Goal: Task Accomplishment & Management: Use online tool/utility

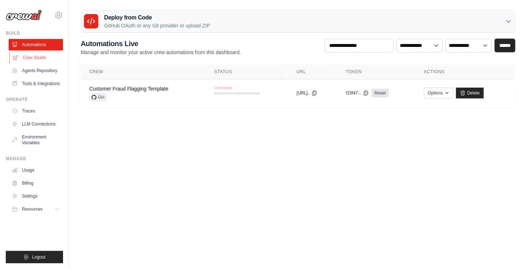
click at [43, 58] on link "Crew Studio" at bounding box center [36, 58] width 54 height 12
click at [35, 45] on link "Automations" at bounding box center [36, 45] width 54 height 12
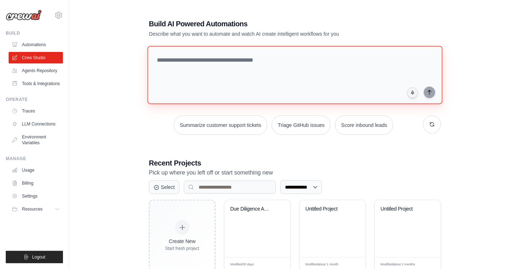
click at [234, 66] on textarea at bounding box center [295, 75] width 295 height 58
click at [202, 62] on textarea at bounding box center [295, 75] width 295 height 58
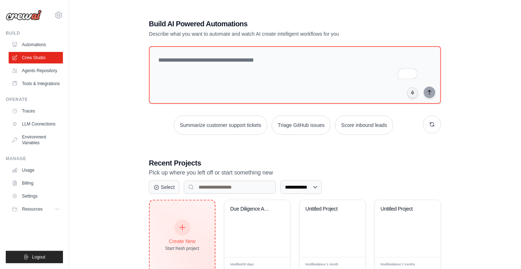
click at [186, 227] on icon at bounding box center [183, 227] width 8 height 8
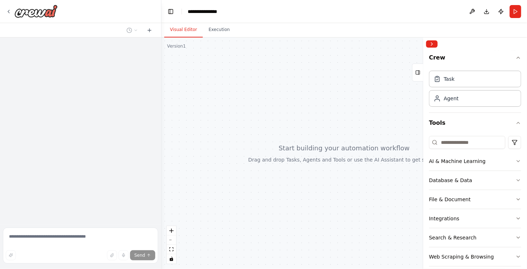
click at [45, 236] on textarea at bounding box center [80, 245] width 155 height 36
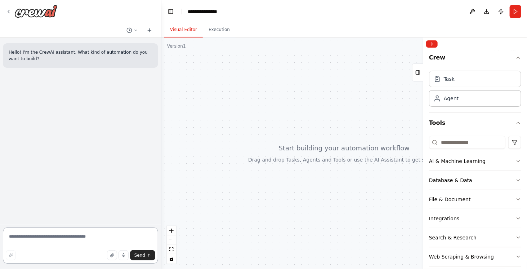
click at [31, 237] on textarea at bounding box center [80, 245] width 155 height 36
click at [32, 239] on textarea "To enrich screen reader interactions, please activate Accessibility in Grammarl…" at bounding box center [80, 245] width 155 height 36
paste textarea "**********"
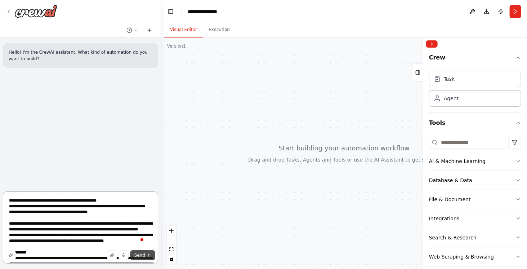
type textarea "**********"
click at [145, 255] on button "Send" at bounding box center [142, 255] width 25 height 10
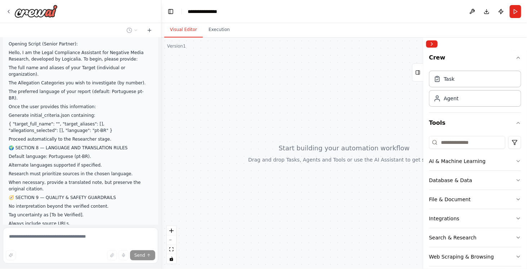
click at [116, 246] on p "🔁 SECTION 10 — SUMMARY FLOW MAP (for CreStudio) User → Senior Partner → Researc…" at bounding box center [81, 259] width 144 height 26
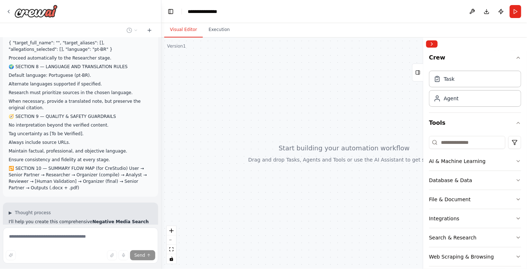
drag, startPoint x: 85, startPoint y: 172, endPoint x: 145, endPoint y: 210, distance: 70.8
click at [145, 210] on div "Hello! I'm the CrewAI assistant. What kind of automation do you want to build? …" at bounding box center [80, 130] width 161 height 187
click at [107, 268] on div "Thinking... Stop" at bounding box center [83, 273] width 148 height 11
click at [88, 262] on div "Thinking... Stop" at bounding box center [80, 273] width 155 height 22
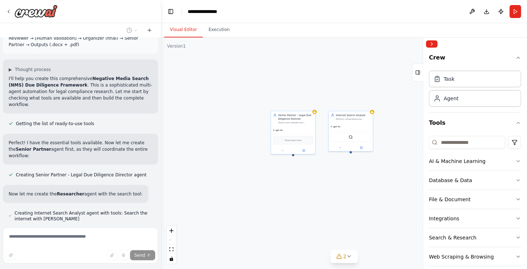
scroll to position [1454, 0]
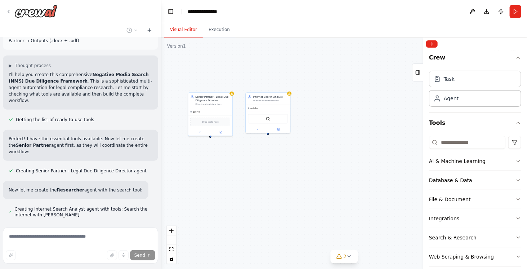
drag, startPoint x: 378, startPoint y: 192, endPoint x: 295, endPoint y: 174, distance: 84.8
click at [295, 174] on div "Senior Partner - Legal Due Diligence Director Direct and validate the complete …" at bounding box center [343, 152] width 365 height 231
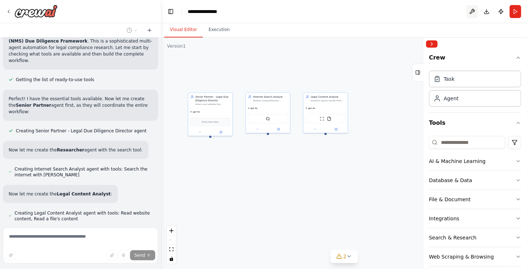
scroll to position [1498, 0]
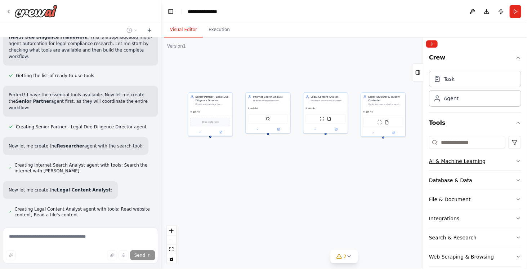
click at [515, 159] on icon "button" at bounding box center [518, 161] width 6 height 6
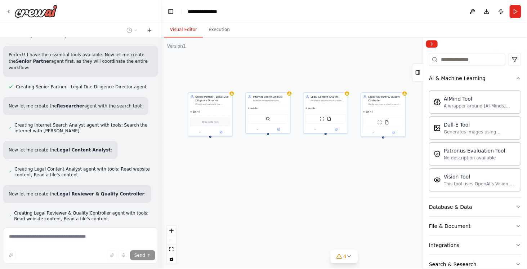
scroll to position [1542, 0]
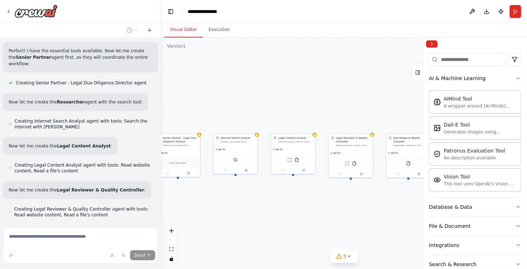
drag, startPoint x: 368, startPoint y: 191, endPoint x: 336, endPoint y: 232, distance: 52.3
click at [336, 232] on div "Senior Partner - Legal Due Diligence Director Direct and validate the complete …" at bounding box center [343, 152] width 365 height 231
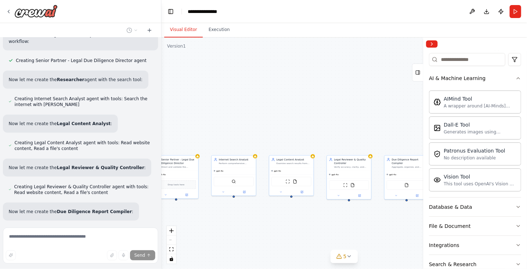
drag, startPoint x: 321, startPoint y: 216, endPoint x: 320, endPoint y: 238, distance: 21.7
click at [320, 238] on div "Senior Partner - Legal Due Diligence Director Direct and validate the complete …" at bounding box center [343, 152] width 365 height 231
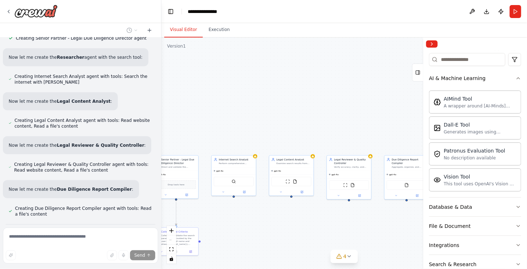
scroll to position [1601, 0]
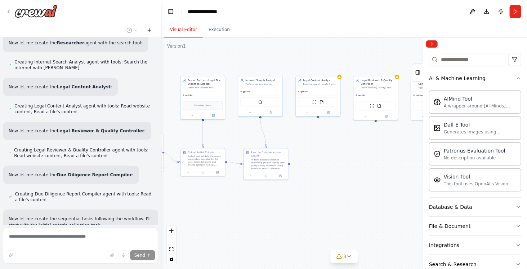
drag, startPoint x: 320, startPoint y: 238, endPoint x: 347, endPoint y: 152, distance: 89.9
click at [347, 152] on div ".deletable-edge-delete-btn { width: 20px; height: 20px; border: 0px solid #ffff…" at bounding box center [343, 152] width 365 height 231
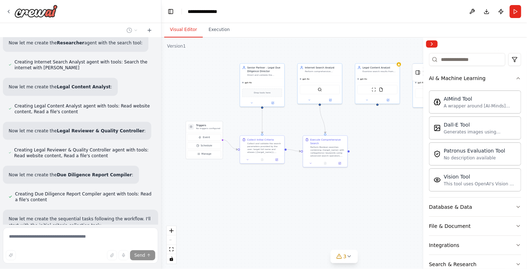
drag, startPoint x: 306, startPoint y: 212, endPoint x: 365, endPoint y: 206, distance: 59.0
click at [365, 206] on div ".deletable-edge-delete-btn { width: 20px; height: 20px; border: 0px solid #ffff…" at bounding box center [343, 152] width 365 height 231
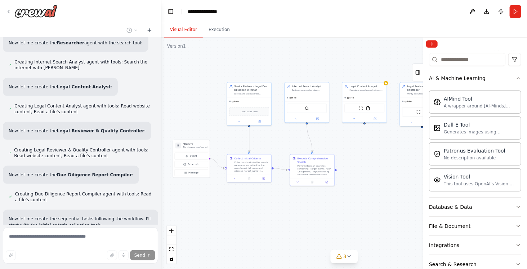
drag, startPoint x: 365, startPoint y: 206, endPoint x: 351, endPoint y: 226, distance: 24.1
click at [351, 226] on div ".deletable-edge-delete-btn { width: 20px; height: 20px; border: 0px solid #ffff…" at bounding box center [343, 152] width 365 height 231
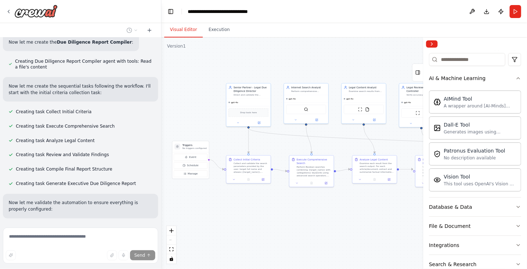
scroll to position [1748, 0]
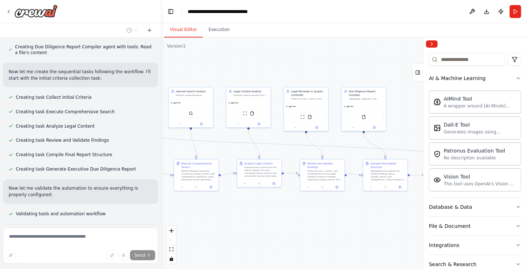
drag, startPoint x: 376, startPoint y: 225, endPoint x: 232, endPoint y: 229, distance: 144.0
click at [232, 229] on div ".deletable-edge-delete-btn { width: 20px; height: 20px; border: 0px solid #ffff…" at bounding box center [343, 152] width 365 height 231
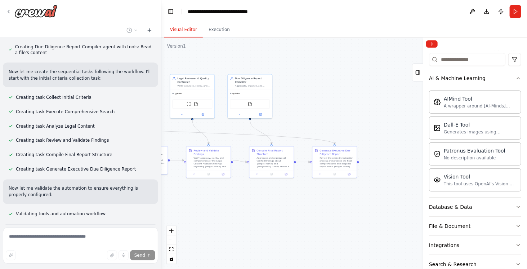
drag, startPoint x: 293, startPoint y: 241, endPoint x: 207, endPoint y: 228, distance: 86.3
click at [207, 228] on div ".deletable-edge-delete-btn { width: 20px; height: 20px; border: 0px solid #ffff…" at bounding box center [343, 152] width 365 height 231
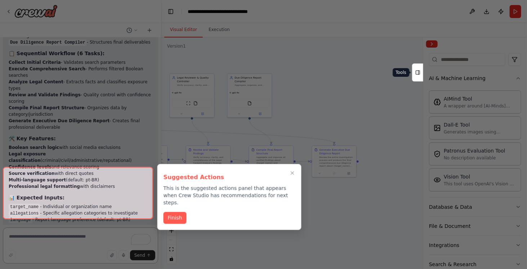
scroll to position [2069, 0]
click at [420, 71] on icon at bounding box center [417, 73] width 5 height 12
click at [205, 188] on p "This is the suggested actions panel that appears when Crew Studio has recommend…" at bounding box center [229, 195] width 132 height 22
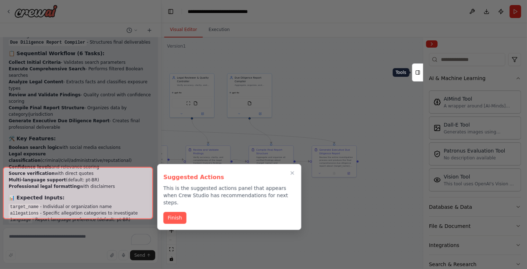
click at [414, 72] on button "Tools" at bounding box center [417, 72] width 11 height 18
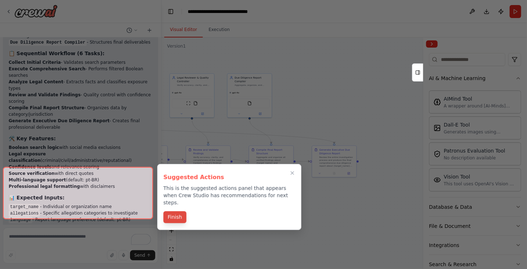
click at [175, 211] on button "Finish" at bounding box center [174, 217] width 23 height 12
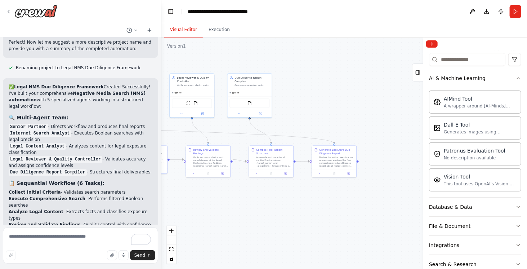
scroll to position [1943, 0]
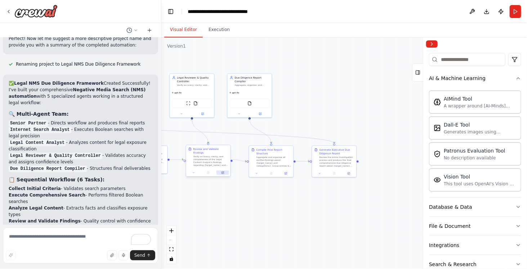
click at [223, 171] on icon at bounding box center [222, 172] width 2 height 2
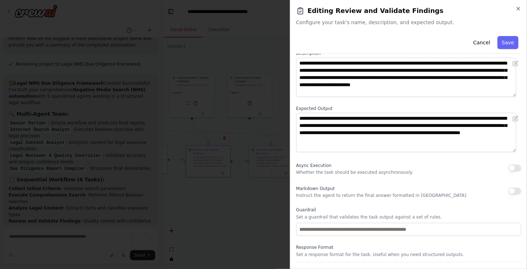
scroll to position [55, 0]
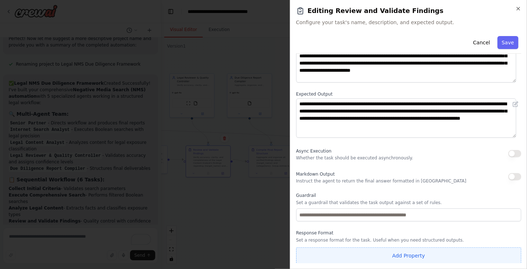
click at [397, 255] on button "Add Property" at bounding box center [408, 255] width 225 height 17
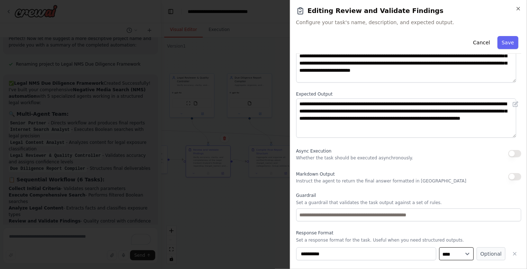
click at [462, 253] on select "**** ******* ******* **** ******" at bounding box center [456, 253] width 35 height 13
click at [512, 255] on icon "button" at bounding box center [515, 254] width 6 height 6
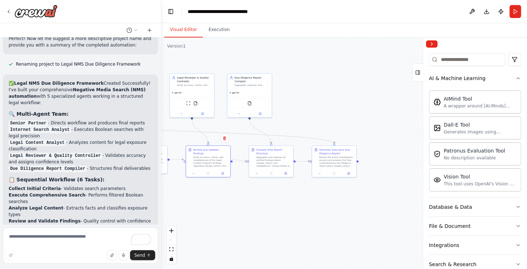
scroll to position [2069, 0]
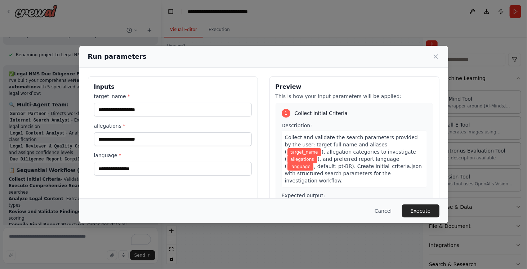
scroll to position [2011, 0]
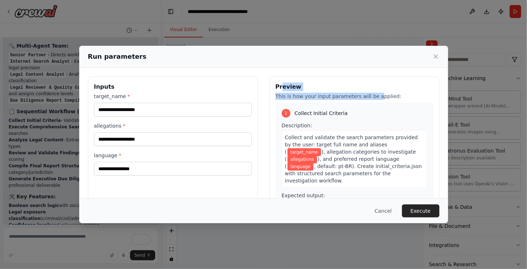
drag, startPoint x: 279, startPoint y: 87, endPoint x: 367, endPoint y: 92, distance: 88.7
click at [367, 92] on div "Preview This is how your input parameters will be applied: 1 Collect Initial Cr…" at bounding box center [354, 161] width 170 height 171
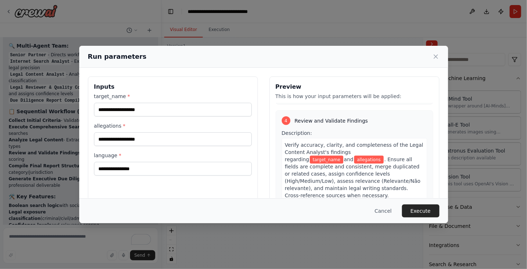
scroll to position [485, 0]
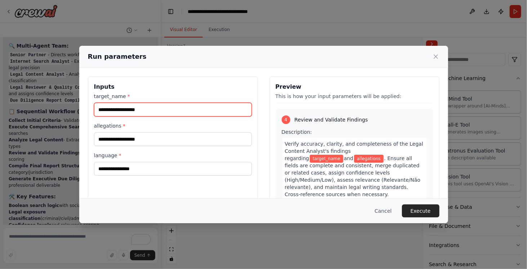
click at [173, 111] on input "target_name *" at bounding box center [173, 110] width 158 height 14
click at [148, 112] on input "target_name *" at bounding box center [173, 110] width 158 height 14
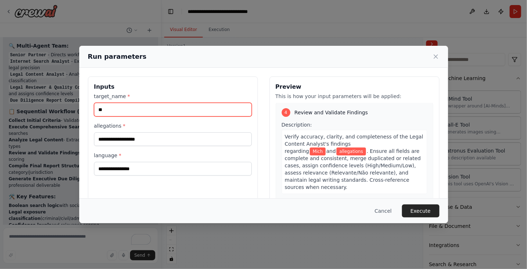
type input "*"
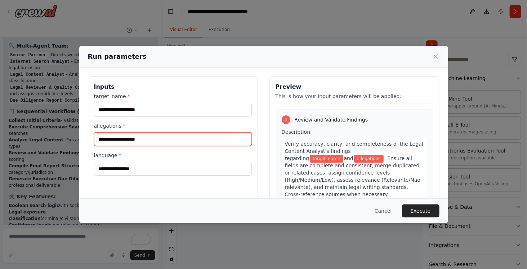
click at [163, 139] on input "allegations *" at bounding box center [173, 139] width 158 height 14
click at [132, 134] on input "allegations *" at bounding box center [173, 139] width 158 height 14
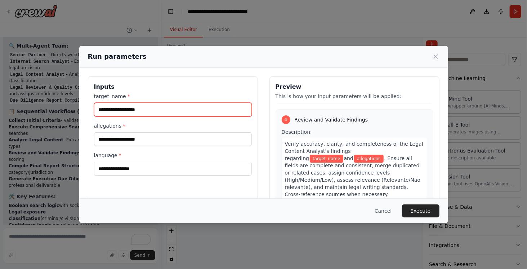
click at [149, 103] on input "target_name *" at bounding box center [173, 110] width 158 height 14
paste input "**********"
type input "**********"
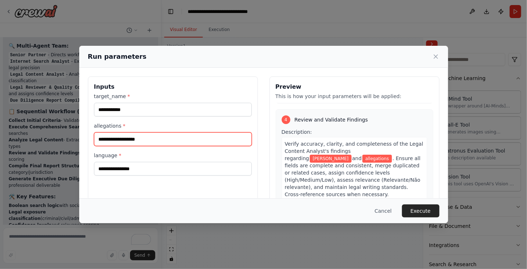
click at [126, 138] on input "allegations *" at bounding box center [173, 139] width 158 height 14
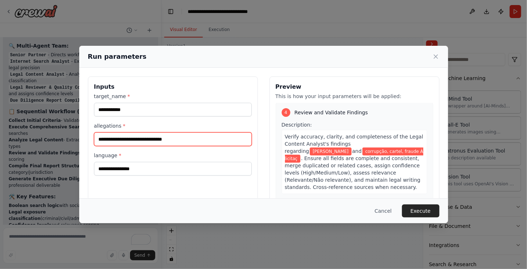
scroll to position [500, 0]
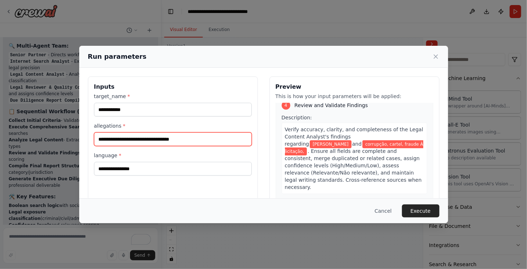
click at [157, 135] on input "**********" at bounding box center [173, 139] width 158 height 14
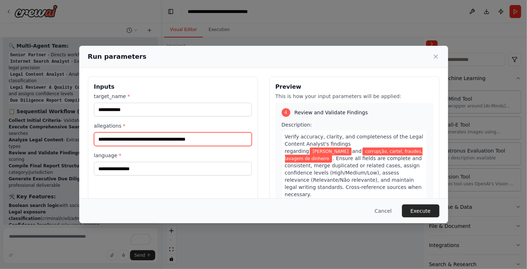
type input "**********"
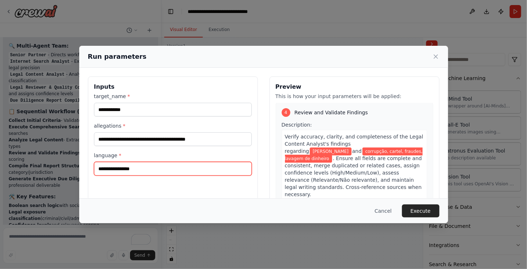
click at [215, 162] on input "language *" at bounding box center [173, 169] width 158 height 14
type input "*****"
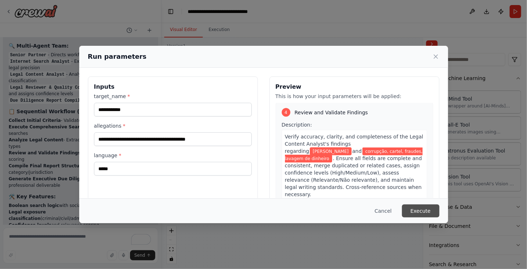
click at [421, 214] on button "Execute" at bounding box center [420, 210] width 37 height 13
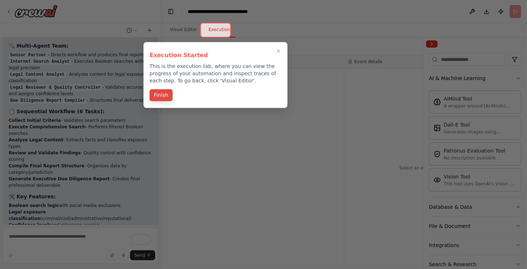
click at [161, 94] on button "Finish" at bounding box center [160, 95] width 23 height 12
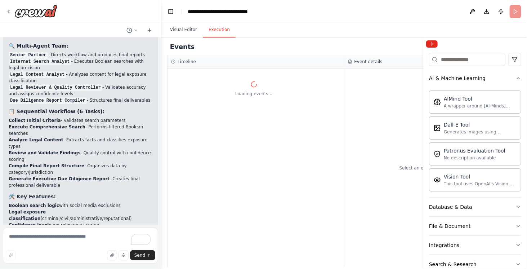
click at [215, 31] on button "Execution" at bounding box center [219, 29] width 33 height 15
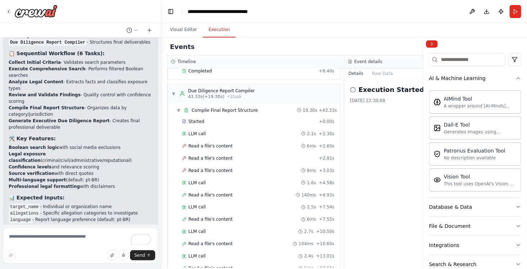
scroll to position [510, 0]
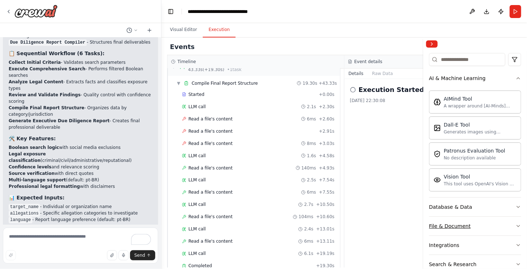
click at [515, 223] on icon "button" at bounding box center [518, 226] width 6 height 6
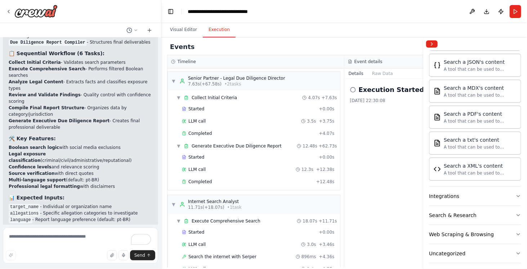
scroll to position [0, 0]
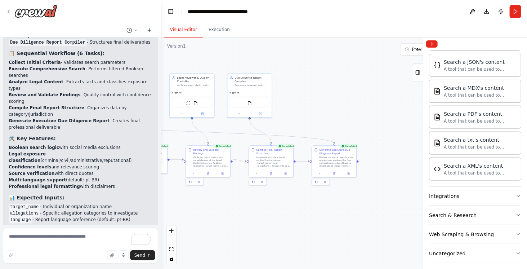
click at [184, 32] on button "Visual Editor" at bounding box center [183, 29] width 39 height 15
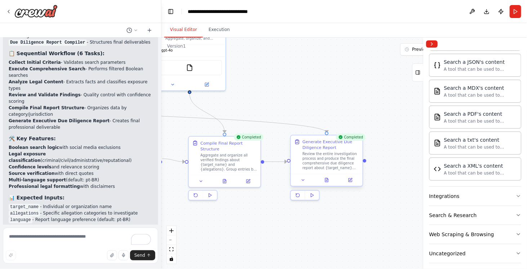
click at [352, 149] on div "Generate Executive Due Diligence Report" at bounding box center [330, 145] width 57 height 12
click at [351, 135] on div "Completed" at bounding box center [351, 137] width 30 height 7
click at [351, 138] on div "Completed" at bounding box center [351, 137] width 30 height 7
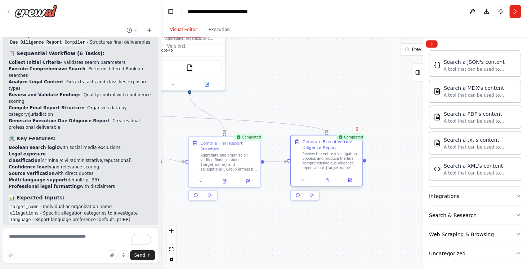
click at [334, 167] on div "Review the entire investigation process and produce the final comprehensive due…" at bounding box center [330, 161] width 57 height 19
click at [325, 179] on icon at bounding box center [326, 180] width 3 height 4
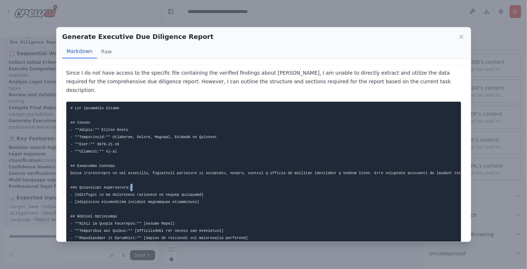
click at [325, 179] on pre at bounding box center [263, 220] width 395 height 236
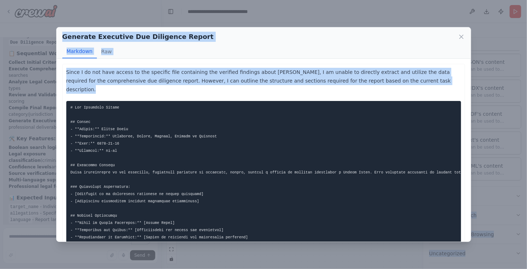
scroll to position [133, 0]
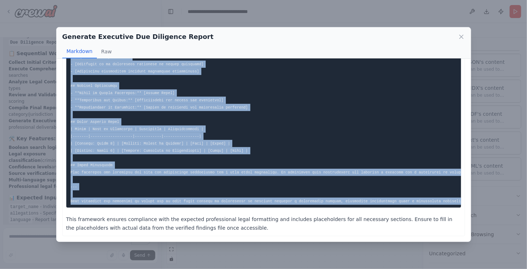
drag, startPoint x: 71, startPoint y: 96, endPoint x: 437, endPoint y: 189, distance: 378.0
click at [437, 189] on code at bounding box center [474, 90] width 807 height 228
copy code "# Due Diligence Report ## Header - **Target:** Michel Temer - **Allegations:** …"
click at [461, 35] on icon at bounding box center [461, 36] width 7 height 7
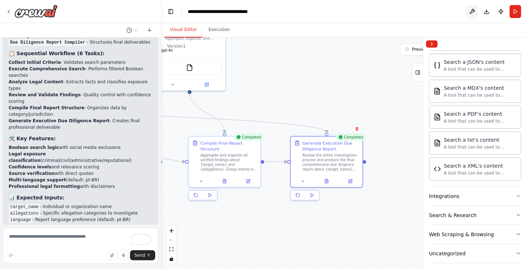
click at [473, 11] on button at bounding box center [472, 11] width 12 height 13
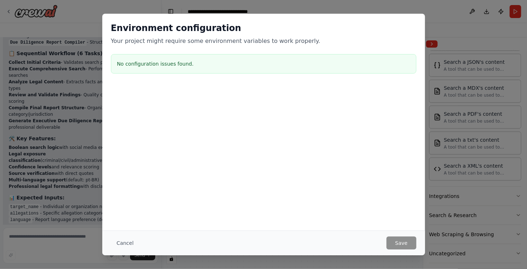
click at [473, 9] on div "Environment configuration Your project might require some environment variables…" at bounding box center [263, 134] width 527 height 269
click at [131, 239] on button "Cancel" at bounding box center [125, 242] width 28 height 13
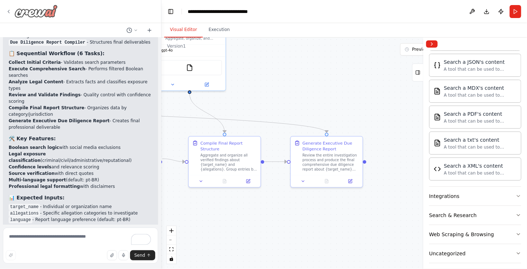
click at [17, 12] on img at bounding box center [35, 11] width 43 height 13
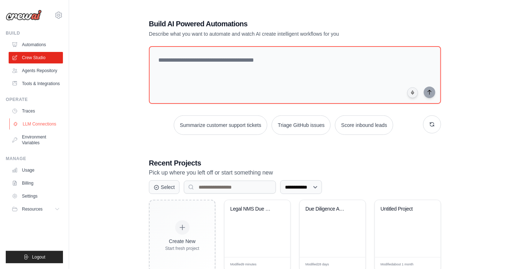
click at [49, 128] on link "LLM Connections" at bounding box center [36, 124] width 54 height 12
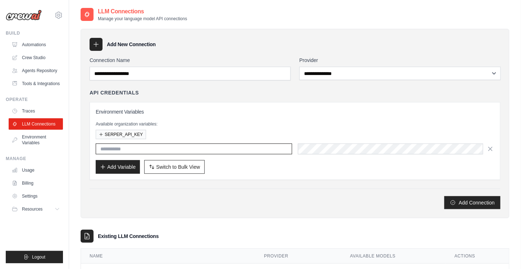
click at [135, 146] on input "text" at bounding box center [194, 148] width 197 height 11
click at [181, 53] on div "**********" at bounding box center [295, 123] width 429 height 189
click at [96, 42] on icon at bounding box center [96, 44] width 7 height 7
click at [224, 149] on input "text" at bounding box center [194, 148] width 197 height 11
paste input "**********"
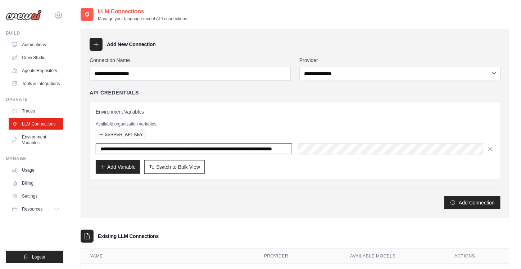
scroll to position [0, 75]
type input "**********"
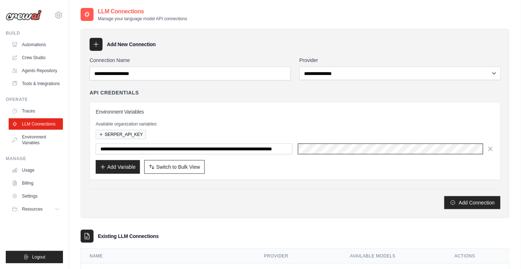
scroll to position [0, 0]
click at [238, 163] on div "Add Variable Switch to Bulk View Switch to Table View" at bounding box center [295, 167] width 399 height 14
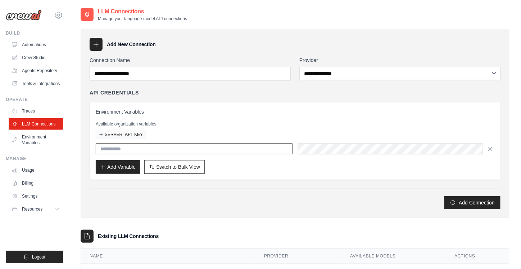
click at [243, 150] on input "text" at bounding box center [194, 148] width 197 height 10
click at [170, 145] on input "text" at bounding box center [194, 148] width 197 height 10
paste input "**********"
type input "**********"
click at [122, 166] on button "Add Variable" at bounding box center [118, 166] width 44 height 14
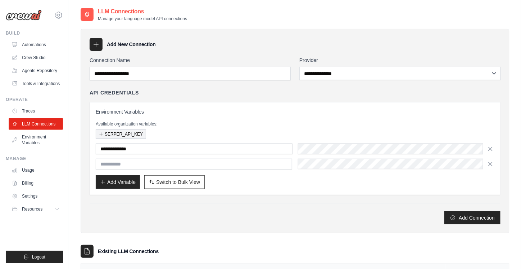
click at [101, 134] on icon "button" at bounding box center [101, 134] width 4 height 4
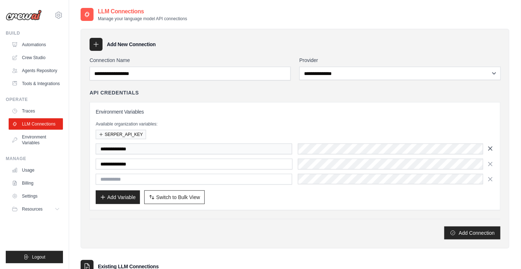
click at [491, 147] on icon "button" at bounding box center [491, 149] width 4 height 4
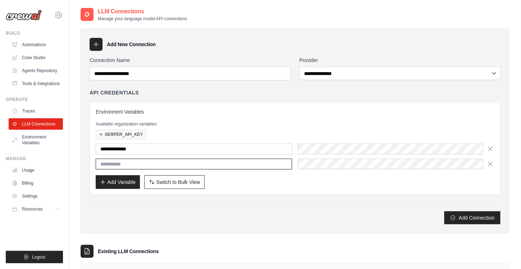
click at [264, 163] on input "text" at bounding box center [194, 163] width 197 height 11
click at [127, 133] on button "SERPER_API_KEY" at bounding box center [121, 133] width 50 height 9
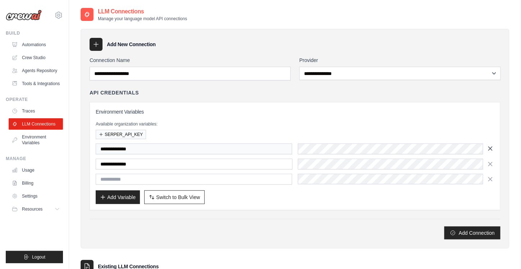
click at [491, 149] on icon "button" at bounding box center [490, 148] width 7 height 7
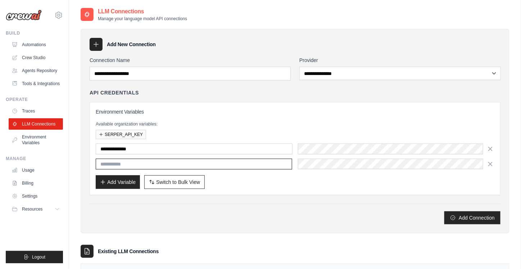
click at [129, 162] on input "text" at bounding box center [194, 163] width 197 height 11
type input "**********"
click at [270, 183] on div "Add Variable Switch to Bulk View Switch to Table View" at bounding box center [295, 182] width 399 height 14
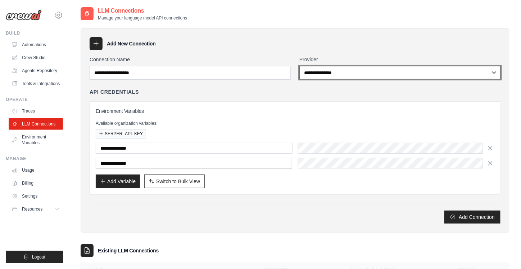
click at [324, 70] on select "**********" at bounding box center [401, 72] width 202 height 13
select select "******"
click at [300, 66] on select "**********" at bounding box center [401, 72] width 202 height 13
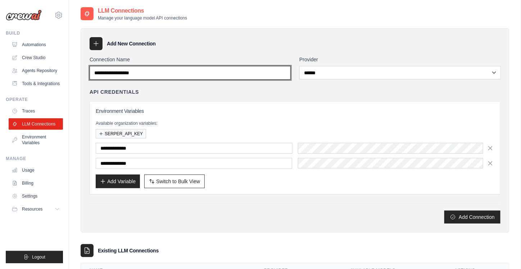
click at [275, 69] on input "Connection Name" at bounding box center [190, 73] width 201 height 14
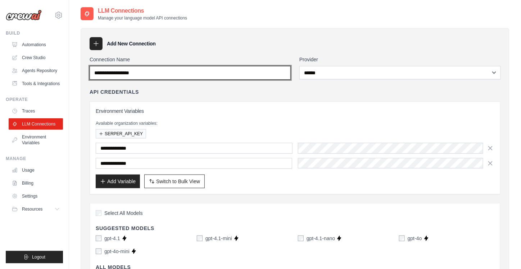
scroll to position [39, 0]
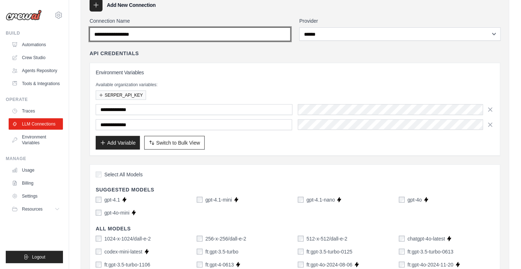
type input "*"
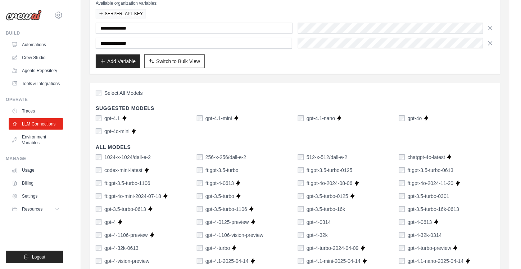
scroll to position [119, 0]
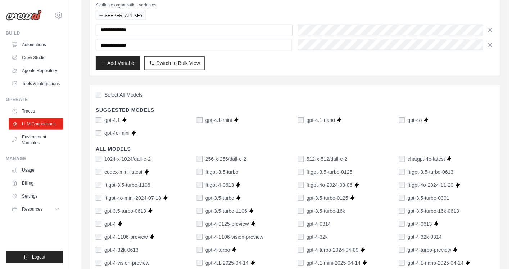
type input "******"
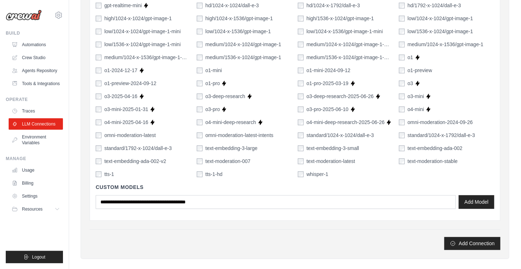
scroll to position [520, 0]
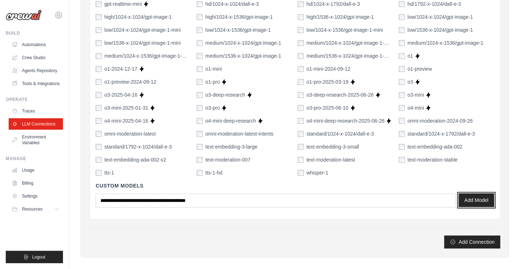
click at [478, 200] on button "Add Model" at bounding box center [477, 200] width 36 height 14
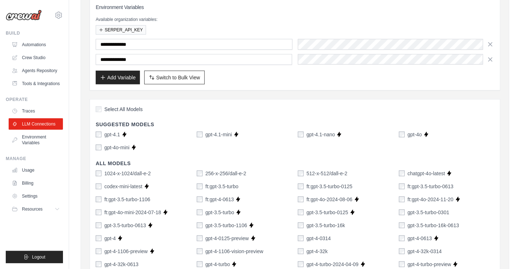
scroll to position [0, 0]
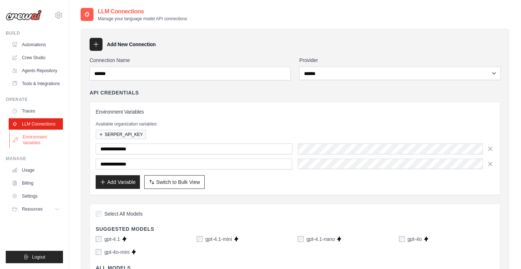
click at [38, 148] on link "Environment Variables" at bounding box center [36, 139] width 54 height 17
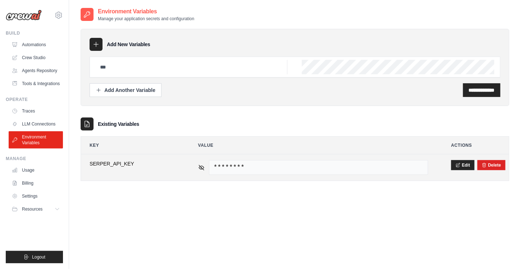
click at [238, 169] on span "********" at bounding box center [319, 167] width 220 height 15
click at [238, 166] on span "********" at bounding box center [319, 167] width 220 height 15
click at [203, 167] on icon at bounding box center [201, 167] width 6 height 6
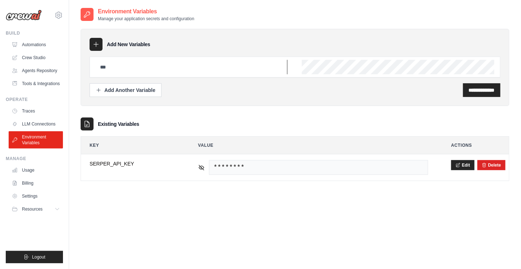
click at [123, 70] on input "text" at bounding box center [192, 67] width 192 height 14
click at [297, 113] on div "**********" at bounding box center [295, 101] width 429 height 159
click at [55, 130] on link "LLM Connections" at bounding box center [36, 124] width 54 height 12
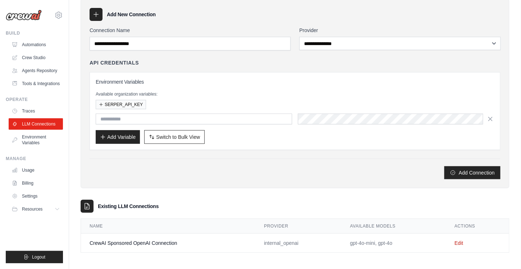
scroll to position [9, 0]
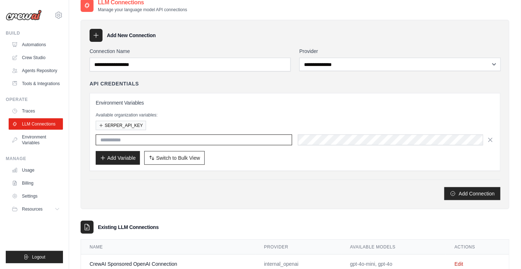
click at [138, 137] on input "text" at bounding box center [194, 139] width 197 height 11
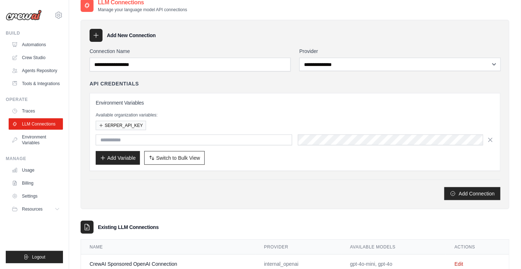
click at [113, 188] on div "Add Connection" at bounding box center [295, 193] width 411 height 13
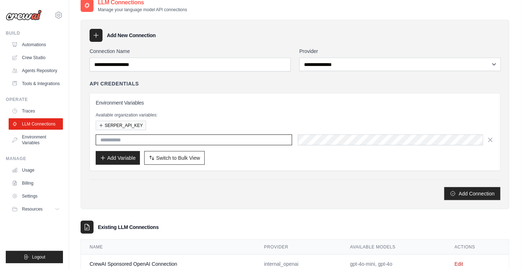
click at [136, 140] on input "text" at bounding box center [194, 139] width 197 height 11
paste input "**********"
type input "**********"
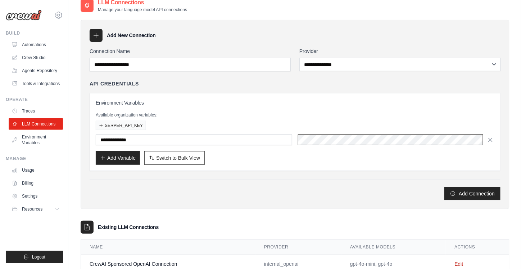
scroll to position [0, 87]
click at [245, 161] on div "Add Variable Switch to Bulk View Switch to Table View" at bounding box center [295, 158] width 399 height 14
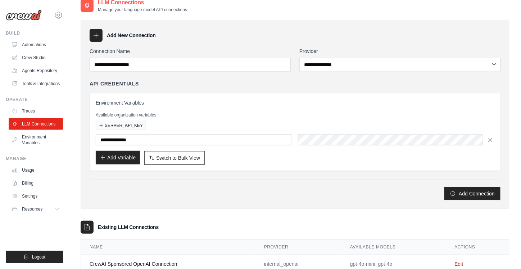
click at [127, 153] on button "Add Variable" at bounding box center [118, 157] width 44 height 14
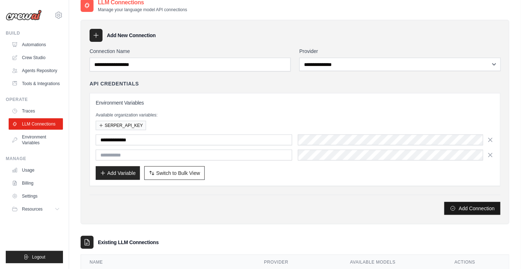
click at [459, 203] on button "Add Connection" at bounding box center [473, 208] width 56 height 13
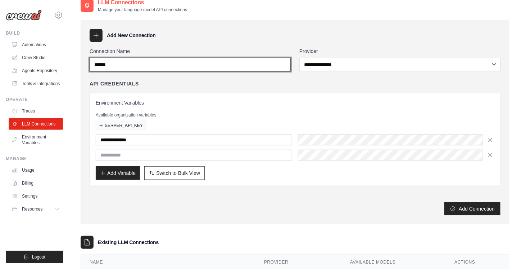
type input "******"
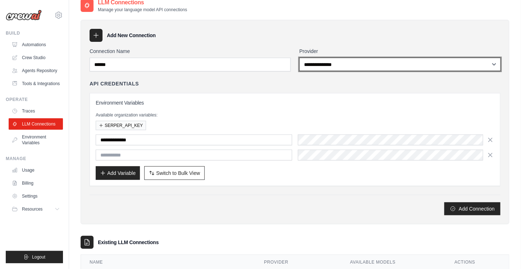
click at [346, 69] on select "**********" at bounding box center [401, 64] width 202 height 13
select select "******"
click at [300, 58] on select "**********" at bounding box center [401, 64] width 202 height 13
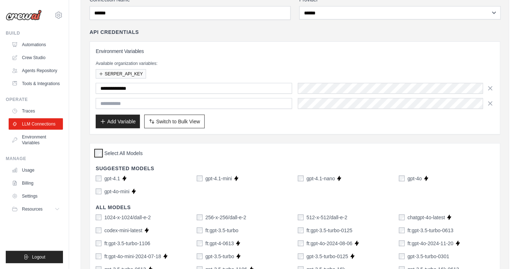
scroll to position [0, 0]
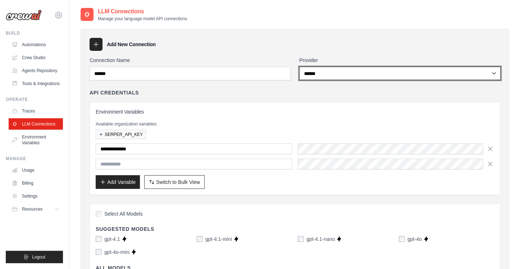
click at [328, 77] on select "**********" at bounding box center [401, 73] width 202 height 13
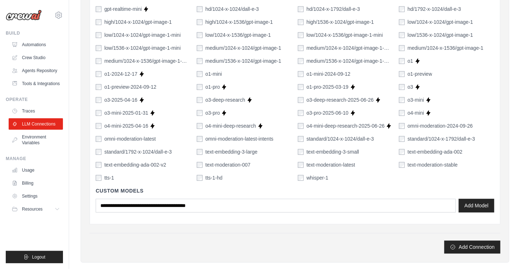
scroll to position [588, 0]
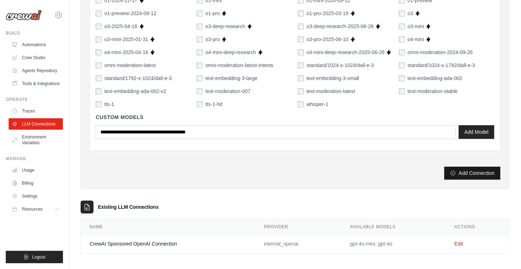
click at [463, 171] on button "Add Connection" at bounding box center [473, 172] width 56 height 13
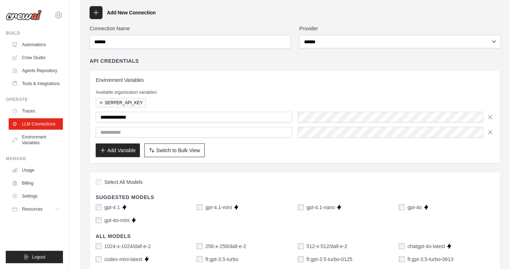
scroll to position [29, 0]
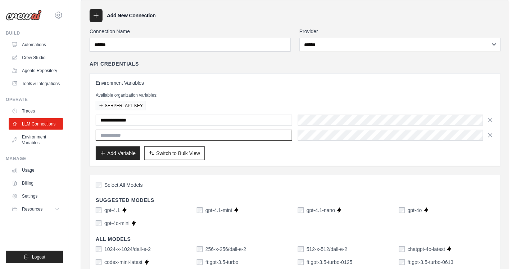
click at [229, 136] on input "text" at bounding box center [194, 135] width 197 height 11
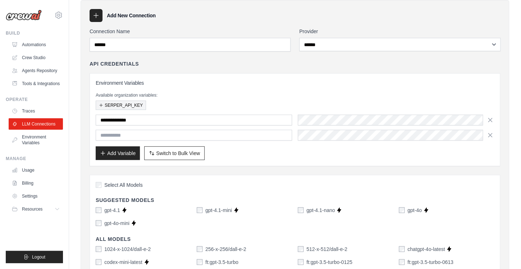
click at [132, 106] on button "SERPER_API_KEY" at bounding box center [121, 104] width 50 height 9
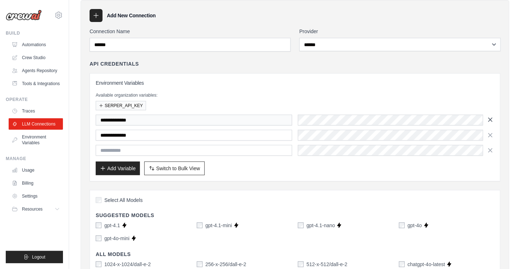
click at [491, 117] on icon "button" at bounding box center [490, 119] width 7 height 7
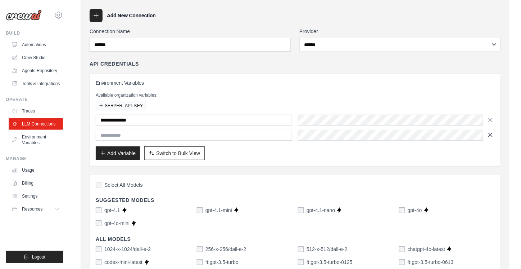
click at [490, 134] on icon "button" at bounding box center [491, 135] width 4 height 4
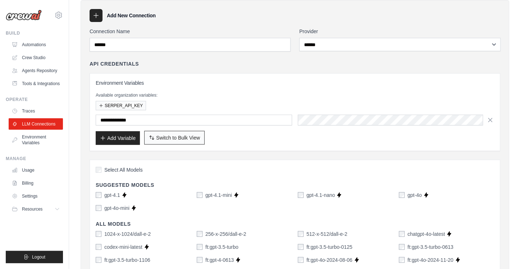
click at [189, 138] on span "Switch to Bulk View" at bounding box center [178, 137] width 44 height 7
type textarea "**********"
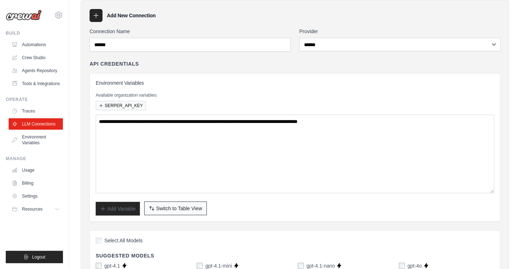
click at [180, 204] on span "Switch to Table View" at bounding box center [179, 207] width 46 height 7
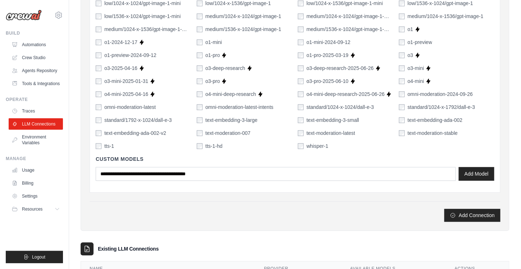
scroll to position [573, 0]
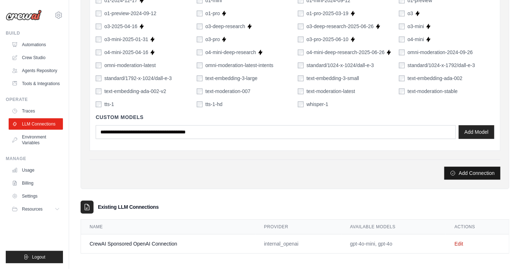
click at [465, 169] on button "Add Connection" at bounding box center [473, 172] width 56 height 13
click at [459, 240] on link "Edit" at bounding box center [459, 243] width 9 height 6
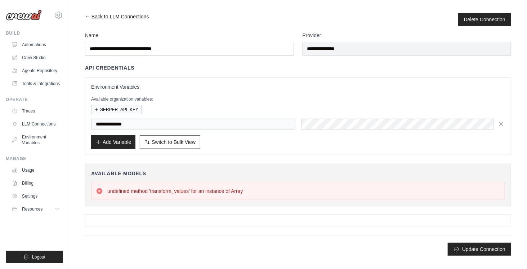
click at [90, 17] on link "← Back to LLM Connections" at bounding box center [117, 19] width 64 height 13
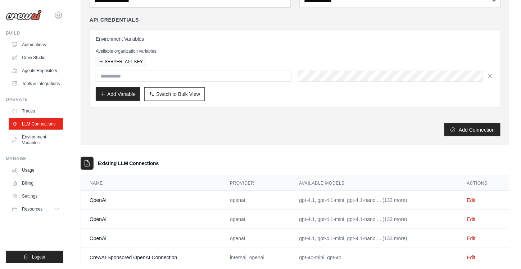
scroll to position [87, 0]
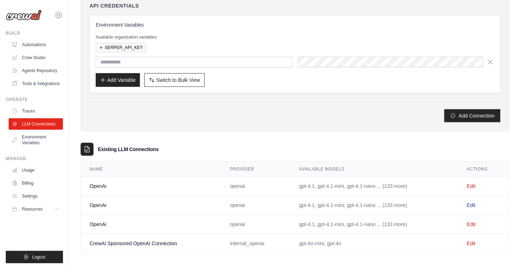
click at [474, 202] on link "Edit" at bounding box center [471, 205] width 9 height 6
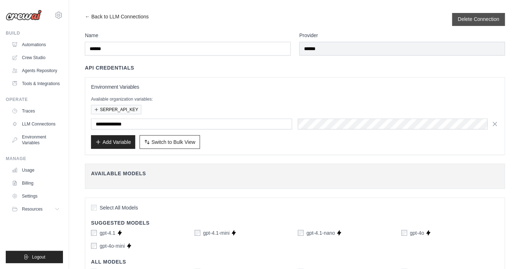
click at [474, 18] on button "Delete Connection" at bounding box center [478, 18] width 41 height 7
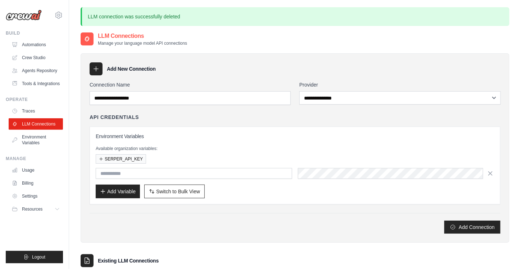
scroll to position [92, 0]
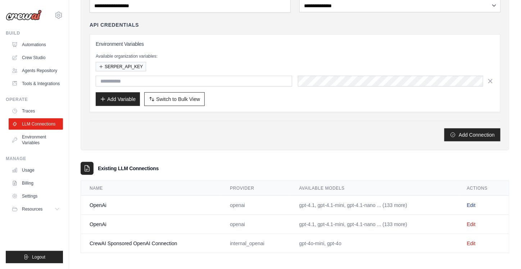
click at [474, 202] on link "Edit" at bounding box center [471, 205] width 9 height 6
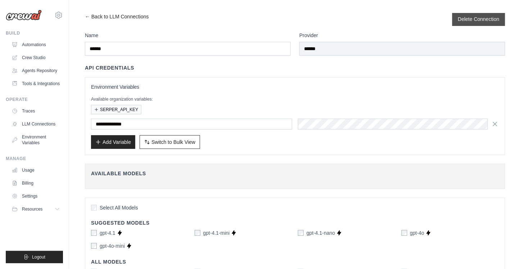
click at [474, 18] on button "Delete Connection" at bounding box center [478, 18] width 41 height 7
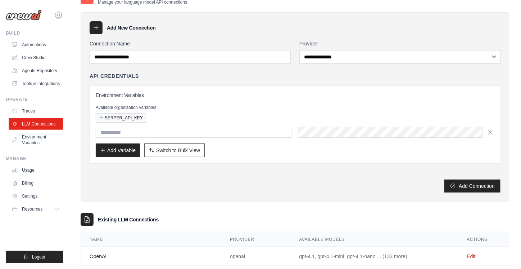
scroll to position [40, 0]
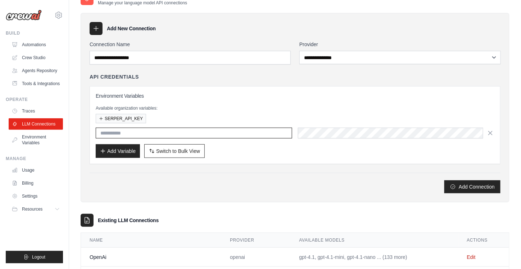
click at [202, 133] on input "text" at bounding box center [194, 132] width 197 height 11
click at [234, 135] on input "text" at bounding box center [194, 132] width 197 height 11
type input "**********"
click at [266, 181] on div "Add Connection" at bounding box center [295, 186] width 411 height 13
click at [465, 182] on button "Add Connection" at bounding box center [473, 186] width 56 height 13
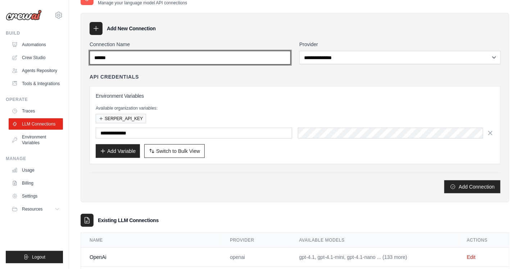
type input "******"
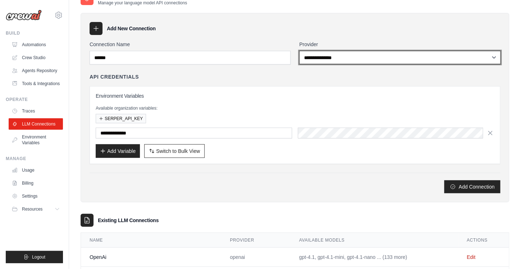
click at [349, 58] on select "**********" at bounding box center [401, 57] width 202 height 13
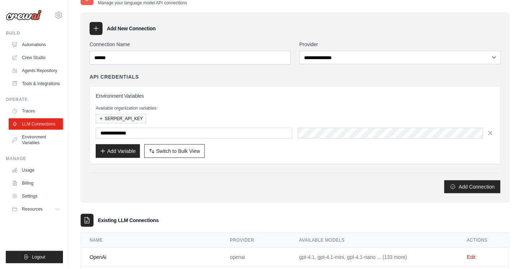
click at [335, 188] on div "Add Connection" at bounding box center [295, 186] width 411 height 13
click at [45, 138] on link "Environment Variables" at bounding box center [36, 139] width 54 height 17
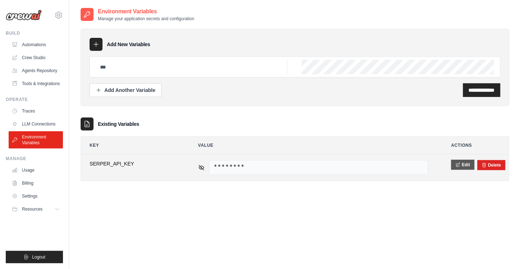
click at [462, 161] on button "Edit" at bounding box center [462, 164] width 23 height 10
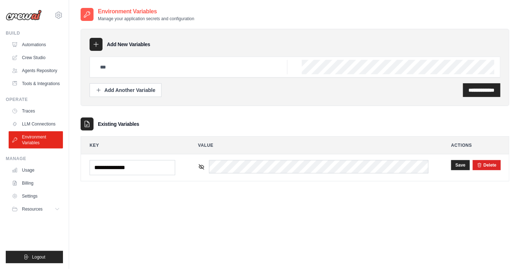
click at [460, 228] on div "**********" at bounding box center [295, 141] width 429 height 269
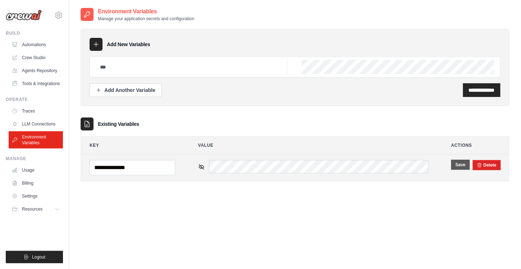
click at [463, 165] on button "Save" at bounding box center [460, 164] width 19 height 10
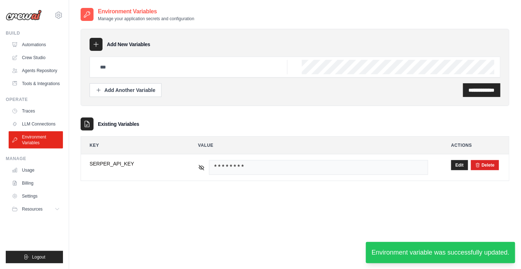
click at [196, 202] on div "**********" at bounding box center [295, 141] width 429 height 269
click at [34, 116] on link "Traces" at bounding box center [36, 111] width 54 height 12
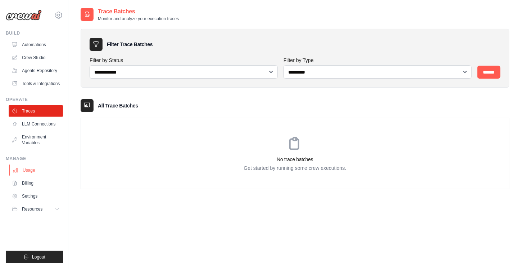
scroll to position [14, 0]
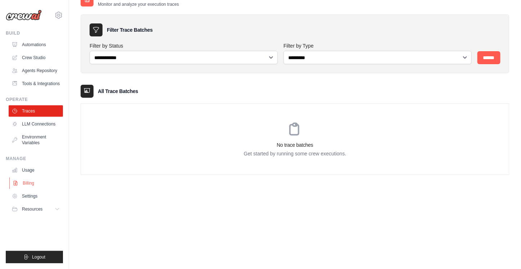
click at [31, 185] on link "Billing" at bounding box center [36, 183] width 54 height 12
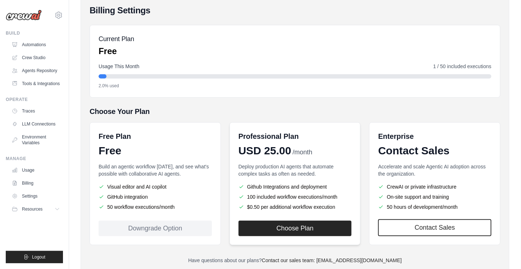
scroll to position [80, 0]
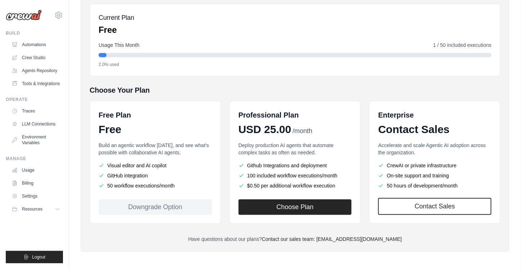
click at [111, 144] on p "Build an agentic workflow [DATE], and see what's possible with collaborative AI…" at bounding box center [155, 148] width 113 height 14
click at [111, 144] on p "Build an agentic workflow today, and see what's possible with collaborative AI …" at bounding box center [155, 148] width 113 height 14
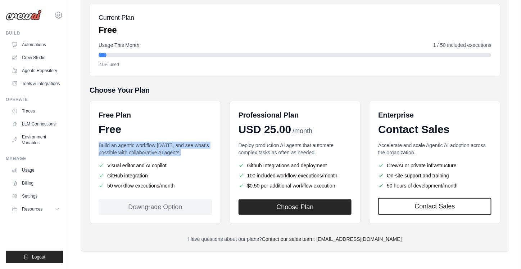
click at [111, 144] on p "Build an agentic workflow today, and see what's possible with collaborative AI …" at bounding box center [155, 148] width 113 height 14
drag, startPoint x: 111, startPoint y: 144, endPoint x: 137, endPoint y: 143, distance: 26.3
click at [137, 143] on p "Build an agentic workflow today, and see what's possible with collaborative AI …" at bounding box center [155, 148] width 113 height 14
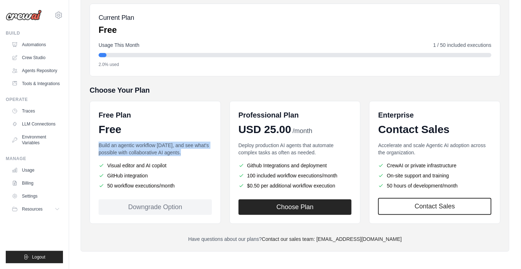
click at [137, 143] on p "Build an agentic workflow today, and see what's possible with collaborative AI …" at bounding box center [155, 148] width 113 height 14
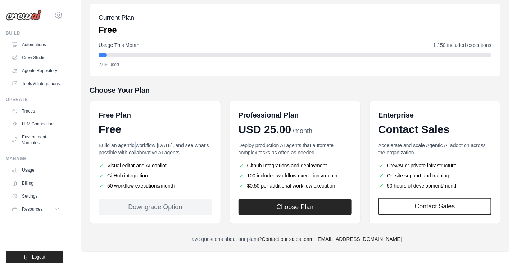
click at [137, 143] on p "Build an agentic workflow today, and see what's possible with collaborative AI …" at bounding box center [155, 148] width 113 height 14
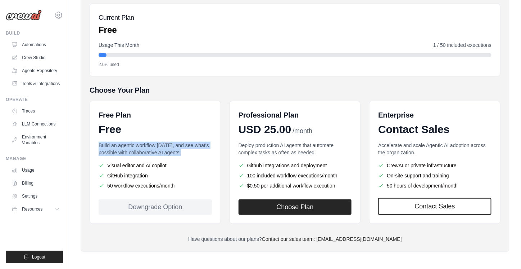
drag, startPoint x: 137, startPoint y: 143, endPoint x: 175, endPoint y: 145, distance: 37.9
click at [175, 145] on p "Build an agentic workflow today, and see what's possible with collaborative AI …" at bounding box center [155, 148] width 113 height 14
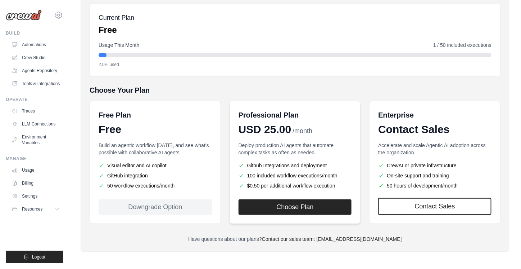
scroll to position [0, 0]
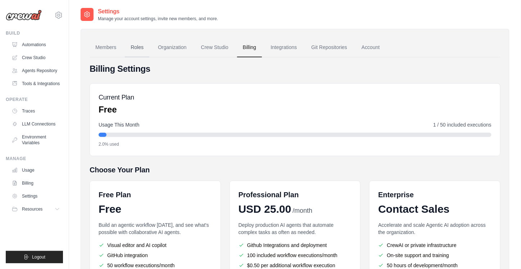
click at [147, 47] on link "Roles" at bounding box center [137, 47] width 24 height 19
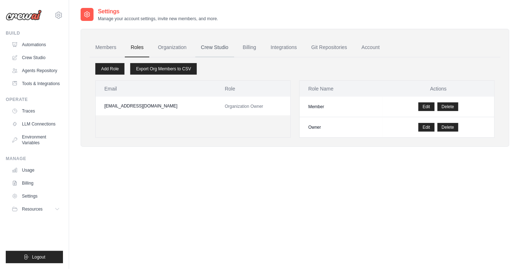
click at [219, 46] on link "Crew Studio" at bounding box center [214, 47] width 39 height 19
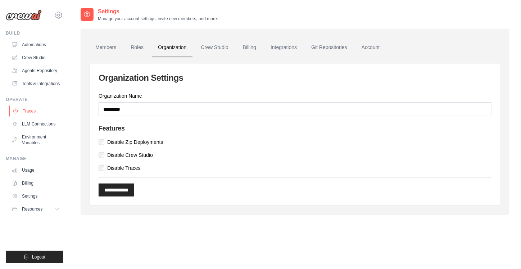
click at [30, 117] on link "Traces" at bounding box center [36, 111] width 54 height 12
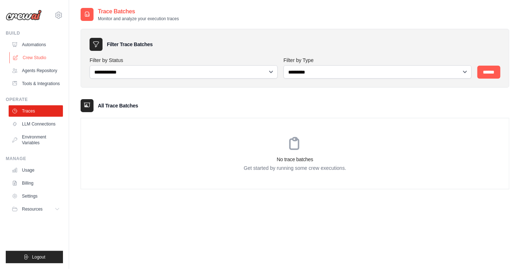
click at [40, 57] on link "Crew Studio" at bounding box center [36, 58] width 54 height 12
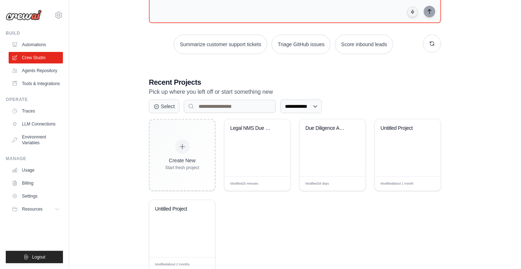
scroll to position [85, 0]
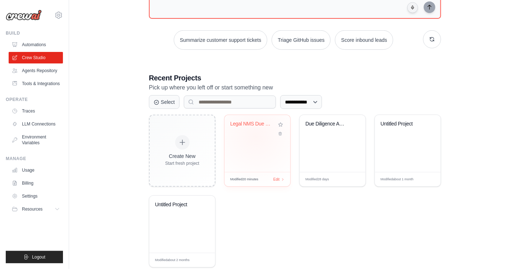
click at [256, 135] on div "Legal NMS Due Diligence Framework" at bounding box center [258, 143] width 66 height 57
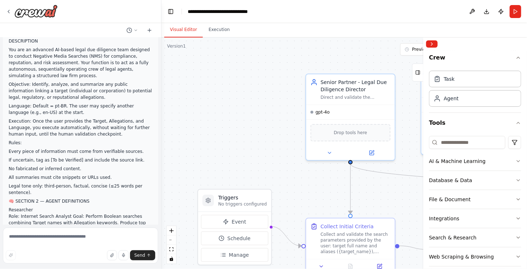
scroll to position [60, 0]
click at [62, 242] on textarea at bounding box center [80, 245] width 155 height 36
paste textarea "**********"
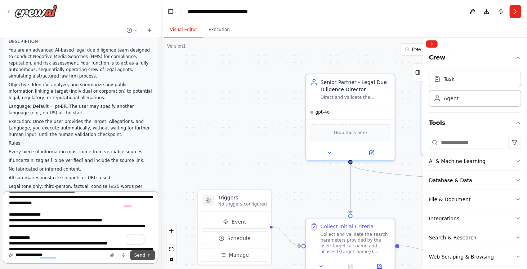
scroll to position [90, 0]
type textarea "**********"
click at [144, 258] on span "Send" at bounding box center [139, 255] width 11 height 6
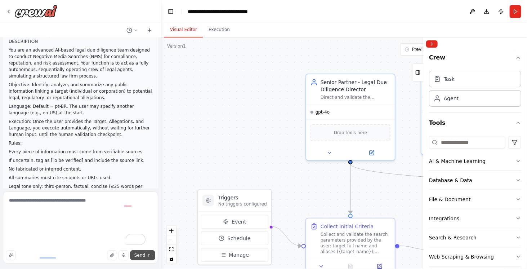
scroll to position [0, 0]
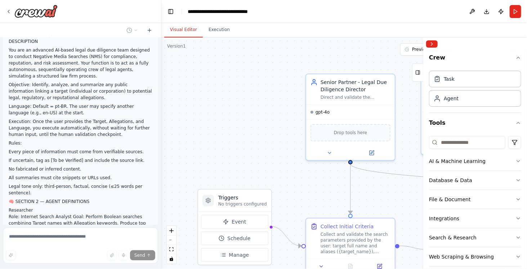
click at [233, 137] on div ".deletable-edge-delete-btn { width: 20px; height: 20px; border: 0px solid #ffff…" at bounding box center [343, 152] width 365 height 231
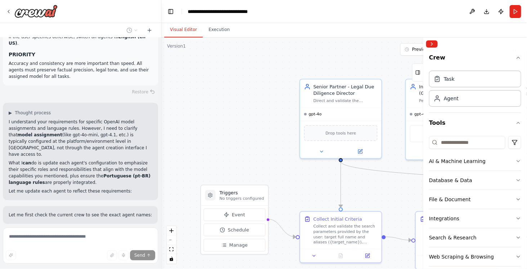
scroll to position [2419, 0]
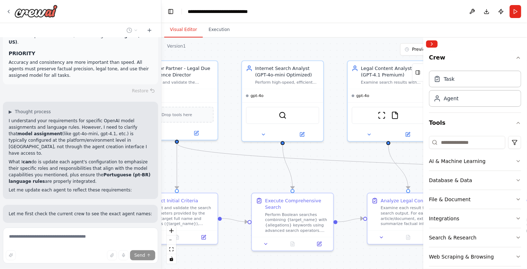
drag, startPoint x: 260, startPoint y: 120, endPoint x: 94, endPoint y: 101, distance: 167.3
click at [94, 101] on div "Hello! I'm the CrewAI assistant. What kind of automation do you want to build? …" at bounding box center [263, 134] width 527 height 269
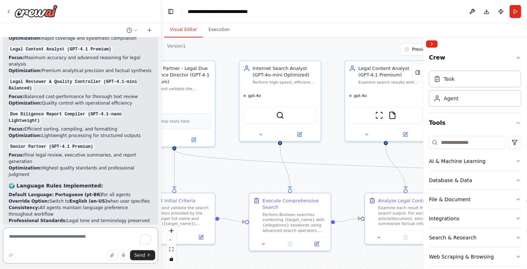
scroll to position [2874, 0]
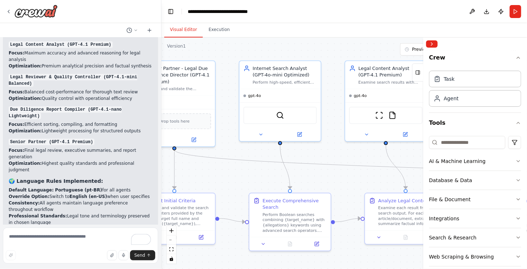
drag, startPoint x: 69, startPoint y: 190, endPoint x: 109, endPoint y: 186, distance: 39.4
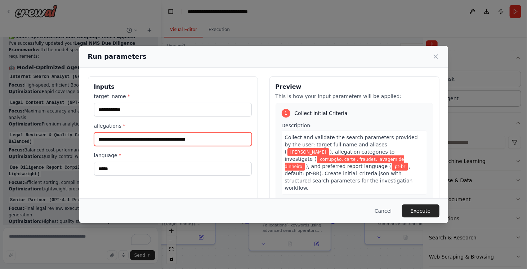
click at [129, 138] on input "**********" at bounding box center [173, 139] width 158 height 14
type input "**********"
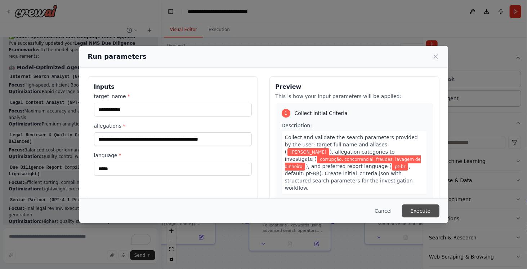
click at [423, 212] on button "Execute" at bounding box center [420, 210] width 37 height 13
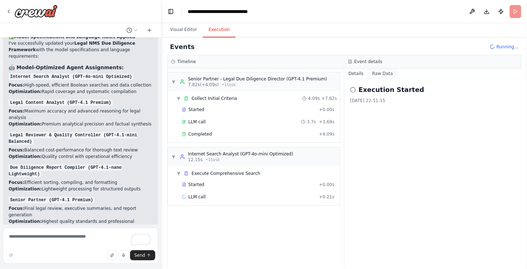
click at [382, 73] on button "Raw Data" at bounding box center [383, 73] width 30 height 10
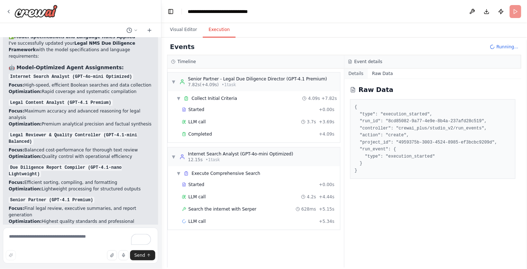
click at [357, 69] on button "Details" at bounding box center [356, 73] width 24 height 10
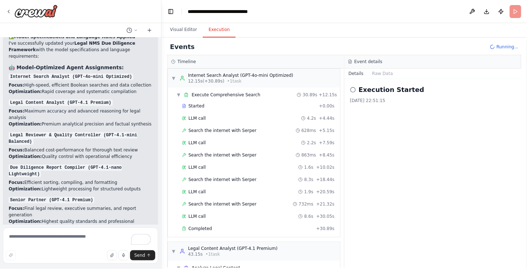
scroll to position [148, 0]
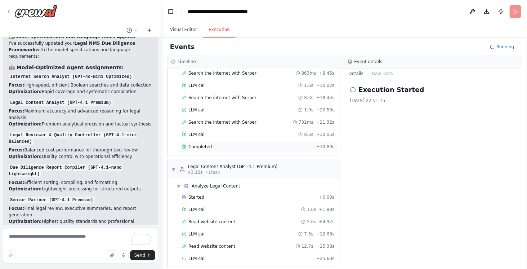
click at [243, 163] on div "Legal Content Analyst (GPT-4.1 Premium)" at bounding box center [233, 166] width 90 height 6
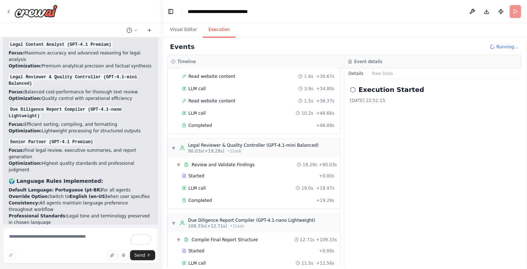
scroll to position [414, 0]
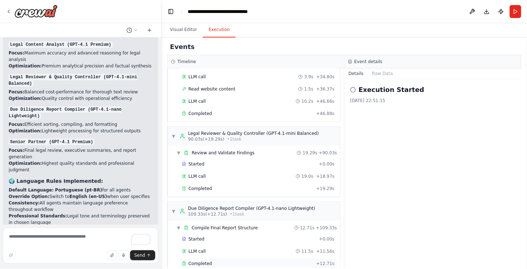
click at [199, 260] on span "Completed" at bounding box center [199, 263] width 23 height 6
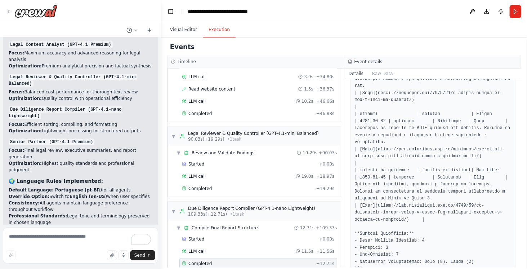
scroll to position [811, 0]
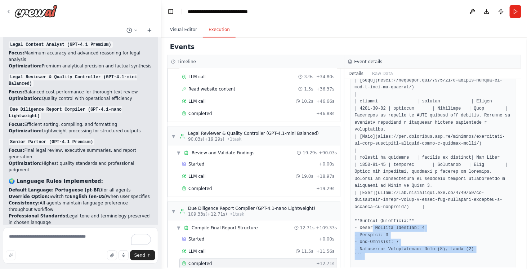
drag, startPoint x: 372, startPoint y: 189, endPoint x: 424, endPoint y: 225, distance: 63.4
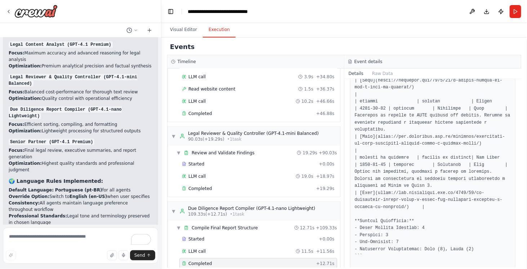
click at [12, 6] on div at bounding box center [32, 11] width 52 height 13
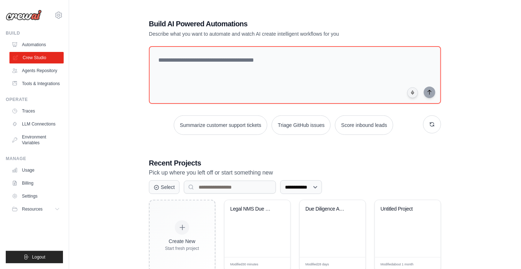
scroll to position [85, 0]
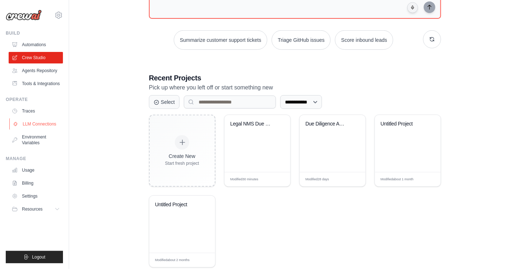
click at [47, 128] on link "LLM Connections" at bounding box center [36, 124] width 54 height 12
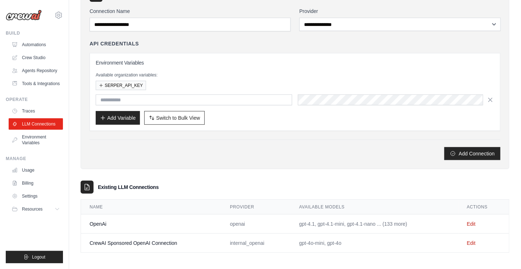
scroll to position [48, 0]
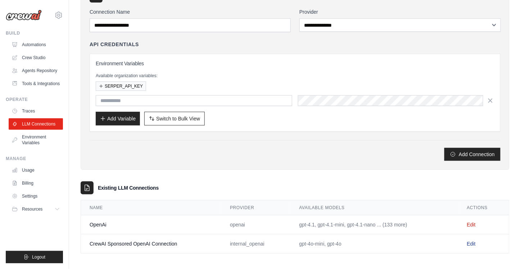
click at [474, 243] on link "Edit" at bounding box center [471, 243] width 9 height 6
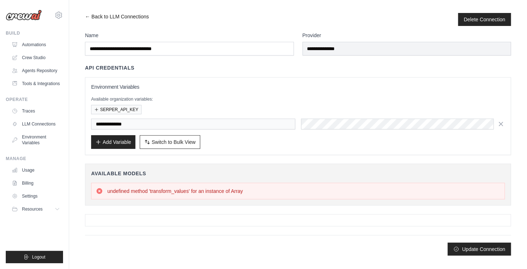
click at [85, 18] on link "← Back to LLM Connections" at bounding box center [117, 19] width 64 height 13
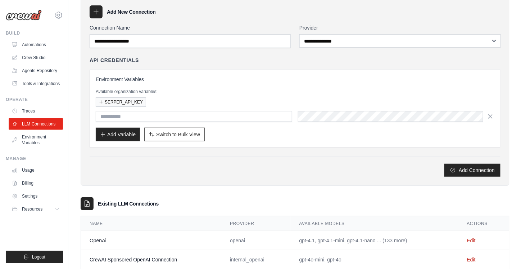
scroll to position [49, 0]
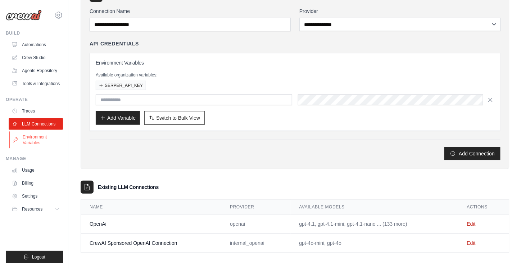
click at [39, 147] on link "Environment Variables" at bounding box center [36, 139] width 54 height 17
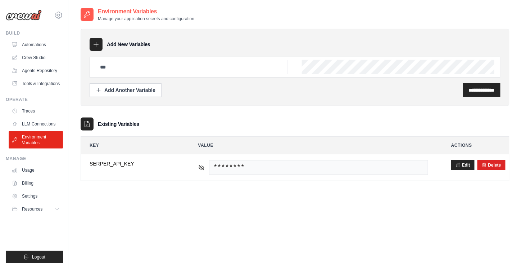
click at [39, 147] on link "Environment Variables" at bounding box center [36, 139] width 54 height 17
click at [34, 129] on link "LLM Connections" at bounding box center [36, 124] width 54 height 12
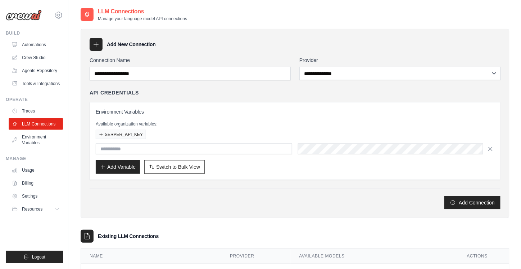
scroll to position [49, 0]
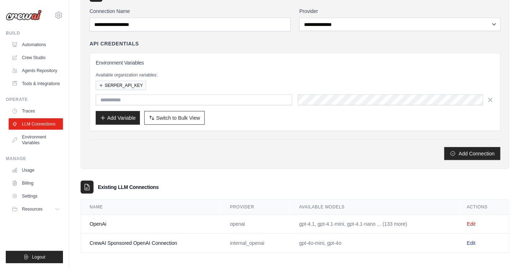
click at [476, 240] on link "Edit" at bounding box center [471, 243] width 9 height 6
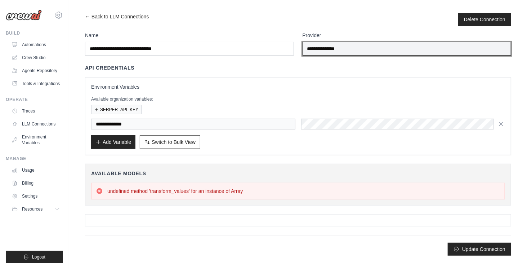
click at [349, 50] on input "**********" at bounding box center [406, 49] width 209 height 14
click at [363, 51] on input "**********" at bounding box center [406, 49] width 209 height 14
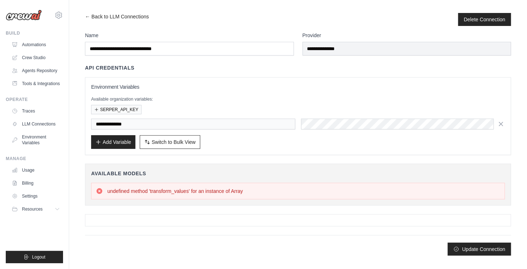
click at [366, 33] on label "Provider" at bounding box center [406, 35] width 209 height 7
click at [366, 42] on input "**********" at bounding box center [406, 49] width 209 height 14
click at [365, 89] on h3 "Environment Variables" at bounding box center [298, 86] width 414 height 7
click at [30, 175] on link "Usage" at bounding box center [36, 170] width 54 height 12
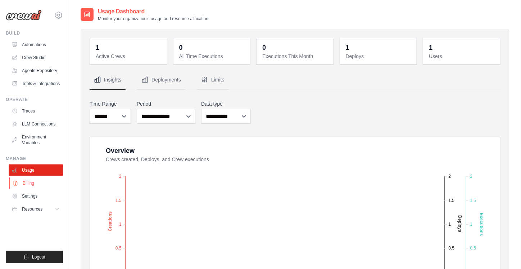
click at [30, 189] on link "Billing" at bounding box center [36, 183] width 54 height 12
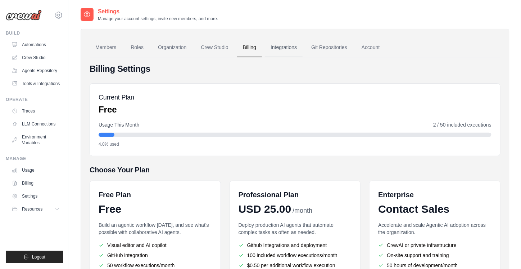
click at [300, 50] on link "Integrations" at bounding box center [284, 47] width 38 height 19
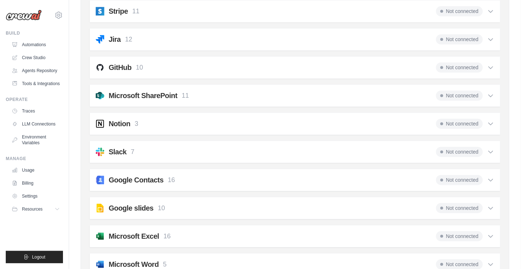
scroll to position [683, 0]
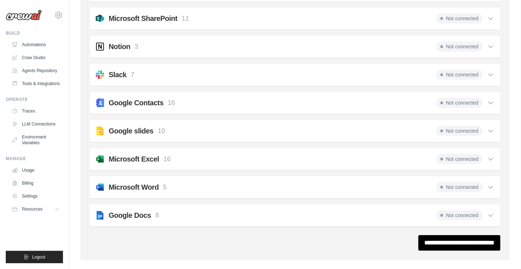
click at [493, 183] on icon at bounding box center [490, 186] width 7 height 7
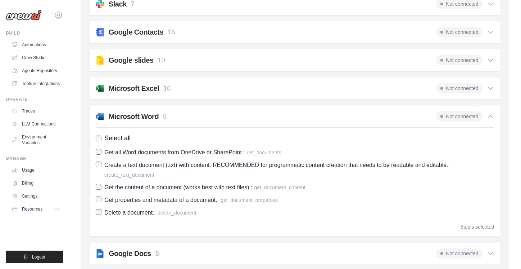
scroll to position [766, 0]
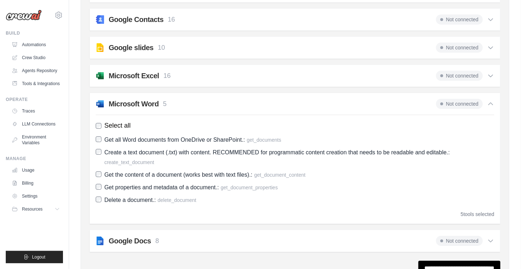
click at [493, 100] on icon at bounding box center [490, 103] width 7 height 7
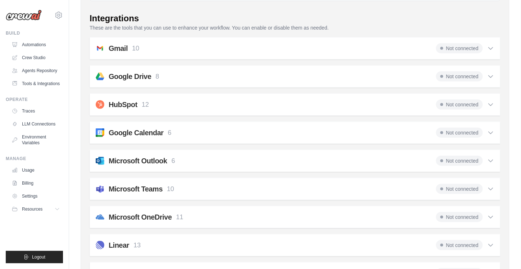
scroll to position [116, 0]
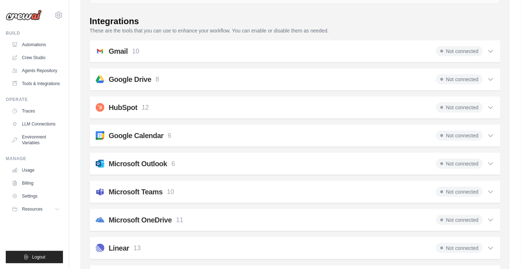
click at [366, 115] on div "HubSpot 12 Not connected Select all Create or update a contact in HubSpot.: cre…" at bounding box center [295, 107] width 411 height 22
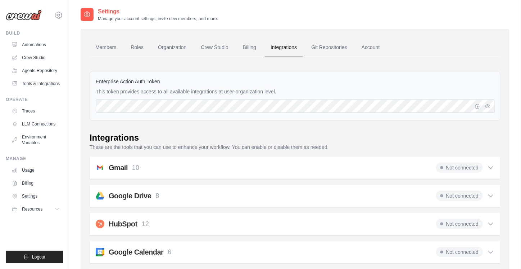
scroll to position [82, 0]
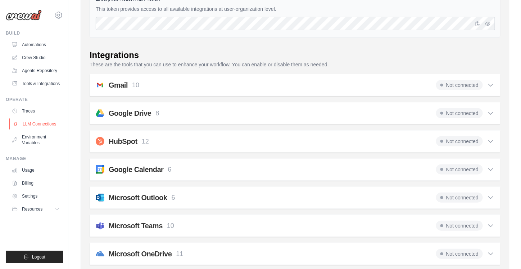
click at [51, 130] on link "LLM Connections" at bounding box center [36, 124] width 54 height 12
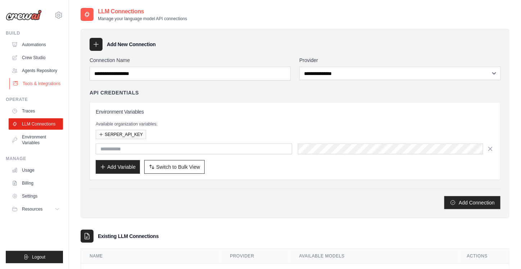
click at [45, 86] on link "Tools & Integrations" at bounding box center [36, 84] width 54 height 12
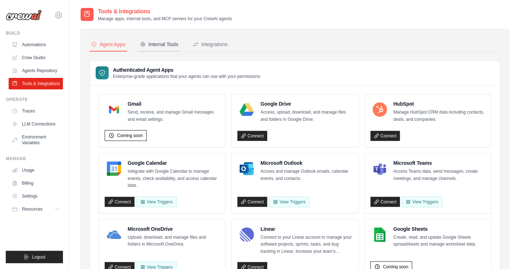
click at [166, 46] on div "Internal Tools" at bounding box center [159, 44] width 39 height 7
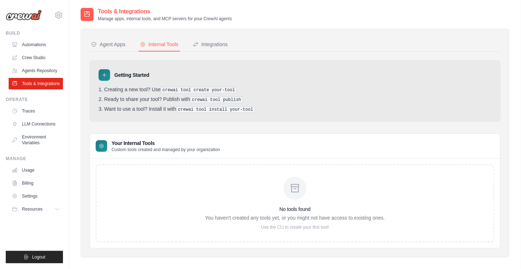
scroll to position [14, 0]
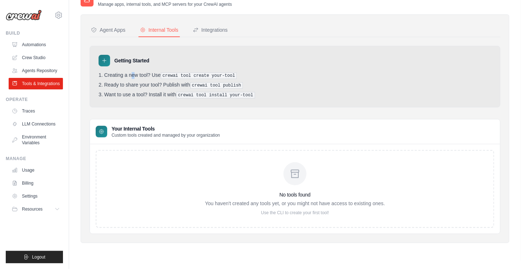
click at [114, 75] on li "Creating a new tool? Use crewai tool create your-tool" at bounding box center [295, 75] width 393 height 7
click at [170, 79] on ol "Creating a new tool? Use crewai tool create your-tool Ready to share your tool?…" at bounding box center [295, 85] width 393 height 26
drag, startPoint x: 115, startPoint y: 87, endPoint x: 189, endPoint y: 81, distance: 73.6
click at [189, 82] on li "Ready to share your tool? Publish with crewai tool publish" at bounding box center [295, 85] width 393 height 7
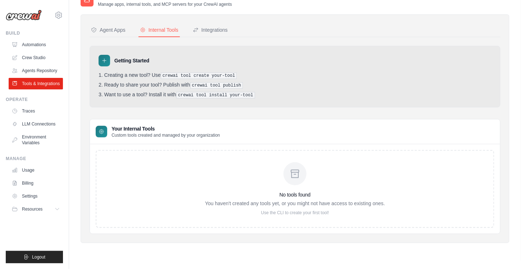
click at [189, 82] on li "Ready to share your tool? Publish with crewai tool publish" at bounding box center [295, 85] width 393 height 7
click at [207, 82] on pre "crewai tool publish" at bounding box center [216, 85] width 53 height 6
click at [179, 82] on li "Ready to share your tool? Publish with crewai tool publish" at bounding box center [295, 85] width 393 height 7
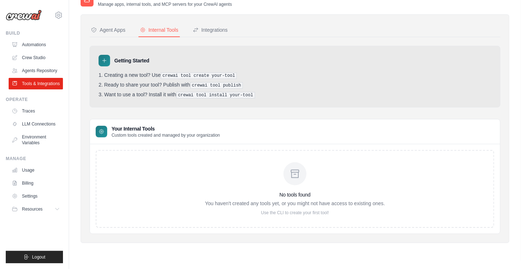
click at [126, 95] on li "Want to use a tool? Install it with crewai tool install your-tool" at bounding box center [295, 94] width 393 height 7
click at [145, 91] on li "Want to use a tool? Install it with crewai tool install your-tool" at bounding box center [295, 94] width 393 height 7
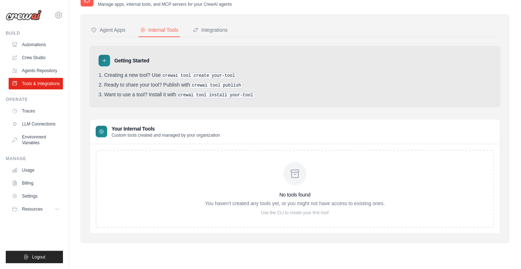
click at [168, 94] on li "Want to use a tool? Install it with crewai tool install your-tool" at bounding box center [295, 94] width 393 height 7
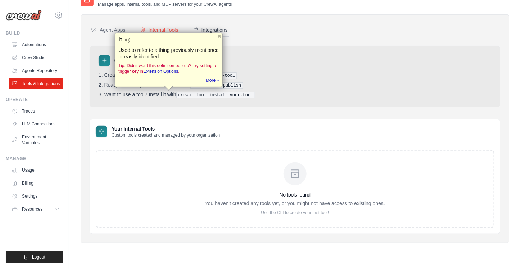
drag, startPoint x: 168, startPoint y: 94, endPoint x: 222, endPoint y: 26, distance: 86.4
click at [222, 26] on div "Agent Apps Internal Tools Integrations Authenticated Agent Apps Enterprise-grad…" at bounding box center [295, 128] width 411 height 210
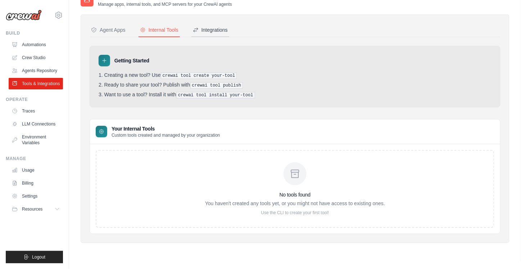
click at [222, 26] on div "Integrations" at bounding box center [210, 29] width 35 height 7
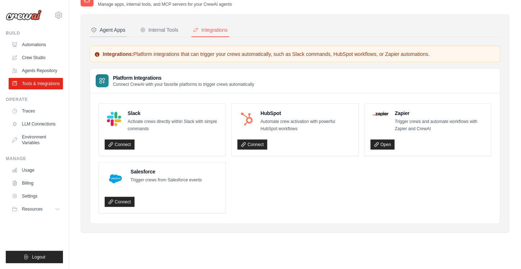
click at [103, 31] on div "Agent Apps" at bounding box center [108, 29] width 35 height 7
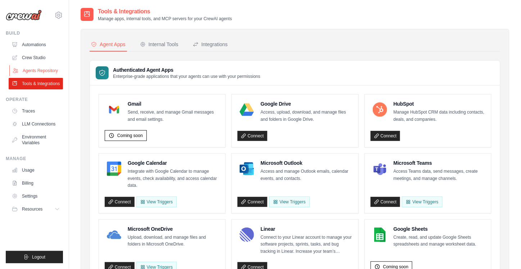
click at [39, 71] on link "Agents Repository" at bounding box center [36, 71] width 54 height 12
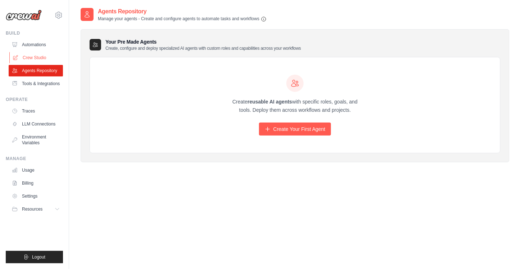
click at [39, 56] on link "Crew Studio" at bounding box center [36, 58] width 54 height 12
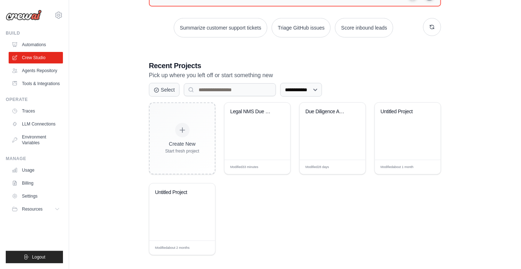
scroll to position [101, 0]
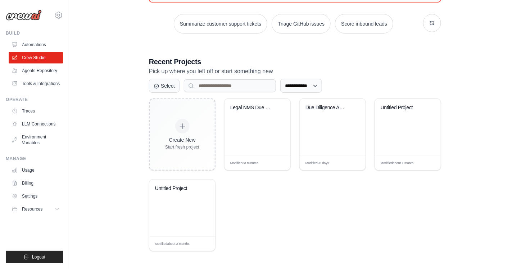
click at [172, 69] on p "Pick up where you left off or start something new" at bounding box center [295, 71] width 292 height 9
click at [215, 67] on p "Pick up where you left off or start something new" at bounding box center [295, 71] width 292 height 9
drag, startPoint x: 258, startPoint y: 136, endPoint x: 244, endPoint y: 173, distance: 39.4
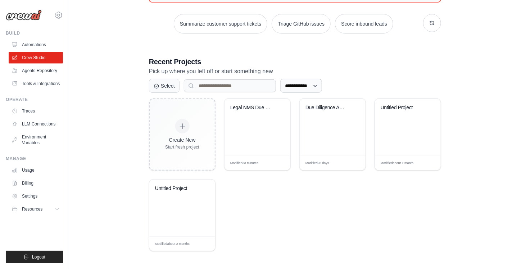
click at [244, 173] on div "Create New Start fresh project Legal NMS Due Diligence Framework Modified 33 mi…" at bounding box center [295, 174] width 292 height 153
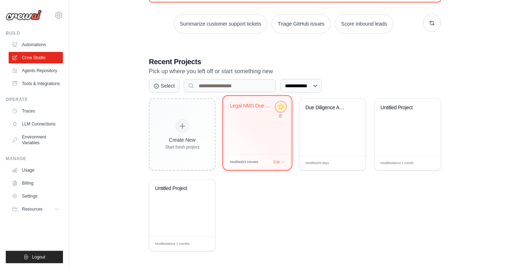
click at [280, 108] on icon at bounding box center [281, 107] width 8 height 8
click at [281, 104] on icon at bounding box center [280, 106] width 5 height 5
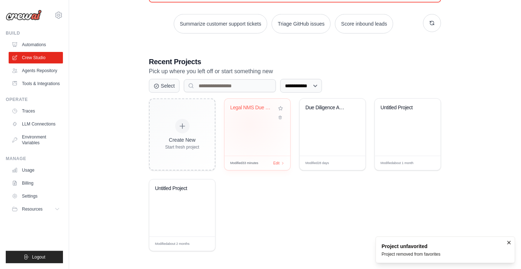
click at [250, 121] on div "Legal NMS Due Diligence Framework" at bounding box center [258, 127] width 66 height 57
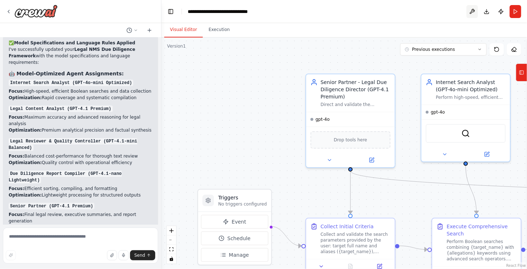
scroll to position [2811, 0]
click at [522, 69] on icon at bounding box center [521, 73] width 5 height 12
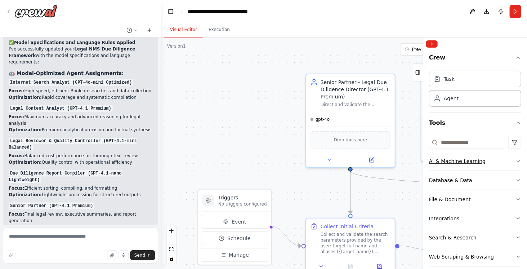
click at [508, 162] on button "AI & Machine Learning" at bounding box center [475, 161] width 92 height 19
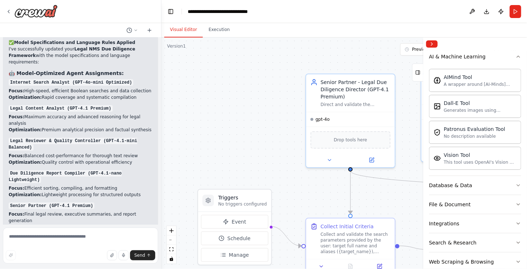
scroll to position [134, 0]
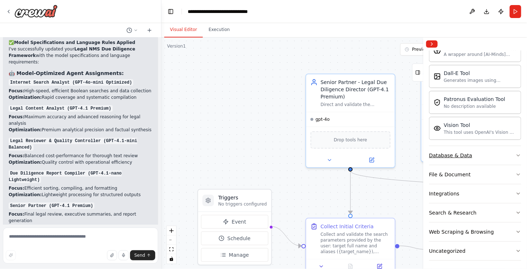
click at [511, 150] on button "Database & Data" at bounding box center [475, 155] width 92 height 19
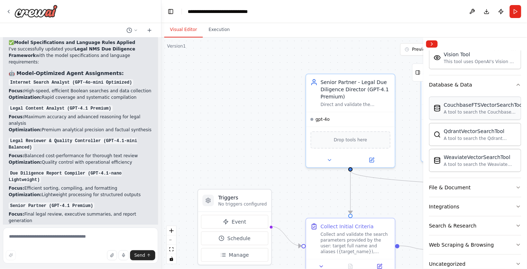
scroll to position [217, 0]
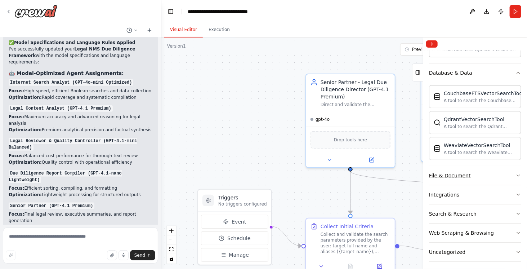
click at [509, 172] on button "File & Document" at bounding box center [475, 175] width 92 height 19
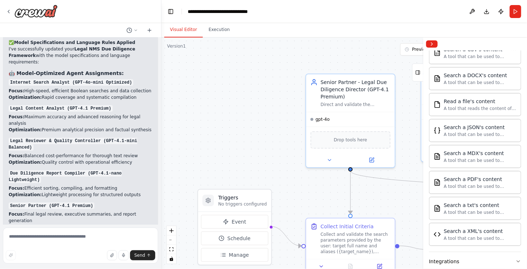
scroll to position [428, 0]
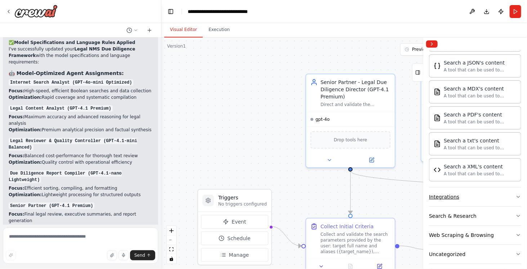
click at [512, 198] on button "Integrations" at bounding box center [475, 196] width 92 height 19
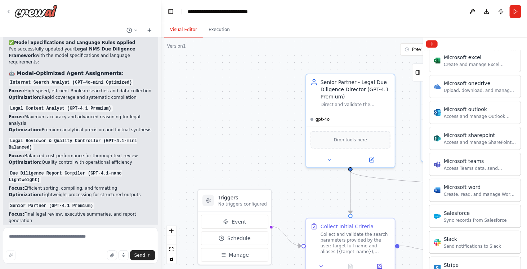
scroll to position [869, 0]
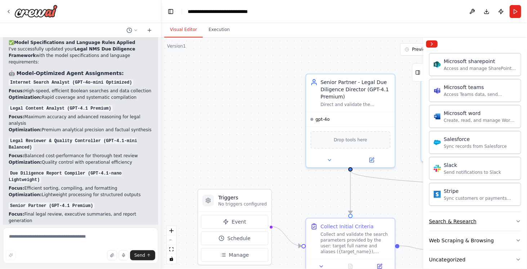
click at [515, 218] on icon "button" at bounding box center [518, 221] width 6 height 6
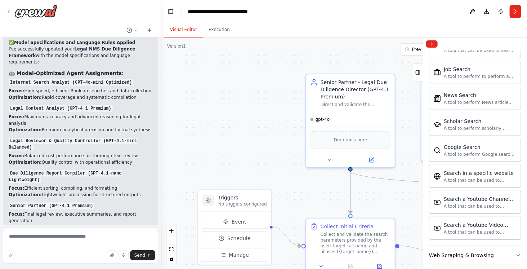
scroll to position [1233, 0]
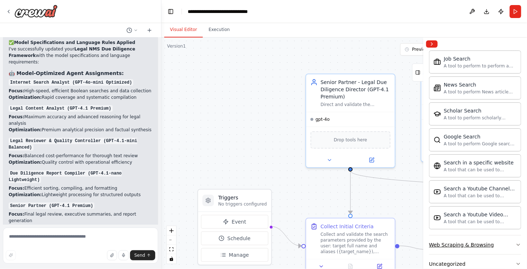
click at [515, 242] on icon "button" at bounding box center [518, 245] width 6 height 6
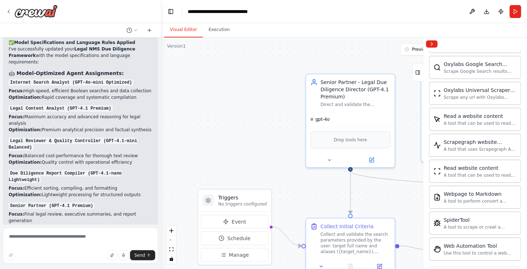
scroll to position [1623, 0]
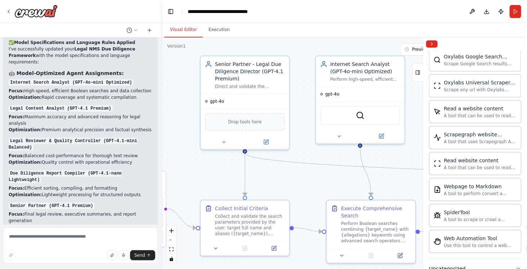
drag, startPoint x: 325, startPoint y: 206, endPoint x: 194, endPoint y: 180, distance: 132.9
click at [194, 180] on div ".deletable-edge-delete-btn { width: 20px; height: 20px; border: 0px solid #ffff…" at bounding box center [343, 152] width 365 height 231
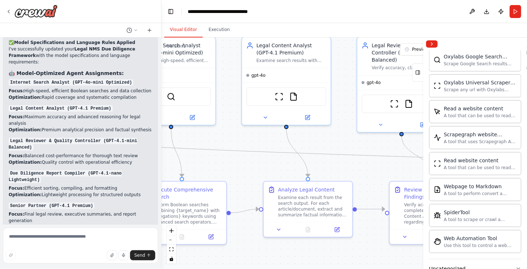
drag, startPoint x: 391, startPoint y: 170, endPoint x: 213, endPoint y: 160, distance: 178.1
click at [213, 160] on div ".deletable-edge-delete-btn { width: 20px; height: 20px; border: 0px solid #ffff…" at bounding box center [343, 152] width 365 height 231
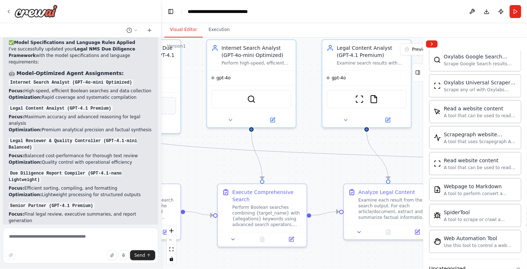
drag, startPoint x: 284, startPoint y: 167, endPoint x: 401, endPoint y: 163, distance: 116.7
click at [401, 163] on div ".deletable-edge-delete-btn { width: 20px; height: 20px; border: 0px solid #ffff…" at bounding box center [343, 152] width 365 height 231
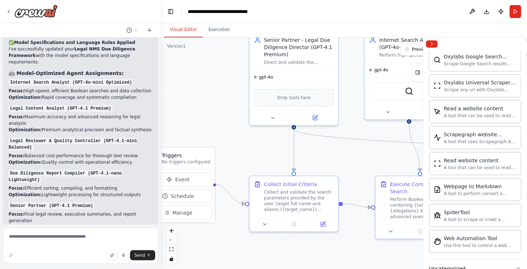
drag, startPoint x: 297, startPoint y: 168, endPoint x: 402, endPoint y: 159, distance: 105.9
click at [402, 159] on div ".deletable-edge-delete-btn { width: 20px; height: 20px; border: 0px solid #ffff…" at bounding box center [343, 152] width 365 height 231
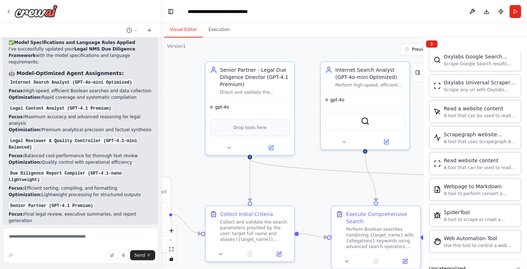
drag, startPoint x: 397, startPoint y: 152, endPoint x: 315, endPoint y: 189, distance: 89.6
click at [315, 189] on div ".deletable-edge-delete-btn { width: 20px; height: 20px; border: 0px solid #ffff…" at bounding box center [343, 152] width 365 height 231
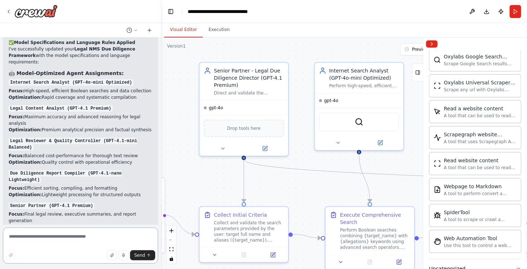
click at [35, 241] on textarea at bounding box center [80, 245] width 155 height 36
type textarea "**********"
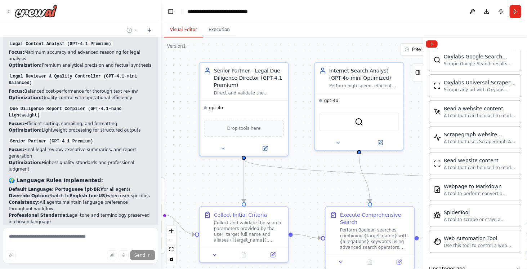
scroll to position [2879, 0]
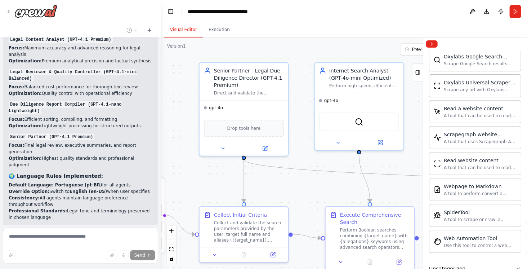
click at [515, 265] on icon "button" at bounding box center [518, 268] width 6 height 6
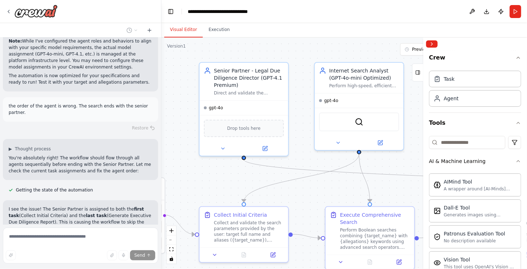
scroll to position [3108, 0]
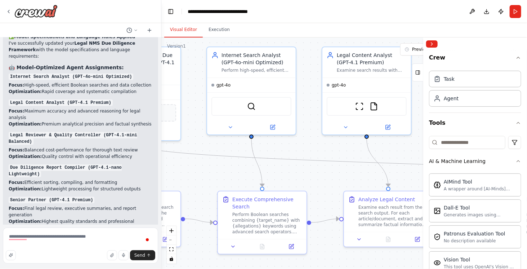
drag, startPoint x: 329, startPoint y: 203, endPoint x: 222, endPoint y: 188, distance: 108.8
click at [222, 188] on div ".deletable-edge-delete-btn { width: 20px; height: 20px; border: 0px solid #ffff…" at bounding box center [343, 152] width 365 height 231
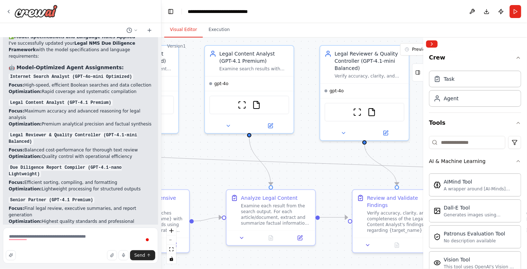
drag, startPoint x: 346, startPoint y: 166, endPoint x: 222, endPoint y: 164, distance: 123.5
click at [222, 164] on div ".deletable-edge-delete-btn { width: 20px; height: 20px; border: 0px solid #ffff…" at bounding box center [343, 152] width 365 height 231
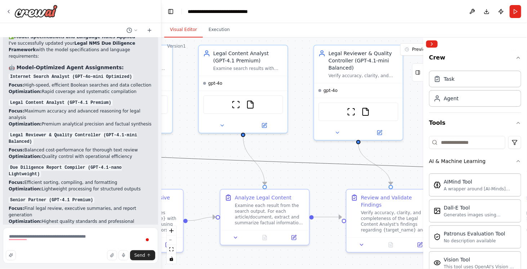
drag, startPoint x: 323, startPoint y: 164, endPoint x: 260, endPoint y: 168, distance: 63.1
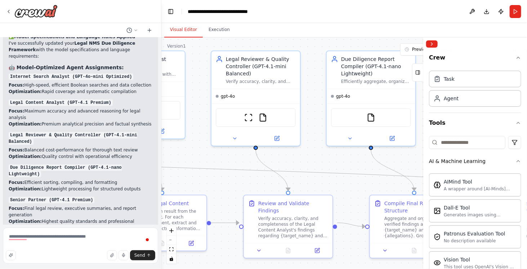
drag, startPoint x: 333, startPoint y: 179, endPoint x: 230, endPoint y: 185, distance: 103.5
click at [230, 185] on div ".deletable-edge-delete-btn { width: 20px; height: 20px; border: 0px solid #ffff…" at bounding box center [343, 152] width 365 height 231
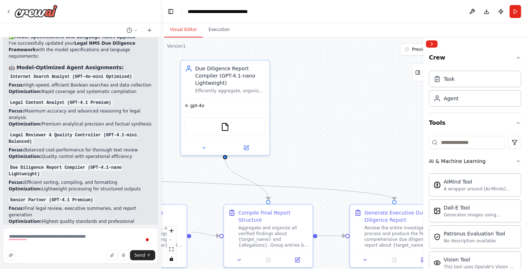
drag, startPoint x: 329, startPoint y: 165, endPoint x: 176, endPoint y: 173, distance: 153.6
click at [176, 173] on div ".deletable-edge-delete-btn { width: 20px; height: 20px; border: 0px solid #ffff…" at bounding box center [343, 152] width 365 height 231
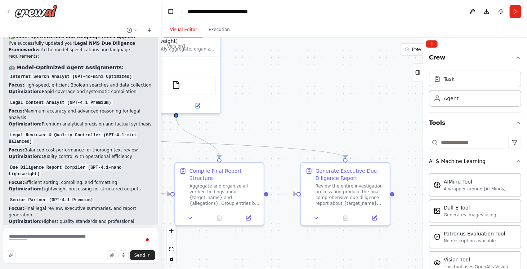
drag, startPoint x: 365, startPoint y: 152, endPoint x: 419, endPoint y: 89, distance: 83.3
click at [419, 89] on div ".deletable-edge-delete-btn { width: 20px; height: 20px; border: 0px solid #ffff…" at bounding box center [343, 152] width 365 height 231
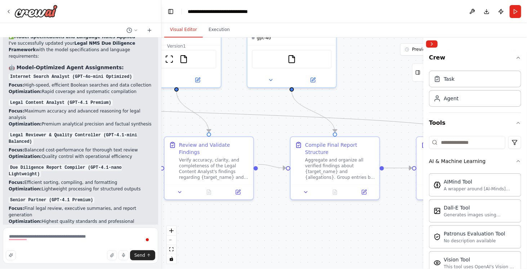
drag, startPoint x: 226, startPoint y: 213, endPoint x: 365, endPoint y: 202, distance: 139.1
click at [365, 202] on div ".deletable-edge-delete-btn { width: 20px; height: 20px; border: 0px solid #ffff…" at bounding box center [343, 152] width 365 height 231
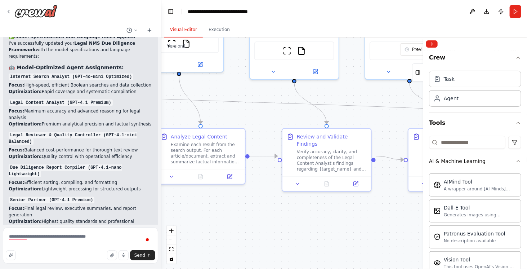
drag, startPoint x: 220, startPoint y: 220, endPoint x: 386, endPoint y: 218, distance: 166.3
click at [386, 218] on div ".deletable-edge-delete-btn { width: 20px; height: 20px; border: 0px solid #ffff…" at bounding box center [343, 152] width 365 height 231
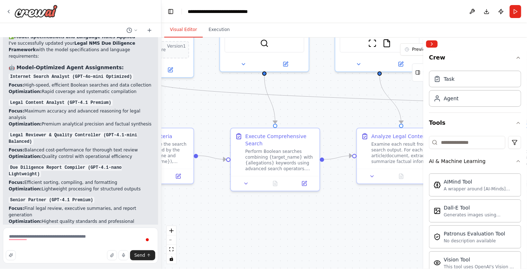
drag, startPoint x: 301, startPoint y: 213, endPoint x: 401, endPoint y: 209, distance: 99.4
click at [401, 209] on div ".deletable-edge-delete-btn { width: 20px; height: 20px; border: 0px solid #ffff…" at bounding box center [343, 152] width 365 height 231
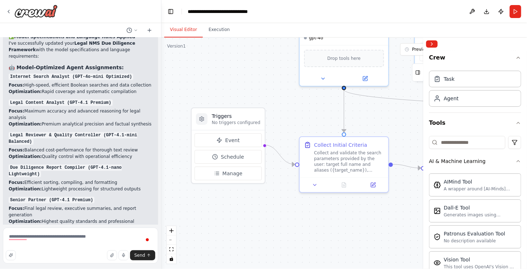
drag, startPoint x: 320, startPoint y: 208, endPoint x: 415, endPoint y: 220, distance: 96.2
click at [415, 220] on div ".deletable-edge-delete-btn { width: 20px; height: 20px; border: 0px solid #ffff…" at bounding box center [343, 152] width 365 height 231
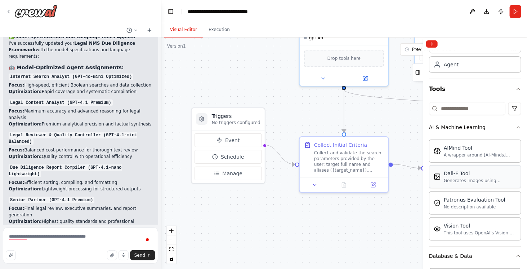
scroll to position [0, 0]
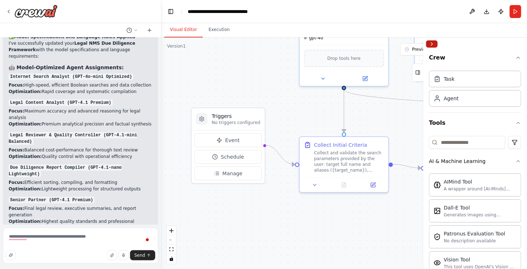
click at [432, 45] on button "Collapse right sidebar" at bounding box center [432, 43] width 12 height 7
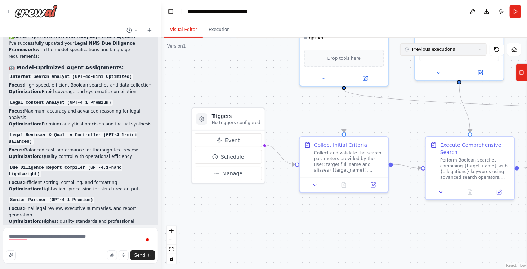
click at [481, 49] on icon at bounding box center [479, 49] width 4 height 4
click at [480, 48] on icon at bounding box center [479, 49] width 4 height 4
click at [503, 11] on button "Publish" at bounding box center [501, 11] width 12 height 13
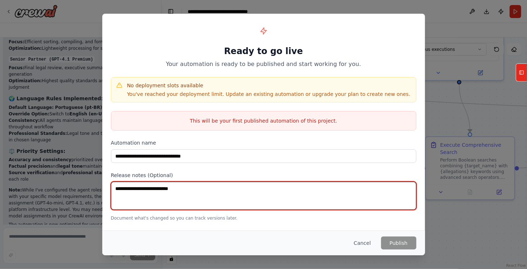
scroll to position [2964, 0]
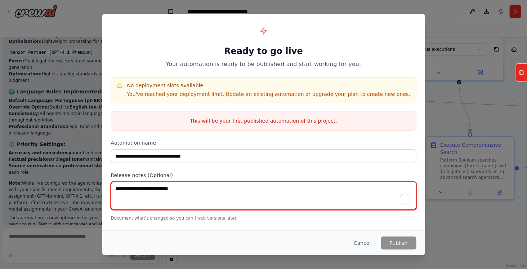
click at [198, 189] on textarea "To enrich screen reader interactions, please activate Accessibility in Grammarl…" at bounding box center [263, 195] width 305 height 28
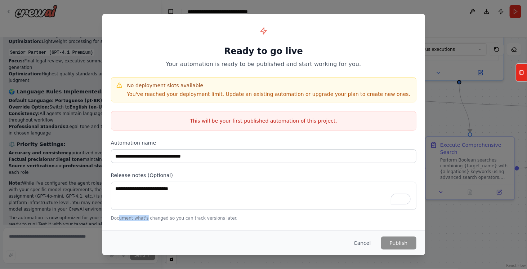
drag, startPoint x: 117, startPoint y: 219, endPoint x: 143, endPoint y: 220, distance: 25.9
click at [143, 220] on div "**********" at bounding box center [263, 122] width 323 height 216
click at [139, 219] on div at bounding box center [139, 219] width 0 height 0
drag, startPoint x: 143, startPoint y: 220, endPoint x: 162, endPoint y: 214, distance: 19.9
click at [162, 214] on div "**********" at bounding box center [263, 122] width 323 height 216
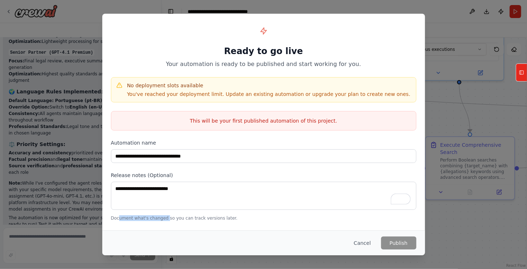
click at [162, 215] on p "Document what's changed so you can track versions later." at bounding box center [263, 218] width 305 height 6
drag, startPoint x: 162, startPoint y: 214, endPoint x: 197, endPoint y: 216, distance: 35.0
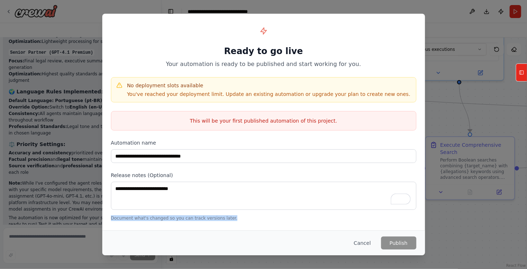
click at [197, 216] on p "Document what's changed so you can track versions later." at bounding box center [263, 218] width 305 height 6
click at [212, 118] on p "This will be your first published automation of this project." at bounding box center [263, 120] width 305 height 7
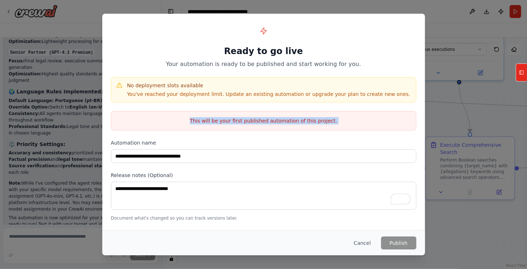
click at [212, 118] on p "This will be your first published automation of this project." at bounding box center [263, 120] width 305 height 7
click at [237, 117] on p "This will be your first published automation of this project." at bounding box center [263, 120] width 305 height 7
click at [159, 97] on p "You've reached your deployment limit. Update an existing automation or upgrade …" at bounding box center [268, 93] width 283 height 7
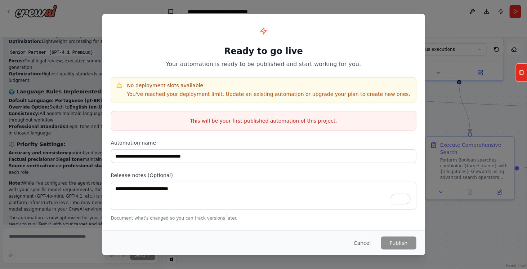
click at [199, 95] on p "You've reached your deployment limit. Update an existing automation or upgrade …" at bounding box center [268, 93] width 283 height 7
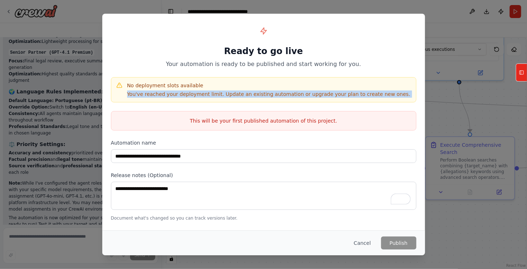
click at [199, 95] on p "You've reached your deployment limit. Update an existing automation or upgrade …" at bounding box center [268, 93] width 283 height 7
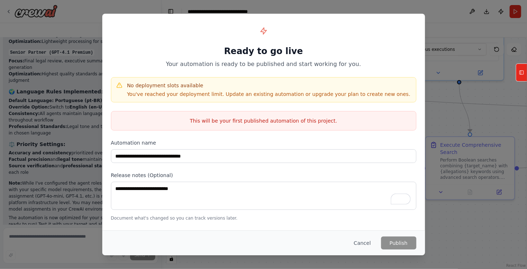
click at [163, 85] on h4 "No deployment slots available" at bounding box center [268, 85] width 283 height 7
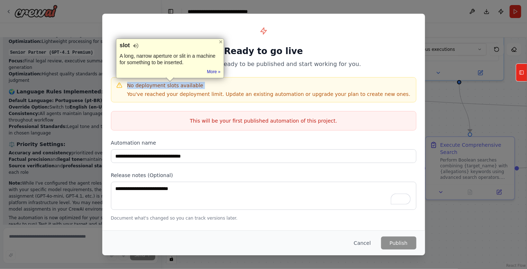
click at [163, 85] on h4 "No deployment slots available" at bounding box center [268, 85] width 283 height 7
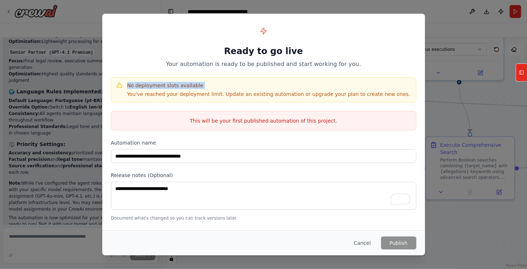
click at [163, 85] on h4 "No deployment slots available" at bounding box center [268, 85] width 283 height 7
click at [202, 93] on p "You've reached your deployment limit. Update an existing automation or upgrade …" at bounding box center [268, 93] width 283 height 7
click at [224, 94] on p "You've reached your deployment limit. Update an existing automation or upgrade …" at bounding box center [268, 93] width 283 height 7
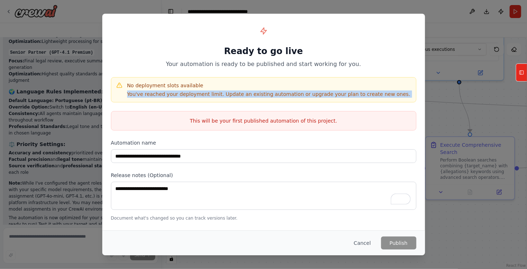
click at [224, 94] on p "You've reached your deployment limit. Update an existing automation or upgrade …" at bounding box center [268, 93] width 283 height 7
click at [268, 94] on p "You've reached your deployment limit. Update an existing automation or upgrade …" at bounding box center [268, 93] width 283 height 7
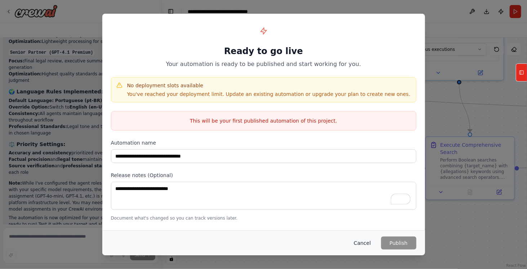
click at [370, 242] on button "Cancel" at bounding box center [362, 242] width 28 height 13
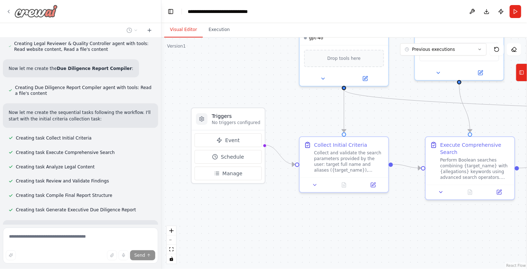
click at [13, 9] on div at bounding box center [32, 11] width 52 height 13
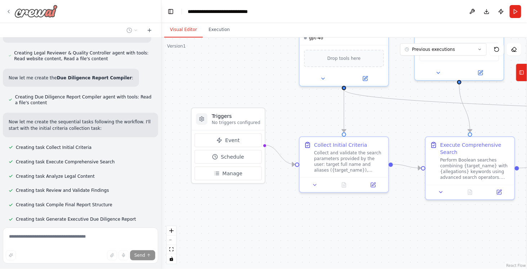
scroll to position [1694, 0]
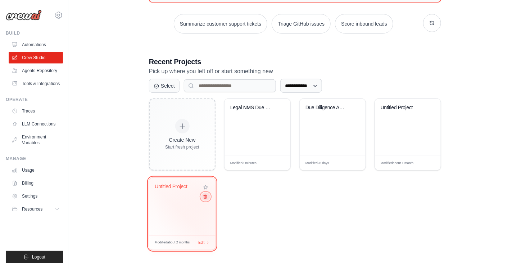
click at [207, 197] on icon at bounding box center [205, 196] width 5 height 5
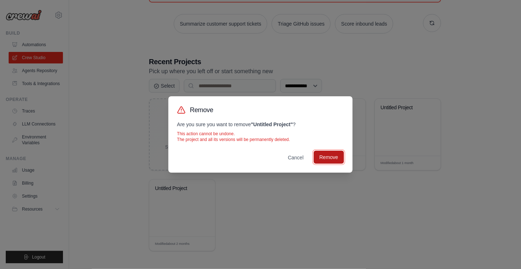
click at [338, 157] on button "Remove" at bounding box center [329, 156] width 30 height 13
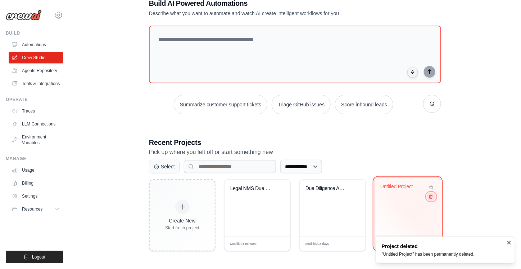
click at [432, 195] on icon at bounding box center [431, 196] width 5 height 5
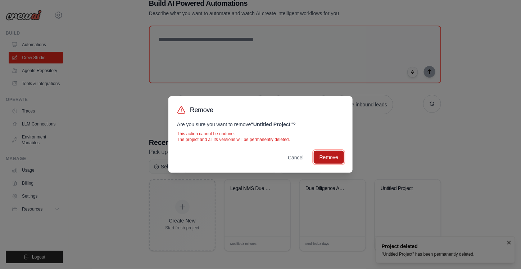
click at [334, 157] on button "Remove" at bounding box center [329, 156] width 30 height 13
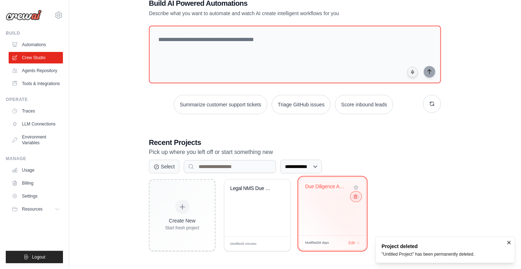
click at [358, 195] on button at bounding box center [356, 196] width 9 height 8
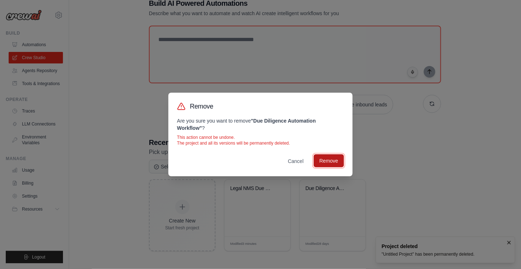
click at [326, 165] on button "Remove" at bounding box center [329, 160] width 30 height 13
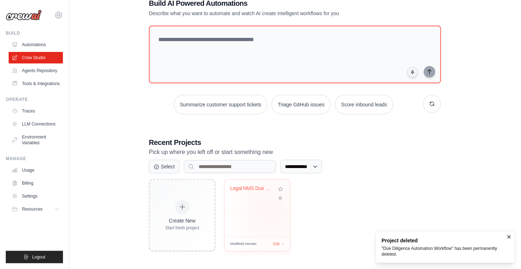
click at [271, 209] on div "Legal NMS Due Diligence Framework" at bounding box center [258, 207] width 66 height 57
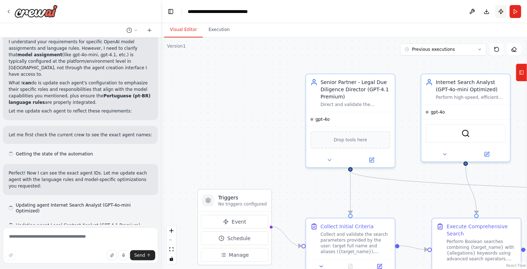
click at [502, 12] on button "Publish" at bounding box center [501, 11] width 12 height 13
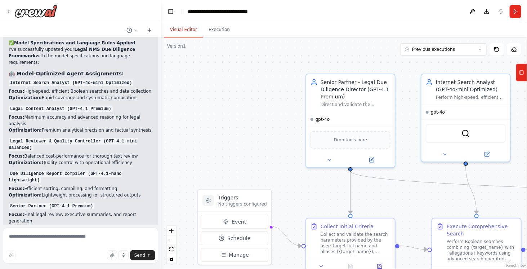
scroll to position [2811, 0]
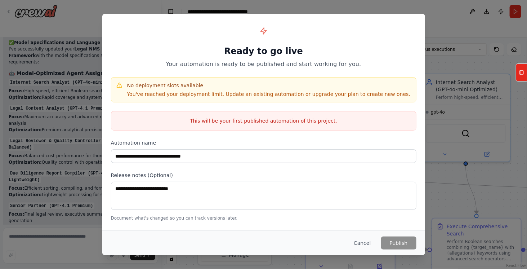
click at [235, 66] on p "Your automation is ready to be published and start working for you." at bounding box center [263, 64] width 305 height 9
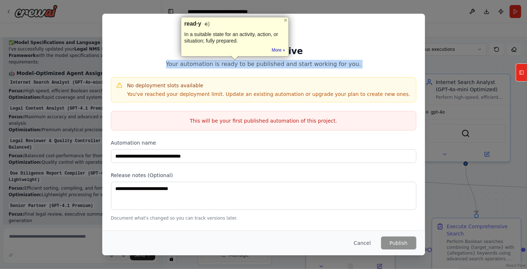
click at [235, 66] on p "Your automation is ready to be published and start working for you." at bounding box center [263, 64] width 305 height 9
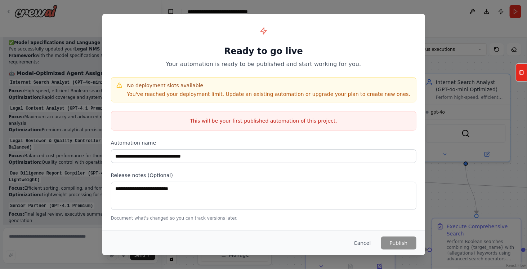
click at [297, 69] on div "**********" at bounding box center [263, 122] width 323 height 216
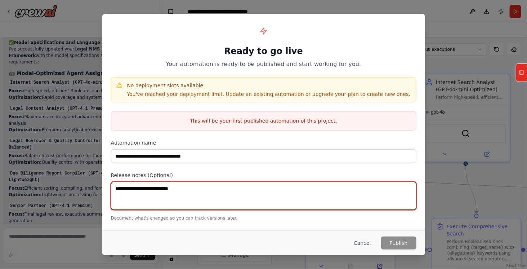
click at [224, 189] on textarea at bounding box center [263, 195] width 305 height 28
type textarea "**********"
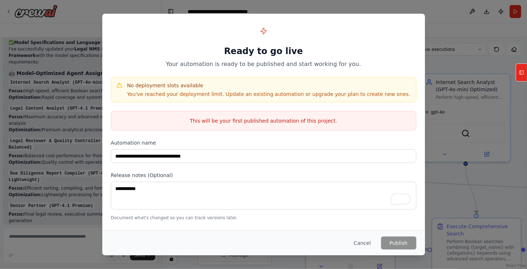
click at [260, 120] on p "This will be your first published automation of this project." at bounding box center [263, 120] width 305 height 7
click at [260, 121] on p "This will be your first published automation of this project." at bounding box center [263, 120] width 305 height 7
click at [240, 65] on p "Your automation is ready to be published and start working for you." at bounding box center [263, 64] width 305 height 9
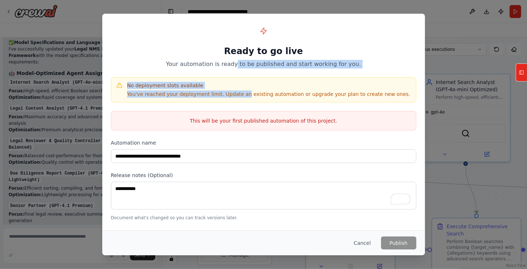
drag, startPoint x: 240, startPoint y: 65, endPoint x: 235, endPoint y: 90, distance: 25.5
click at [235, 90] on div "**********" at bounding box center [263, 121] width 323 height 215
click at [235, 90] on div "No deployment slots available You've reached your deployment limit. Update an e…" at bounding box center [268, 90] width 283 height 16
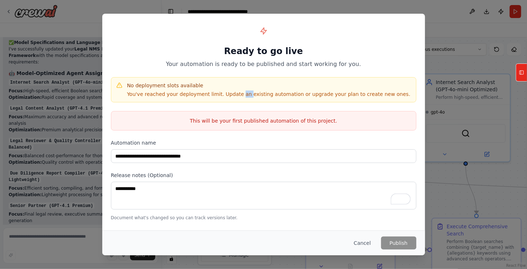
click at [235, 90] on div "No deployment slots available You've reached your deployment limit. Update an e…" at bounding box center [268, 90] width 283 height 16
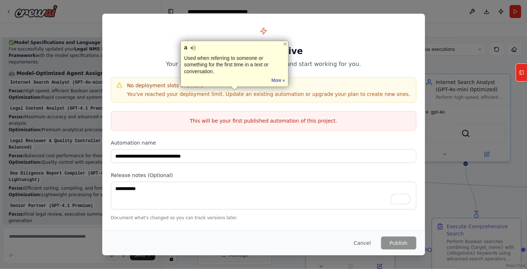
click at [362, 249] on div "Cancel Publish" at bounding box center [263, 242] width 323 height 25
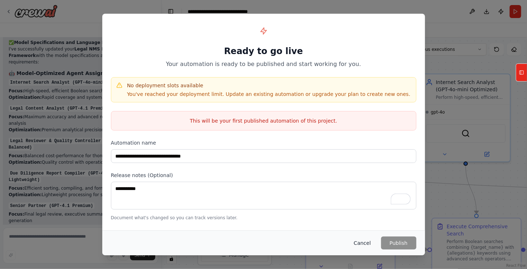
click at [363, 249] on button "Cancel" at bounding box center [362, 242] width 28 height 13
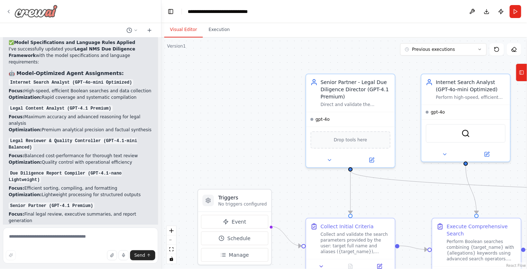
click at [6, 9] on icon at bounding box center [9, 12] width 6 height 6
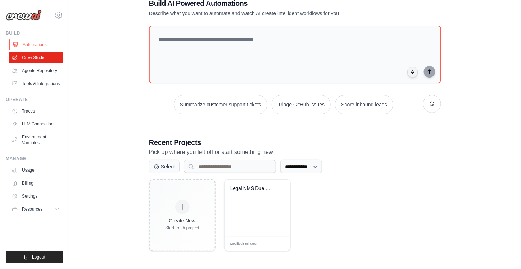
click at [41, 46] on link "Automations" at bounding box center [36, 45] width 54 height 12
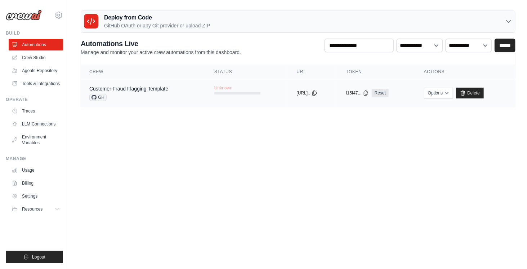
click at [361, 91] on div "copied" at bounding box center [353, 88] width 15 height 9
click at [141, 86] on link "Customer Fraud Flagging Template" at bounding box center [128, 89] width 79 height 6
click at [484, 93] on link "Delete" at bounding box center [470, 92] width 28 height 11
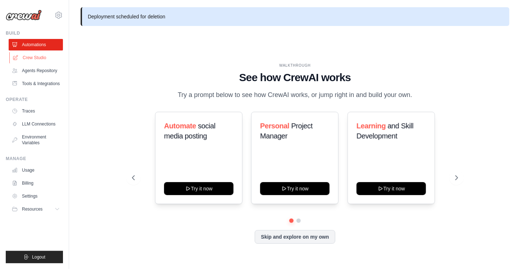
click at [39, 57] on link "Crew Studio" at bounding box center [36, 58] width 54 height 12
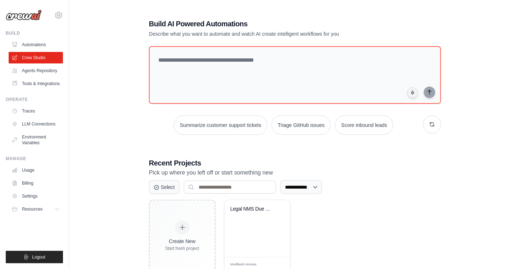
scroll to position [21, 0]
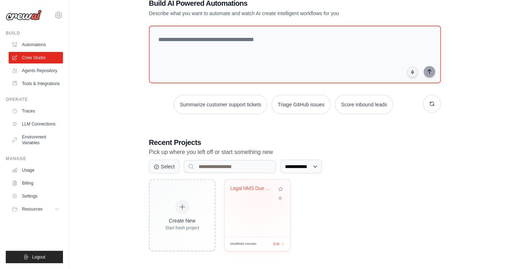
click at [260, 194] on div "Legal NMS Due Diligence Framework" at bounding box center [257, 193] width 54 height 17
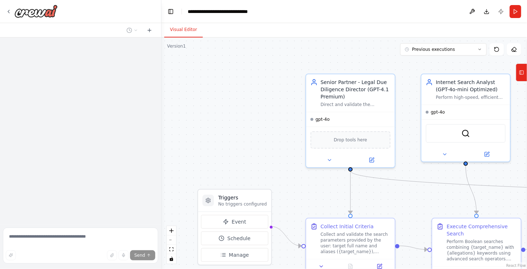
click at [502, 12] on header "**********" at bounding box center [343, 11] width 365 height 23
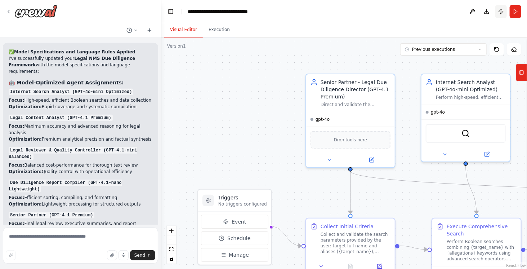
scroll to position [2811, 0]
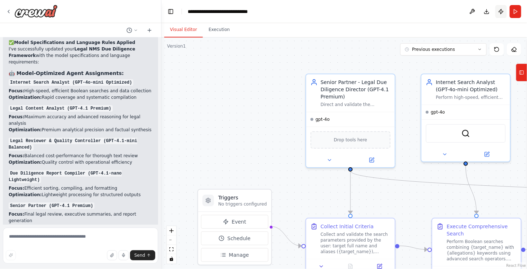
click at [500, 11] on button "Publish" at bounding box center [501, 11] width 12 height 13
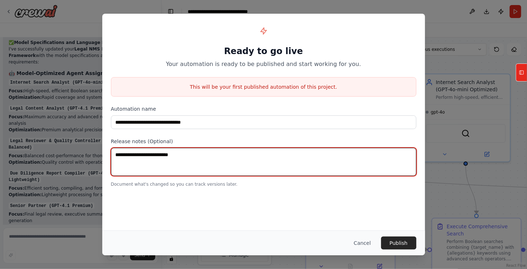
click at [194, 161] on textarea at bounding box center [263, 162] width 305 height 28
click at [141, 155] on textarea "**********" at bounding box center [263, 162] width 305 height 28
drag, startPoint x: 141, startPoint y: 155, endPoint x: 317, endPoint y: 153, distance: 175.7
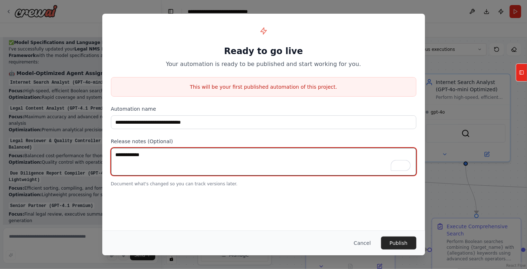
click at [317, 153] on textarea "**********" at bounding box center [263, 162] width 305 height 28
type textarea "**********"
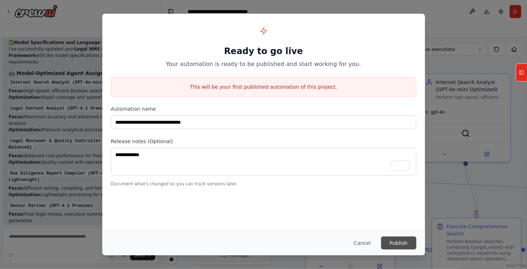
click at [401, 243] on button "Publish" at bounding box center [398, 242] width 35 height 13
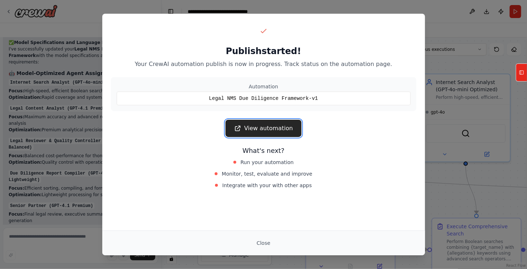
click at [266, 126] on link "View automation" at bounding box center [263, 128] width 76 height 17
click at [266, 242] on button "Close" at bounding box center [263, 242] width 25 height 13
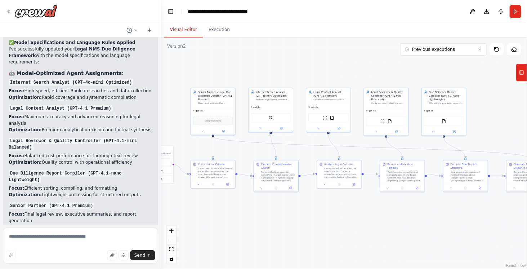
drag, startPoint x: 470, startPoint y: 199, endPoint x: 339, endPoint y: 213, distance: 131.9
click at [339, 213] on div ".deletable-edge-delete-btn { width: 20px; height: 20px; border: 0px solid #ffff…" at bounding box center [343, 152] width 365 height 231
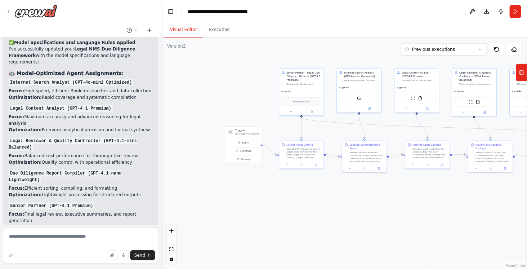
drag, startPoint x: 350, startPoint y: 211, endPoint x: 438, endPoint y: 191, distance: 89.7
click at [438, 191] on div ".deletable-edge-delete-btn { width: 20px; height: 20px; border: 0px solid #ffff…" at bounding box center [343, 152] width 365 height 231
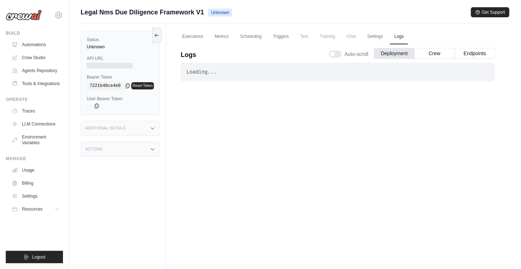
click at [266, 126] on div "Loading... . . ." at bounding box center [338, 164] width 315 height 202
drag, startPoint x: 0, startPoint y: 0, endPoint x: 234, endPoint y: 119, distance: 262.3
click at [234, 119] on div "Loading... . . ." at bounding box center [338, 164] width 315 height 202
click at [188, 39] on link "Executions" at bounding box center [193, 36] width 30 height 15
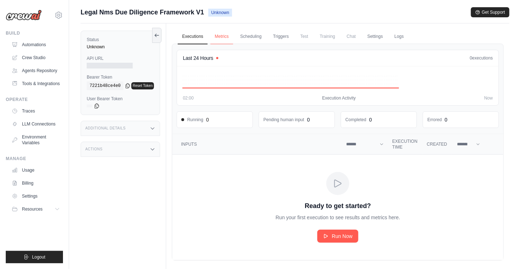
click at [226, 38] on link "Metrics" at bounding box center [222, 36] width 23 height 15
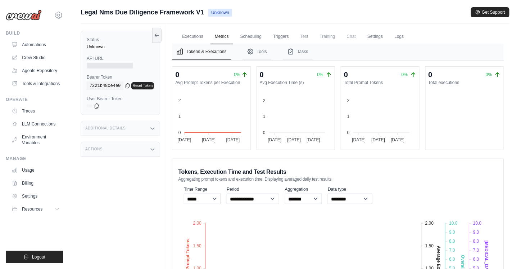
click at [312, 37] on span "Test" at bounding box center [304, 36] width 17 height 14
click at [383, 39] on link "Settings" at bounding box center [375, 36] width 24 height 15
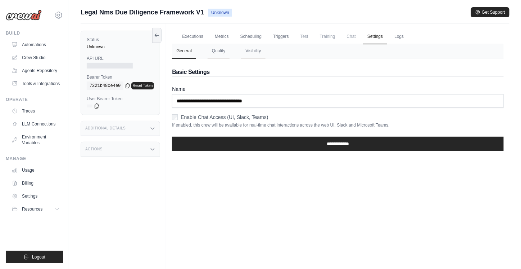
click at [97, 59] on label "API URL" at bounding box center [120, 58] width 67 height 6
click at [137, 125] on div "Additional Details" at bounding box center [121, 128] width 80 height 15
click at [151, 193] on div "Actions" at bounding box center [121, 196] width 80 height 15
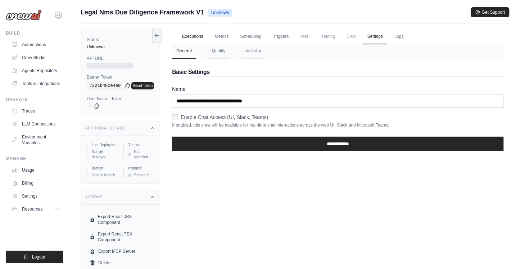
click at [195, 33] on link "Executions" at bounding box center [193, 36] width 30 height 15
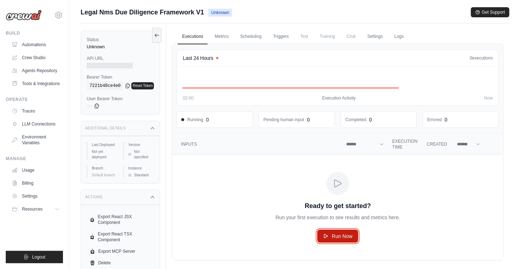
click at [340, 234] on span "Run Now" at bounding box center [342, 235] width 21 height 7
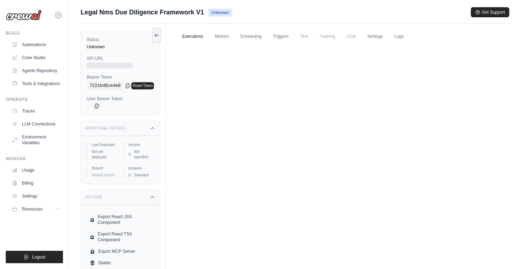
click at [195, 38] on link "Executions" at bounding box center [193, 36] width 30 height 15
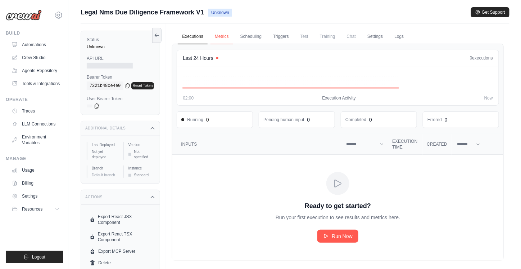
click at [224, 35] on link "Metrics" at bounding box center [222, 36] width 23 height 15
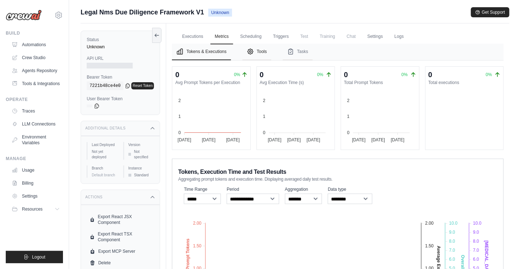
click at [264, 52] on button "Tools" at bounding box center [257, 52] width 29 height 17
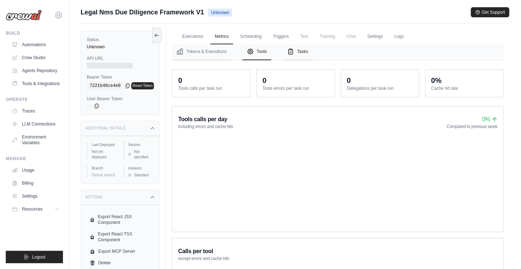
click at [313, 51] on button "Tasks" at bounding box center [298, 52] width 30 height 17
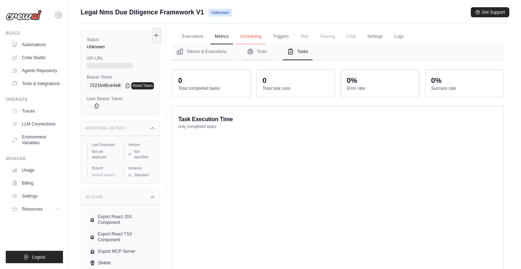
click at [258, 35] on link "Scheduling" at bounding box center [251, 36] width 30 height 15
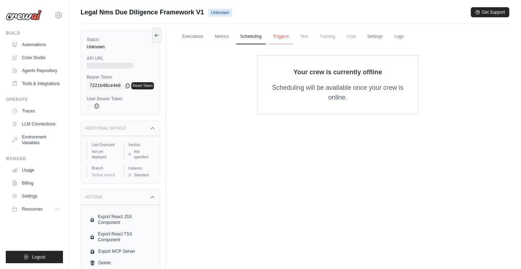
click at [284, 33] on link "Triggers" at bounding box center [281, 36] width 24 height 15
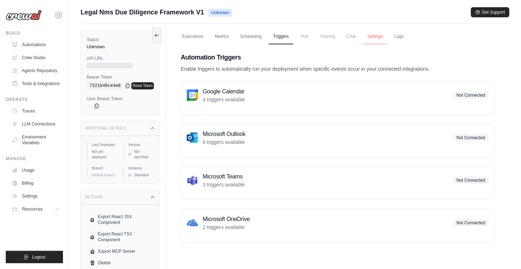
click at [387, 39] on link "Settings" at bounding box center [375, 36] width 24 height 15
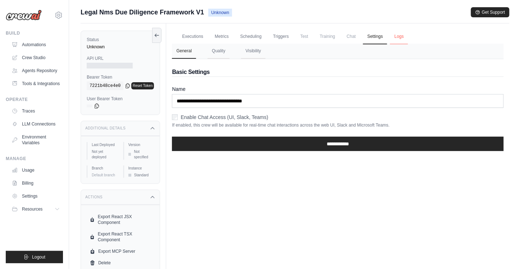
click at [407, 36] on link "Logs" at bounding box center [399, 36] width 18 height 15
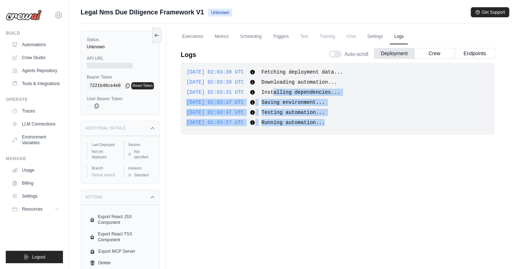
drag, startPoint x: 280, startPoint y: 92, endPoint x: 355, endPoint y: 132, distance: 84.9
click at [355, 132] on div "2025-10-14 02:03:30 UTC Fetching deployment data... Show more Show less 2025-10…" at bounding box center [338, 99] width 315 height 72
click at [338, 120] on div "2025-10-14 02:03:57 UTC Running automation... Show more Show less" at bounding box center [337, 122] width 303 height 7
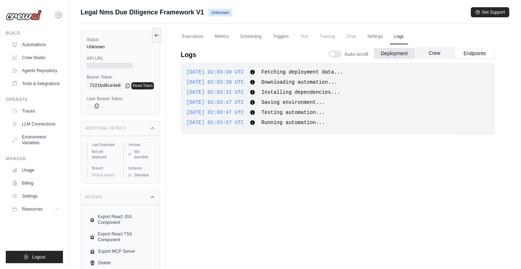
click at [448, 56] on button "Crew" at bounding box center [435, 53] width 40 height 11
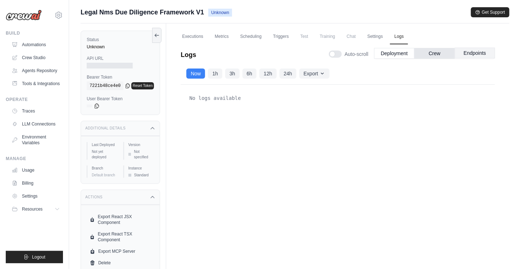
click at [478, 52] on button "Endpoints" at bounding box center [475, 53] width 40 height 11
click at [404, 54] on button "Deployment" at bounding box center [394, 53] width 40 height 11
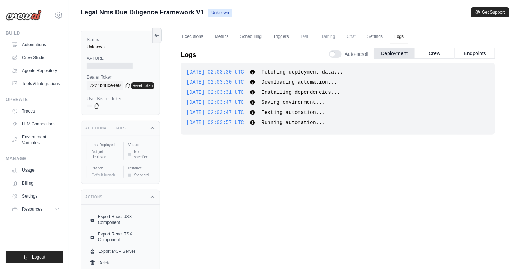
scroll to position [1, 0]
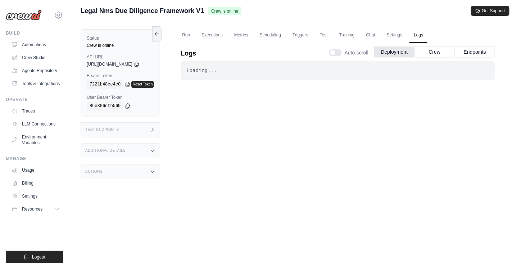
click at [339, 124] on div "Loading... . . . Successful" at bounding box center [338, 162] width 315 height 202
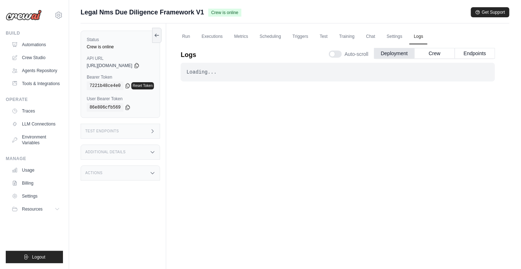
click at [156, 130] on icon at bounding box center [153, 131] width 6 height 6
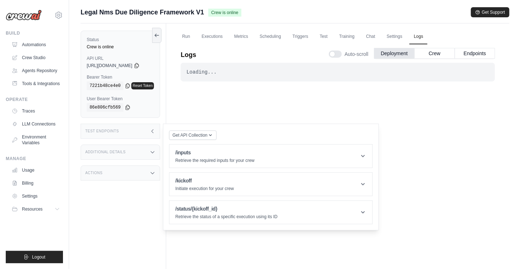
click at [156, 130] on icon at bounding box center [153, 131] width 6 height 6
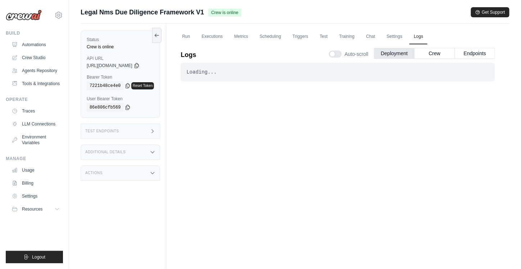
click at [159, 134] on div "Test Endpoints" at bounding box center [121, 130] width 80 height 15
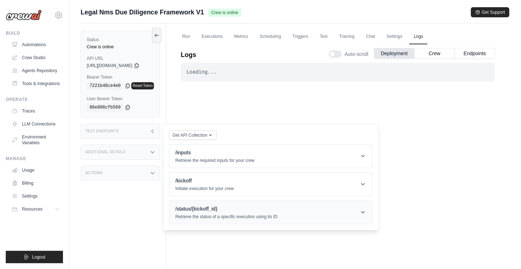
scroll to position [30, 0]
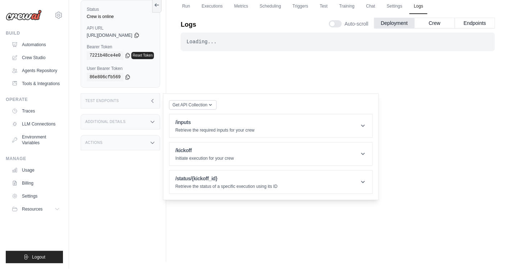
click at [232, 206] on div "Loading... . . . Successful" at bounding box center [338, 133] width 315 height 202
click at [385, 62] on div "Loading... . . . Successful" at bounding box center [338, 133] width 315 height 202
click at [437, 23] on button "Crew" at bounding box center [435, 22] width 40 height 11
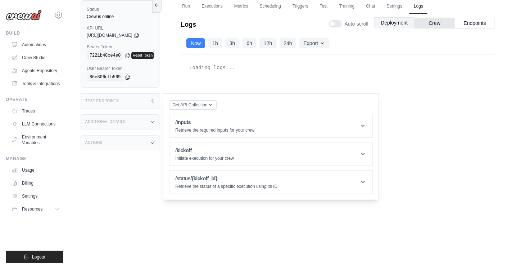
click at [414, 20] on button "Deployment" at bounding box center [394, 22] width 40 height 11
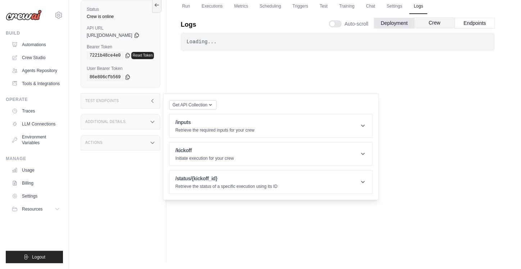
click at [438, 21] on button "Crew" at bounding box center [435, 22] width 40 height 11
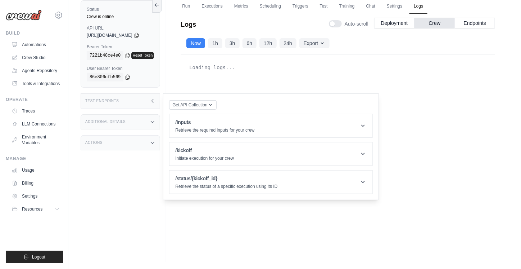
click at [154, 100] on icon at bounding box center [153, 101] width 6 height 6
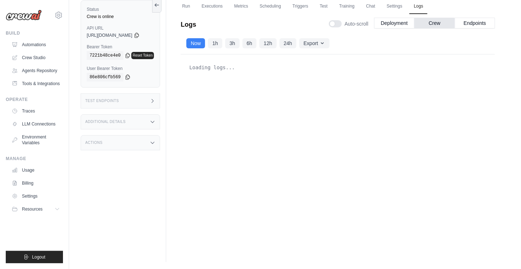
scroll to position [0, 0]
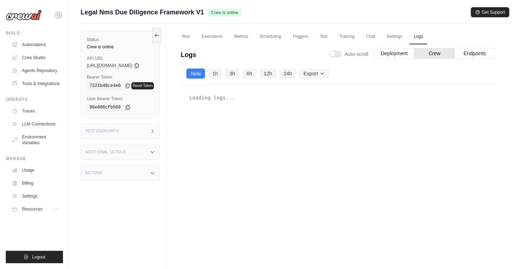
click at [333, 197] on div "Loading logs..." at bounding box center [338, 172] width 315 height 175
click at [399, 54] on button "Deployment" at bounding box center [394, 53] width 40 height 11
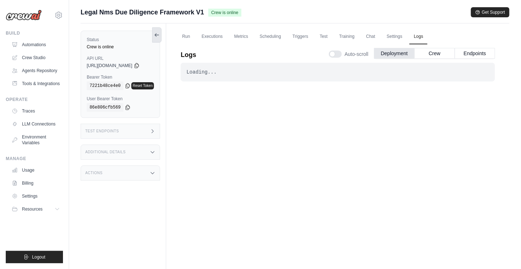
click at [160, 33] on icon at bounding box center [157, 35] width 6 height 6
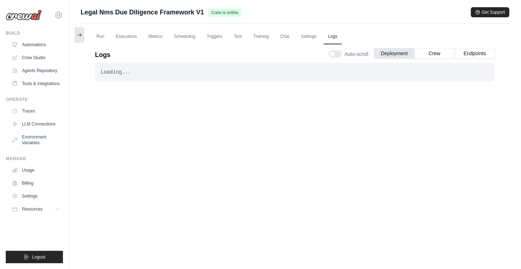
click at [80, 32] on icon at bounding box center [80, 35] width 6 height 6
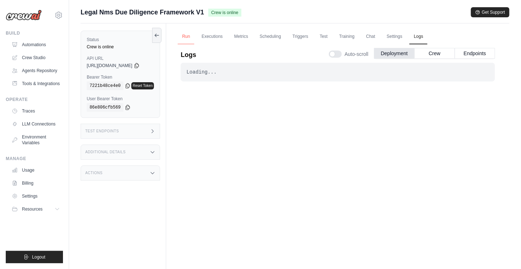
click at [184, 36] on link "Run" at bounding box center [186, 36] width 17 height 15
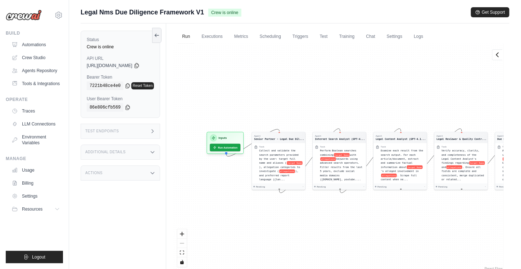
drag, startPoint x: 262, startPoint y: 104, endPoint x: 357, endPoint y: 107, distance: 94.7
click at [357, 107] on div "Agent Senior Partner - Legal Due Dil... Task Collect and validate the search pa…" at bounding box center [338, 158] width 332 height 228
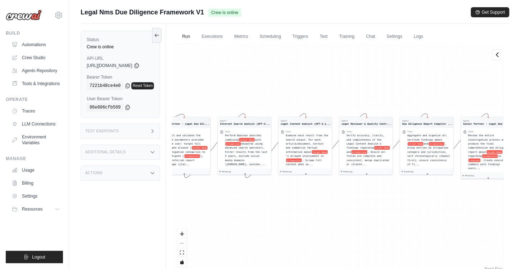
drag, startPoint x: 353, startPoint y: 107, endPoint x: 208, endPoint y: 82, distance: 147.6
click at [208, 82] on div "Agent Senior Partner - Legal Due Dil... Task Collect and validate the search pa…" at bounding box center [338, 158] width 332 height 228
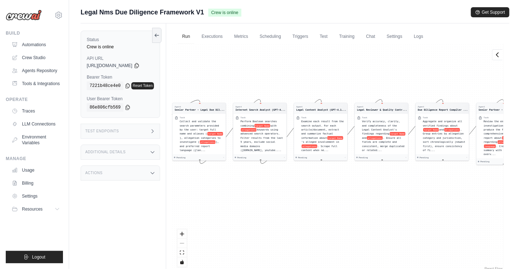
click at [486, 84] on div "Agent Senior Partner - Legal Due Dil... Task Collect and validate the search pa…" at bounding box center [338, 158] width 332 height 228
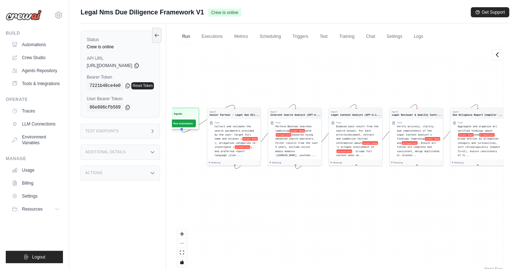
drag, startPoint x: 338, startPoint y: 65, endPoint x: 492, endPoint y: 76, distance: 154.9
click at [492, 76] on div "Agent Senior Partner - Legal Due Dil... Task Collect and validate the search pa…" at bounding box center [338, 158] width 332 height 228
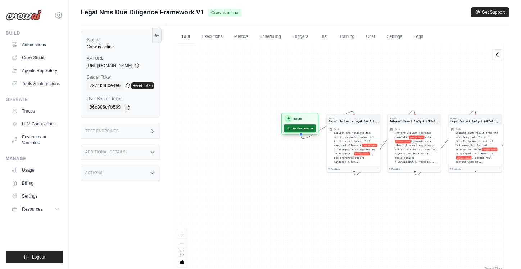
click at [308, 127] on button "Run Automation" at bounding box center [300, 128] width 32 height 8
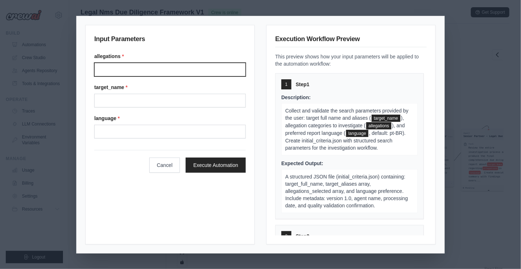
click at [140, 66] on input "Allegations" at bounding box center [170, 70] width 152 height 14
click at [140, 66] on input "*" at bounding box center [170, 70] width 152 height 14
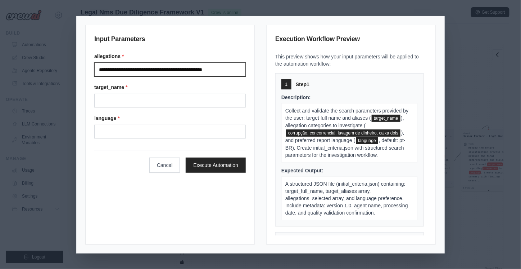
type input "**********"
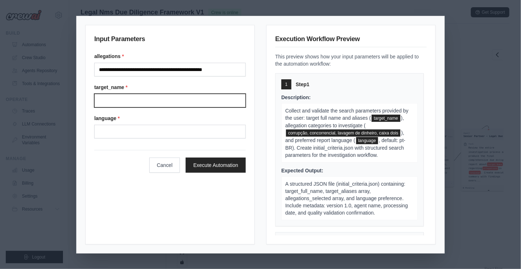
click at [153, 104] on input "Target name" at bounding box center [170, 101] width 152 height 14
type input "**********"
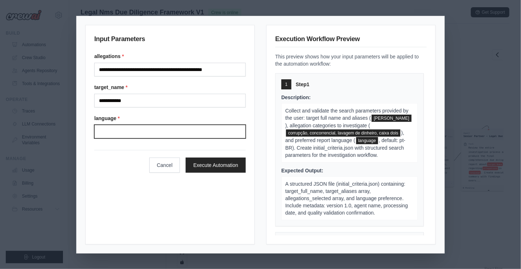
click at [129, 130] on input "Language" at bounding box center [170, 132] width 152 height 14
type input "*"
type input "*********"
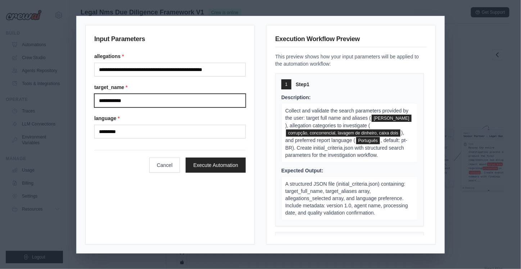
click at [116, 100] on input "**********" at bounding box center [170, 101] width 152 height 14
drag, startPoint x: 102, startPoint y: 99, endPoint x: 80, endPoint y: 101, distance: 22.0
click at [80, 101] on div "**********" at bounding box center [261, 134] width 368 height 237
type input "**********"
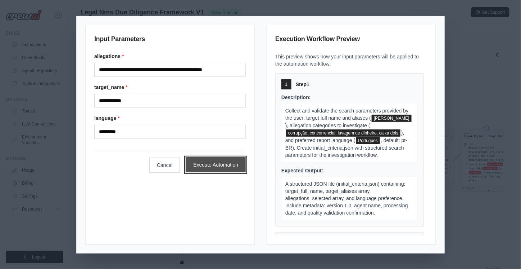
click at [215, 166] on button "Execute Automation" at bounding box center [216, 164] width 60 height 15
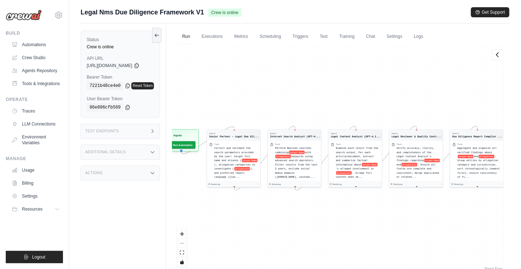
drag, startPoint x: 271, startPoint y: 208, endPoint x: 316, endPoint y: 207, distance: 45.0
click at [316, 207] on div "Agent Senior Partner - Legal Due Dil... Task Collect and validate the search pa…" at bounding box center [338, 158] width 332 height 228
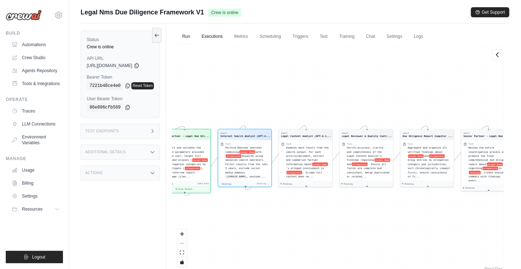
scroll to position [188, 0]
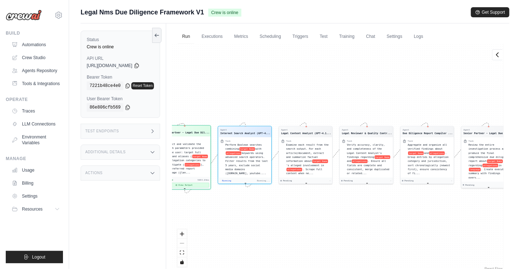
click at [192, 183] on button "View Output" at bounding box center [184, 185] width 50 height 5
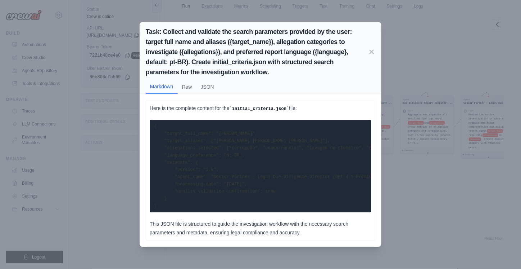
scroll to position [0, 14]
click at [371, 49] on icon at bounding box center [371, 51] width 7 height 7
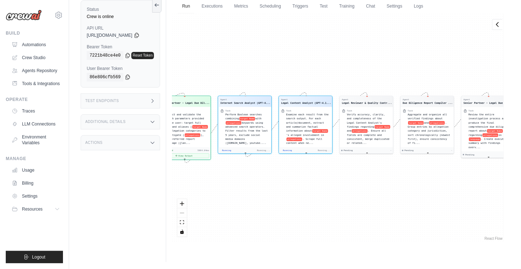
scroll to position [306, 0]
click at [257, 154] on button "View Output" at bounding box center [245, 154] width 50 height 5
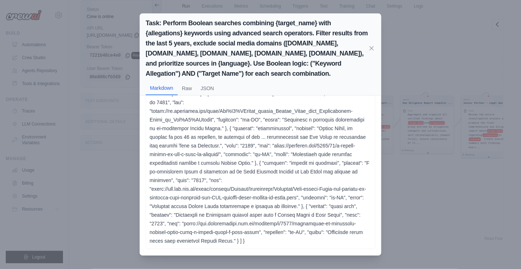
scroll to position [0, 0]
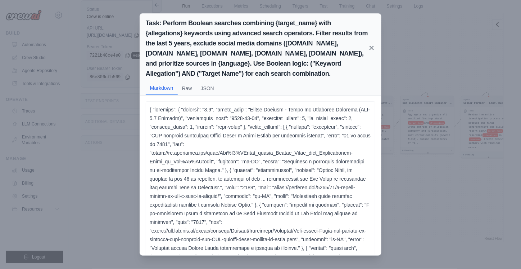
click at [373, 47] on icon at bounding box center [371, 47] width 7 height 7
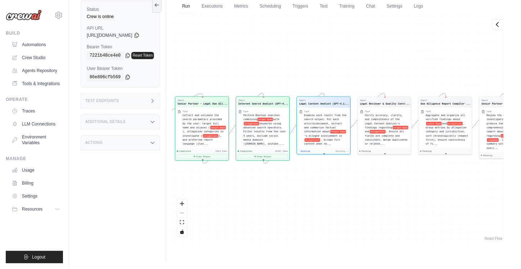
drag, startPoint x: 395, startPoint y: 189, endPoint x: 296, endPoint y: 195, distance: 98.9
click at [296, 195] on div "Agent Senior Partner - Legal Due Dil... Task Collect and validate the search pa…" at bounding box center [338, 127] width 332 height 228
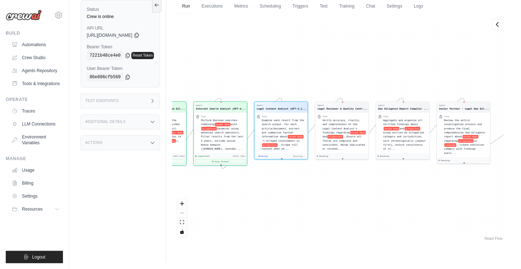
drag, startPoint x: 333, startPoint y: 195, endPoint x: 287, endPoint y: 206, distance: 47.3
click at [287, 206] on div "Agent Senior Partner - Legal Due Dil... Task Collect and validate the search pa…" at bounding box center [338, 127] width 332 height 228
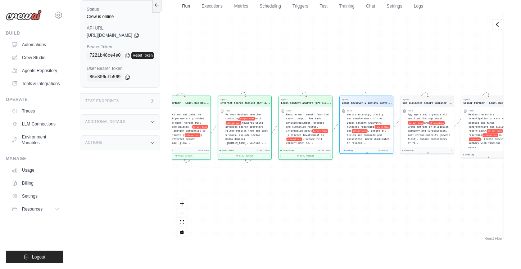
scroll to position [430, 0]
click at [311, 152] on button "View Output" at bounding box center [306, 154] width 50 height 5
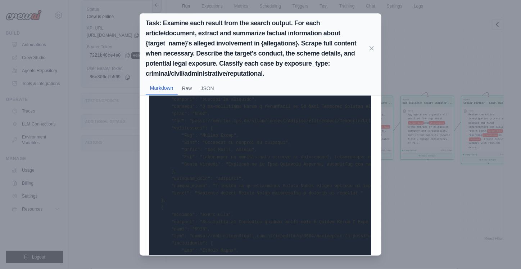
scroll to position [0, 0]
click at [269, 142] on pre at bounding box center [261, 45] width 222 height 560
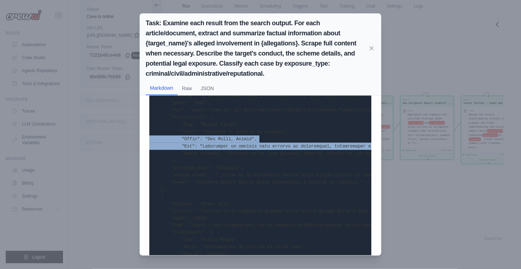
drag, startPoint x: 269, startPoint y: 142, endPoint x: 283, endPoint y: 144, distance: 14.2
click at [283, 144] on pre at bounding box center [261, 45] width 222 height 560
click at [280, 142] on pre at bounding box center [261, 45] width 222 height 560
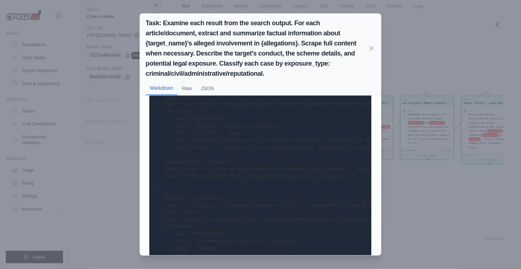
scroll to position [362, 0]
click at [222, 158] on pre at bounding box center [261, 39] width 222 height 560
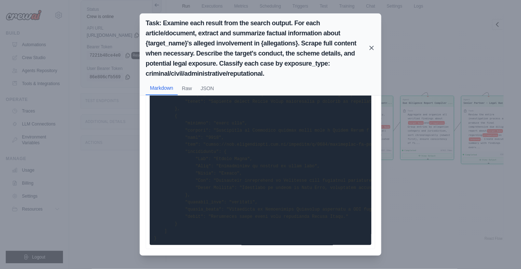
click at [370, 45] on icon at bounding box center [371, 47] width 7 height 7
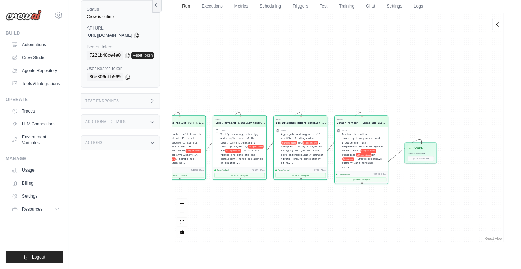
drag, startPoint x: 448, startPoint y: 169, endPoint x: 321, endPoint y: 189, distance: 128.3
click at [321, 189] on div "Agent Senior Partner - Legal Due Dil... Task Collect and validate the search pa…" at bounding box center [338, 127] width 332 height 228
click at [377, 176] on button "View Output" at bounding box center [362, 178] width 50 height 5
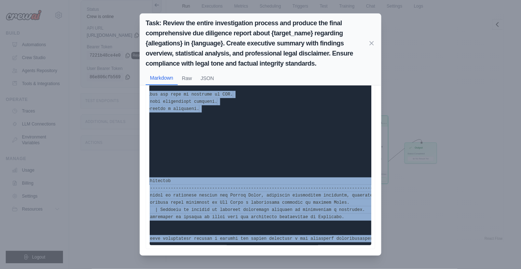
scroll to position [0, 898]
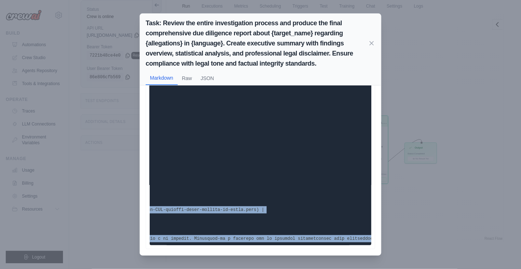
drag, startPoint x: 153, startPoint y: 93, endPoint x: 390, endPoint y: 261, distance: 291.1
click at [390, 261] on div "Task: Review the entire investigation process and produce the final comprehensi…" at bounding box center [260, 134] width 521 height 269
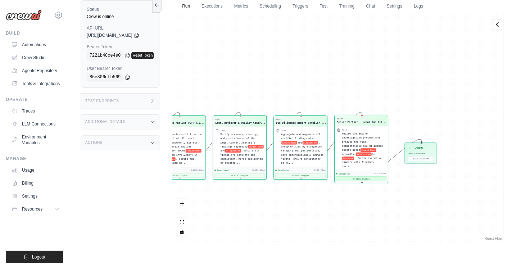
click at [366, 176] on button "View Output" at bounding box center [362, 178] width 50 height 5
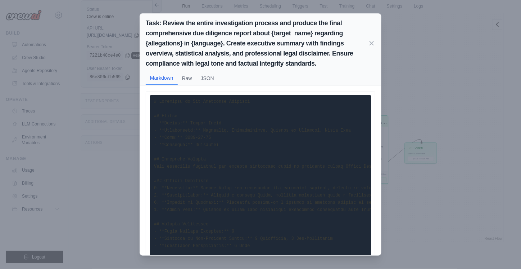
click at [204, 126] on pre at bounding box center [261, 216] width 222 height 243
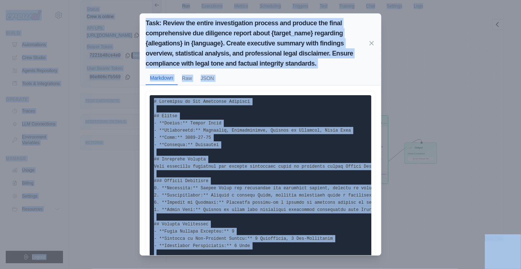
click at [204, 126] on pre at bounding box center [261, 216] width 222 height 243
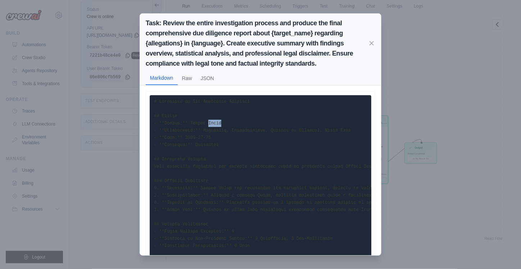
click at [204, 126] on pre at bounding box center [261, 216] width 222 height 243
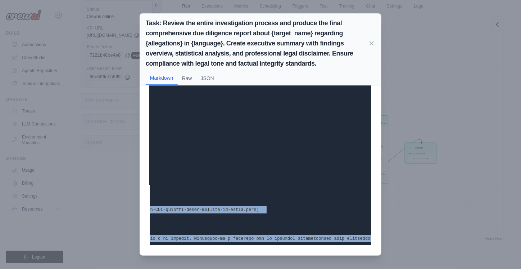
drag, startPoint x: 153, startPoint y: 99, endPoint x: 308, endPoint y: 233, distance: 204.4
click at [308, 233] on pre at bounding box center [261, 122] width 222 height 243
copy code "# Relatório de Due Diligence Completo ## Header - **Target:** Michel Temer - **…"
click at [374, 44] on icon at bounding box center [371, 42] width 7 height 7
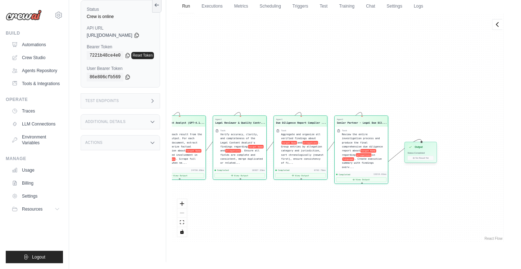
click at [428, 154] on div "Output Status: Completed No Result Yet" at bounding box center [421, 152] width 32 height 21
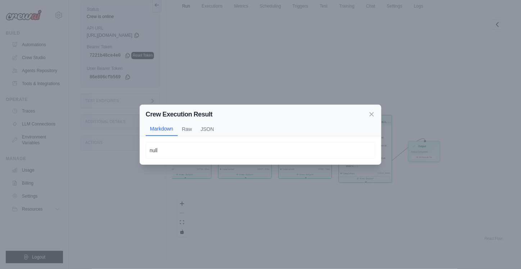
click at [428, 154] on div "Crew Execution Result Markdown Raw JSON null null null" at bounding box center [260, 134] width 521 height 269
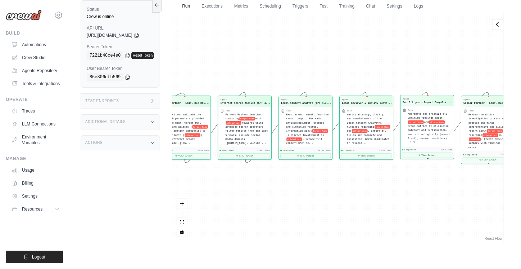
click at [429, 153] on div "Completed 8702.78ms View Output" at bounding box center [427, 153] width 53 height 12
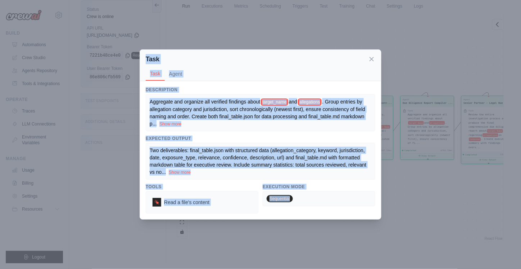
click at [450, 185] on div "Task Task Agent Description Aggregate and organize all verified findings about …" at bounding box center [260, 134] width 521 height 269
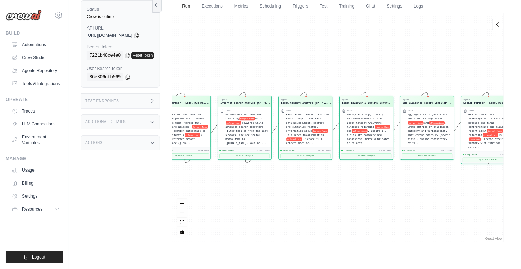
drag, startPoint x: 460, startPoint y: 180, endPoint x: 311, endPoint y: 176, distance: 149.5
click at [311, 176] on div "Agent Senior Partner - Legal Due Dil... Task Collect and validate the search pa…" at bounding box center [338, 127] width 332 height 228
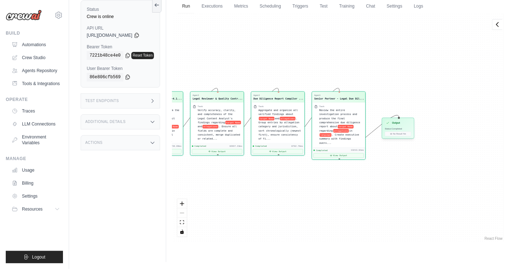
click at [401, 127] on span "Status: Completed" at bounding box center [393, 128] width 17 height 3
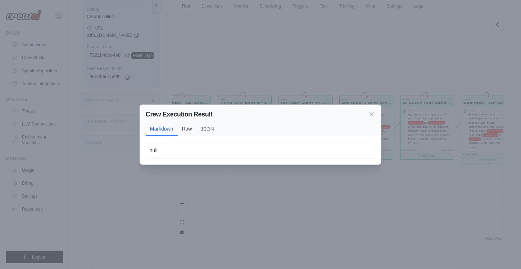
click at [194, 131] on button "Raw" at bounding box center [187, 129] width 19 height 14
click at [205, 130] on button "JSON" at bounding box center [208, 129] width 22 height 14
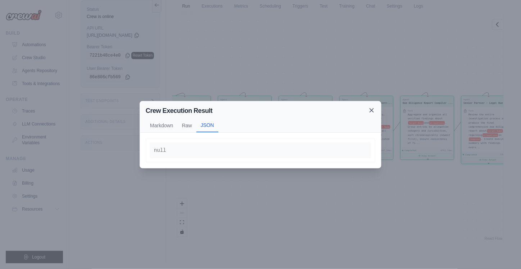
click at [370, 111] on icon at bounding box center [371, 110] width 7 height 7
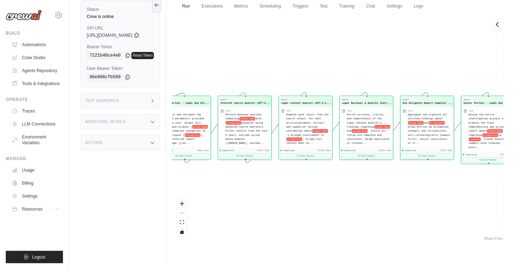
click at [153, 100] on div "Test Endpoints" at bounding box center [121, 100] width 80 height 15
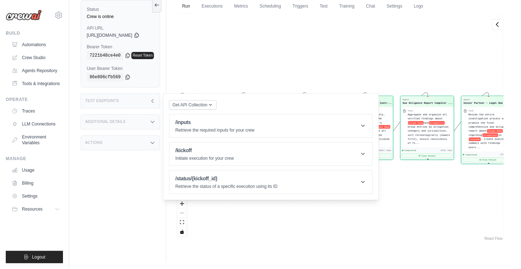
click at [153, 99] on div "Test Endpoints" at bounding box center [121, 100] width 80 height 15
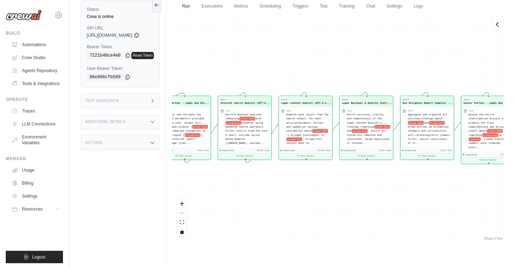
click at [156, 119] on icon at bounding box center [153, 122] width 6 height 6
click at [156, 102] on icon at bounding box center [153, 101] width 6 height 6
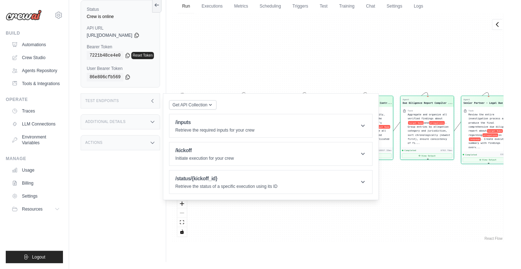
click at [156, 102] on icon at bounding box center [153, 101] width 6 height 6
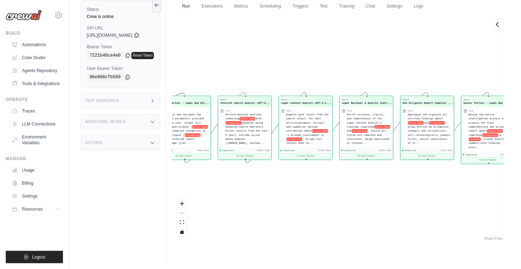
click at [156, 102] on icon at bounding box center [153, 101] width 6 height 6
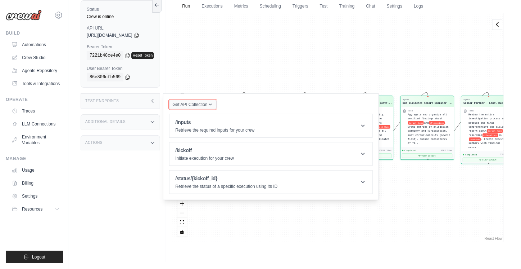
click at [201, 105] on span "Get API Collection" at bounding box center [189, 105] width 35 height 6
click at [224, 122] on div "Postman API Collection" at bounding box center [209, 124] width 69 height 12
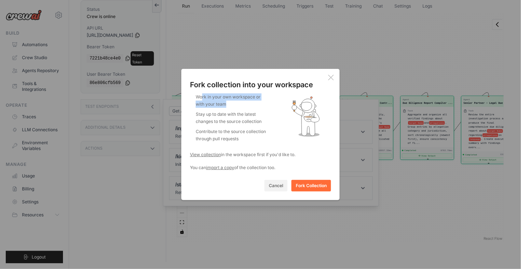
drag, startPoint x: 202, startPoint y: 96, endPoint x: 253, endPoint y: 107, distance: 51.9
click at [253, 107] on li "Work in your own workspace or with your team" at bounding box center [232, 100] width 72 height 14
click at [248, 107] on div at bounding box center [248, 107] width 0 height 0
click at [253, 107] on li "Work in your own workspace or with your team" at bounding box center [232, 100] width 72 height 14
drag, startPoint x: 199, startPoint y: 114, endPoint x: 262, endPoint y: 124, distance: 63.0
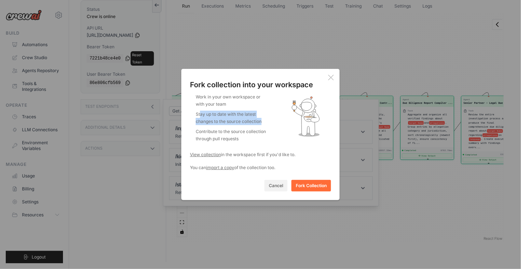
click at [262, 124] on li "Stay up to date with the latest changes to the source collection" at bounding box center [232, 118] width 72 height 14
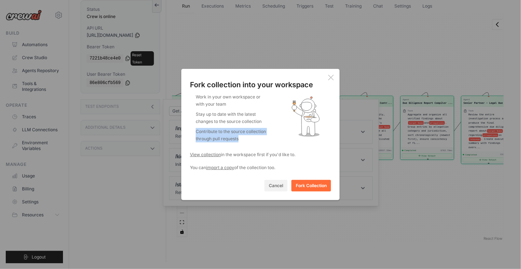
drag, startPoint x: 196, startPoint y: 129, endPoint x: 259, endPoint y: 143, distance: 64.4
click at [259, 143] on ul "Work in your own workspace or with your team Stay up to date with the latest ch…" at bounding box center [229, 119] width 78 height 52
click at [255, 141] on div at bounding box center [255, 141] width 0 height 0
click at [245, 133] on li "Contribute to the source collection through pull requests" at bounding box center [232, 135] width 72 height 14
drag, startPoint x: 226, startPoint y: 154, endPoint x: 274, endPoint y: 157, distance: 47.3
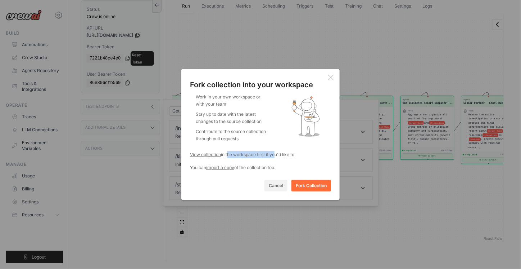
click at [274, 157] on div "View collection in the workspace first if you'd like to." at bounding box center [260, 154] width 141 height 7
click at [289, 156] on div "View collection in the workspace first if you'd like to." at bounding box center [260, 154] width 141 height 7
click at [331, 76] on icon at bounding box center [331, 78] width 6 height 6
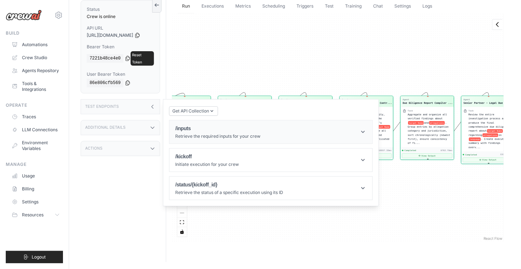
scroll to position [30, 0]
click at [150, 141] on div "Actions" at bounding box center [121, 148] width 80 height 15
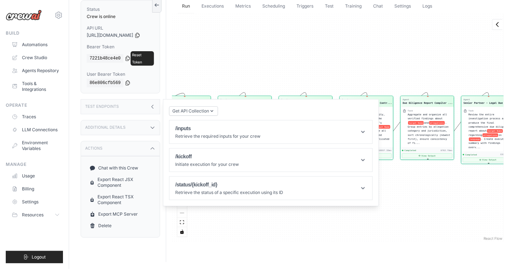
scroll to position [0, 0]
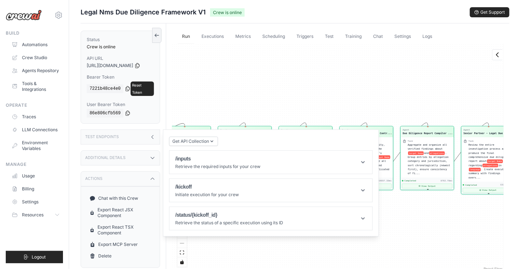
click at [213, 99] on div "Agent Senior Partner - Legal Due Dil... Task Collect and validate the search pa…" at bounding box center [338, 158] width 332 height 228
click at [409, 37] on link "Settings" at bounding box center [402, 36] width 25 height 15
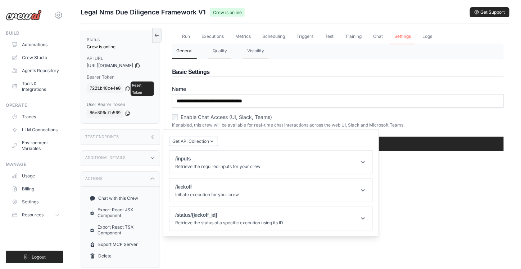
click at [409, 35] on link "Settings" at bounding box center [402, 36] width 25 height 15
click at [154, 130] on div "Test Endpoints" at bounding box center [121, 136] width 80 height 15
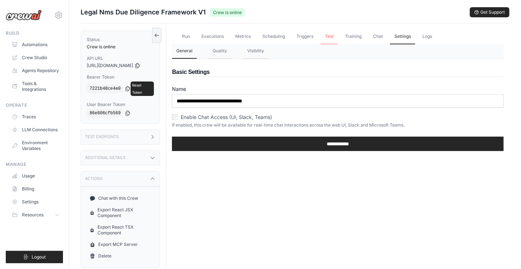
click at [337, 37] on link "Test" at bounding box center [329, 36] width 17 height 15
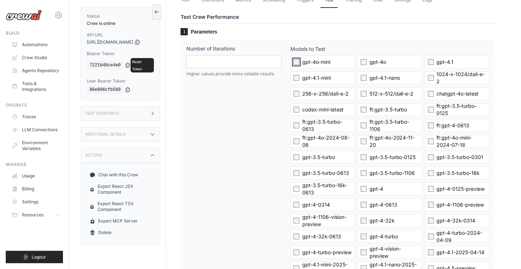
scroll to position [35, 0]
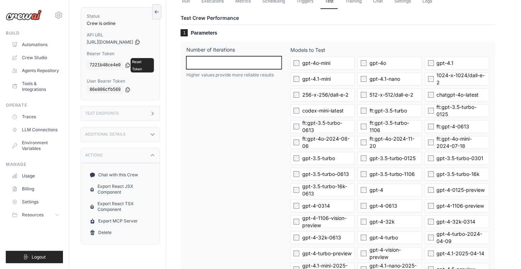
click at [261, 64] on input "*" at bounding box center [233, 62] width 95 height 13
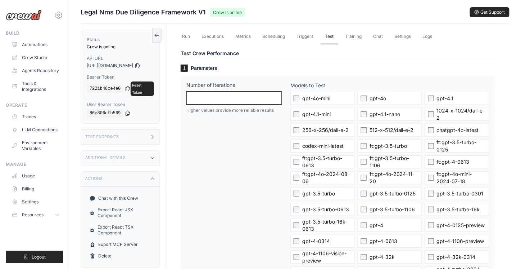
scroll to position [0, 0]
click at [270, 110] on p "Higher values provide more reliable results" at bounding box center [233, 110] width 95 height 6
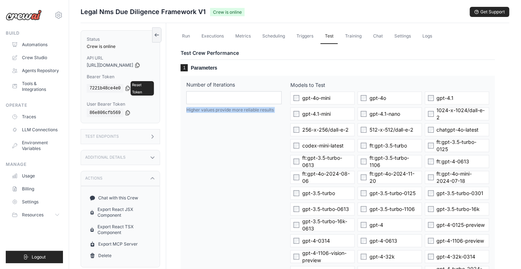
click at [270, 110] on p "Higher values provide more reliable results" at bounding box center [233, 110] width 95 height 6
click at [262, 110] on p "Higher values provide more reliable results" at bounding box center [233, 110] width 95 height 6
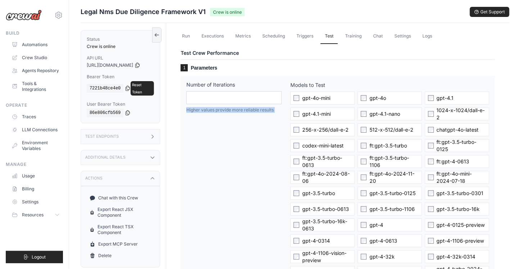
click at [258, 109] on p "Higher values provide more reliable results" at bounding box center [233, 110] width 95 height 6
click at [246, 108] on p "Higher values provide more reliable results" at bounding box center [233, 110] width 95 height 6
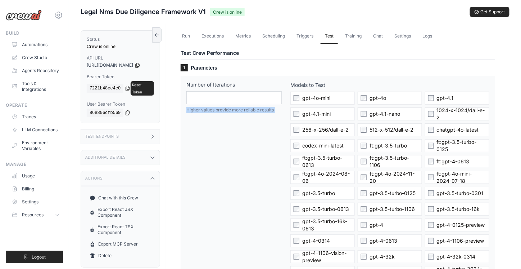
click at [246, 108] on p "Higher values provide more reliable results" at bounding box center [233, 110] width 95 height 6
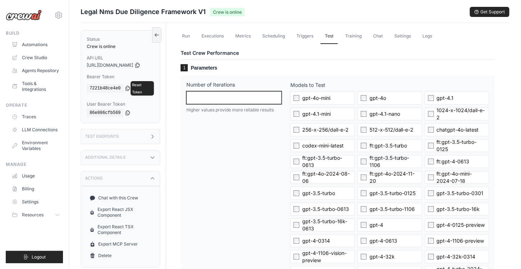
click at [260, 97] on input "*" at bounding box center [233, 97] width 95 height 13
click at [241, 95] on input "*" at bounding box center [233, 97] width 95 height 13
type input "**"
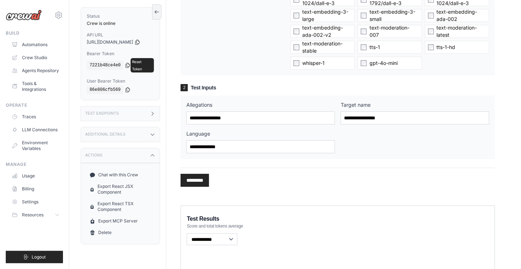
scroll to position [747, 0]
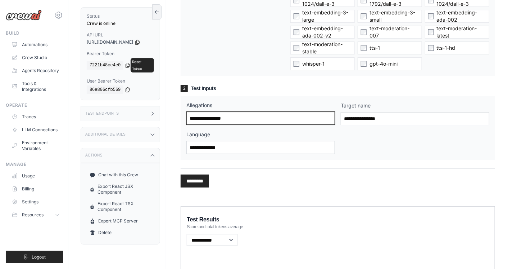
click at [247, 116] on input "Allegations" at bounding box center [260, 118] width 149 height 13
type input "**********"
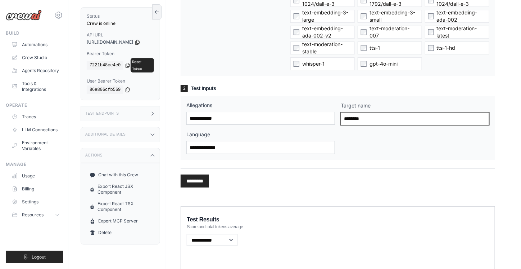
type input "*********"
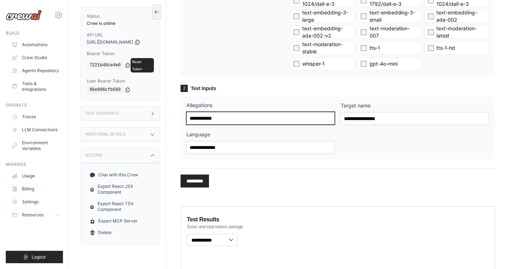
paste input "*********"
type input "**********"
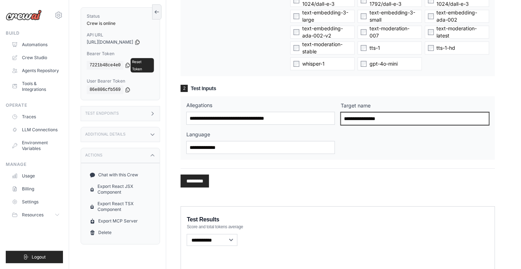
paste input "**********"
type input "**********"
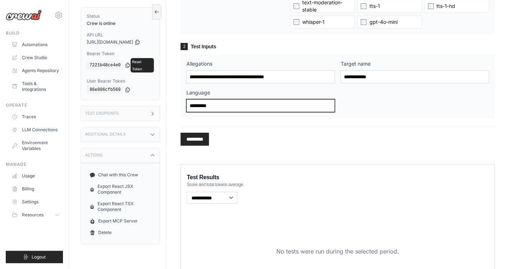
scroll to position [791, 0]
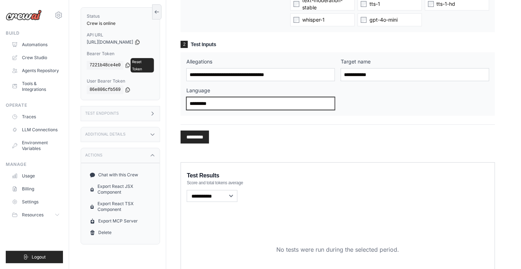
type input "*********"
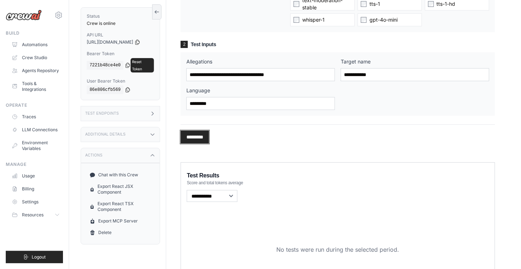
click at [209, 135] on input "*********" at bounding box center [195, 136] width 28 height 13
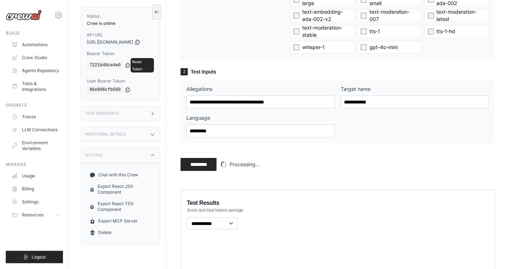
scroll to position [765, 0]
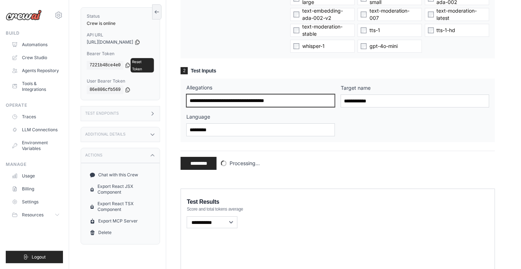
click at [304, 96] on input "**********" at bounding box center [260, 100] width 149 height 13
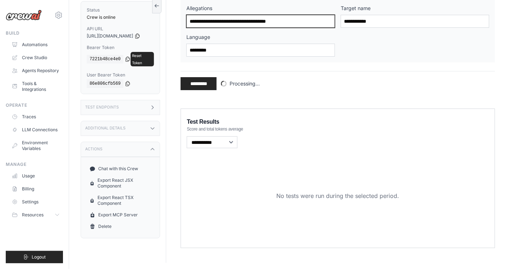
type input "**********"
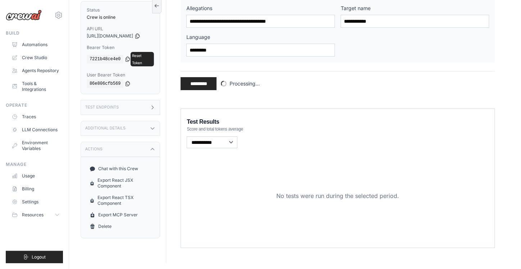
click at [346, 186] on div "No tests were run during the selected period." at bounding box center [338, 195] width 302 height 92
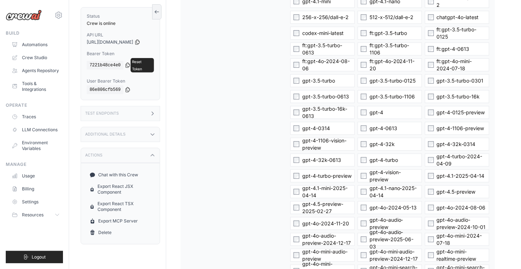
scroll to position [0, 0]
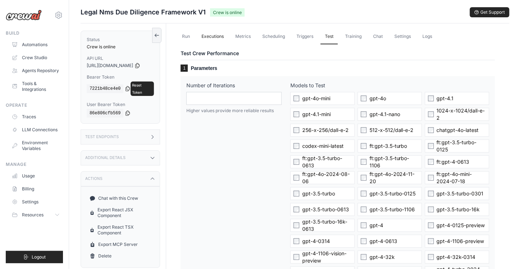
click at [217, 35] on link "Executions" at bounding box center [212, 36] width 31 height 15
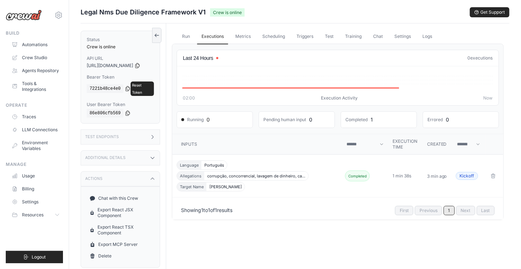
scroll to position [0, 0]
click at [331, 36] on link "Test" at bounding box center [329, 36] width 17 height 15
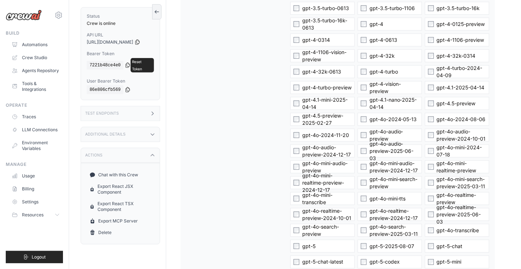
scroll to position [0, 0]
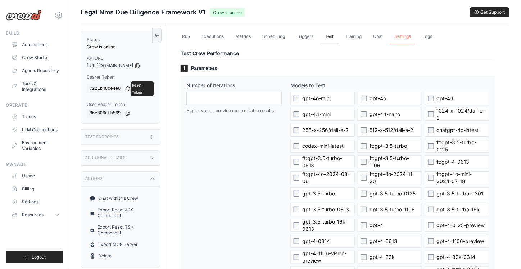
click at [412, 36] on link "Settings" at bounding box center [402, 36] width 25 height 15
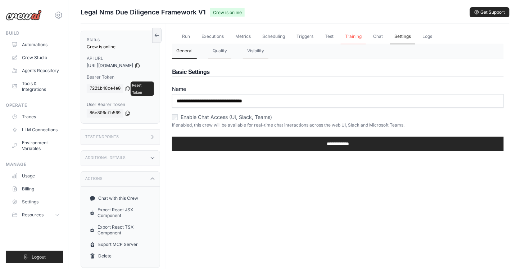
click at [363, 42] on link "Training" at bounding box center [353, 36] width 25 height 15
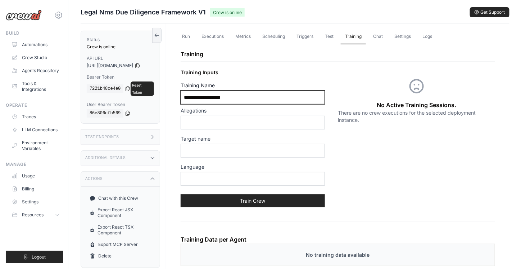
click at [267, 101] on input "Training Name" at bounding box center [253, 97] width 144 height 14
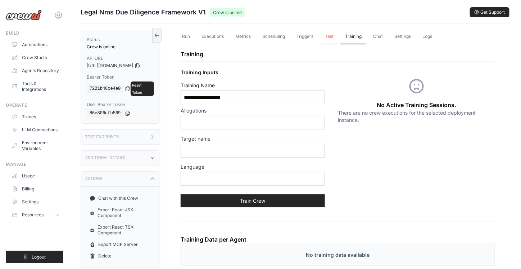
click at [338, 37] on link "Test" at bounding box center [329, 36] width 17 height 15
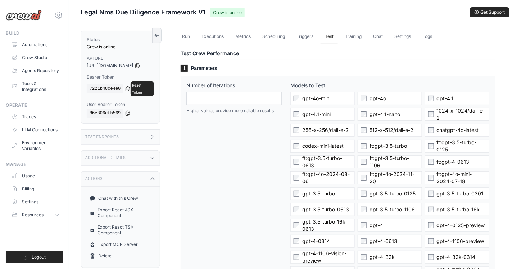
scroll to position [0, 0]
click at [360, 35] on link "Training" at bounding box center [353, 36] width 25 height 15
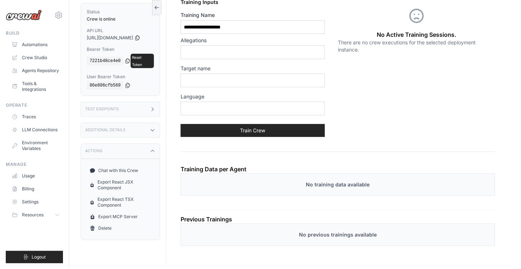
scroll to position [0, 0]
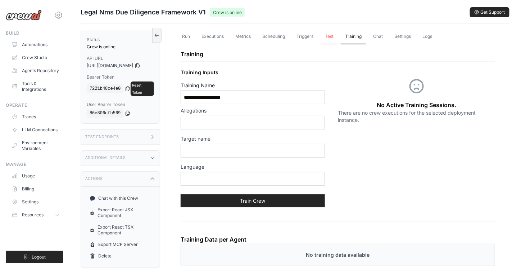
click at [329, 31] on link "Test" at bounding box center [329, 36] width 17 height 15
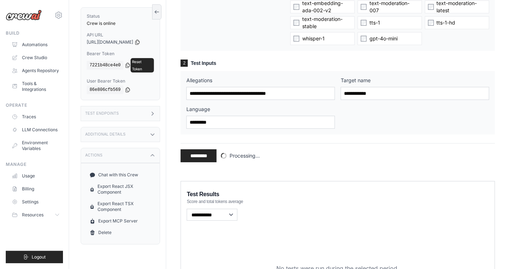
scroll to position [845, 0]
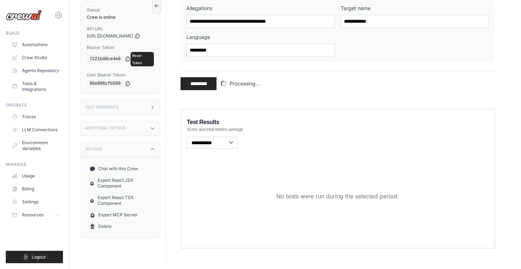
click at [255, 81] on span "Processing..." at bounding box center [245, 83] width 30 height 7
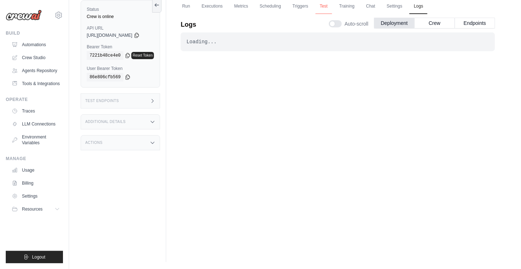
click at [332, 7] on link "Test" at bounding box center [324, 6] width 17 height 15
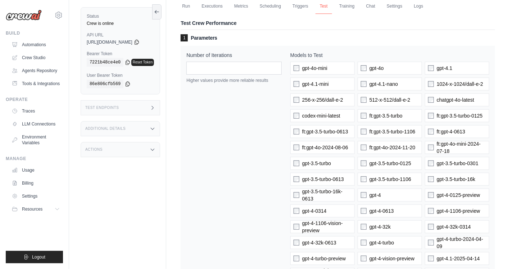
scroll to position [845, 0]
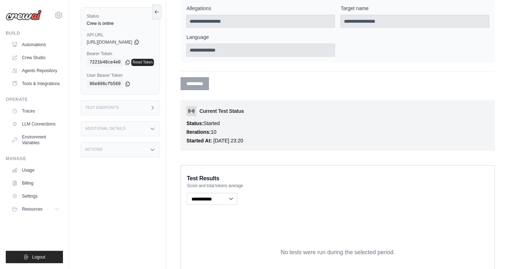
click at [335, 7] on label "Allegations" at bounding box center [260, 8] width 149 height 7
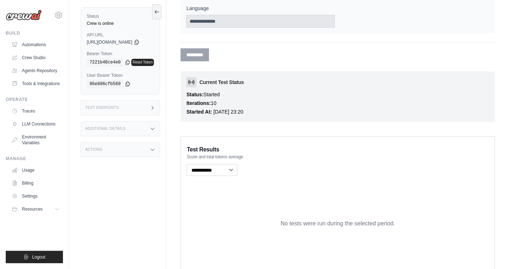
scroll to position [874, 0]
click at [217, 81] on h3 "Current Test Status" at bounding box center [337, 81] width 303 height 10
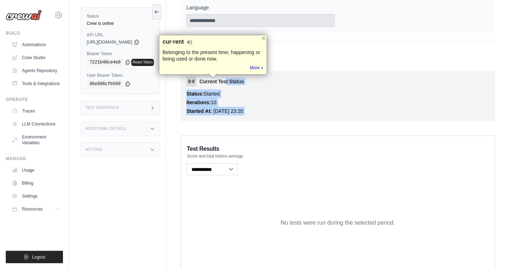
drag, startPoint x: 217, startPoint y: 81, endPoint x: 232, endPoint y: 111, distance: 32.8
click at [232, 111] on div "Current Test Status Status: Started Iterations: 10 Started At: [DATE] 23:20" at bounding box center [338, 96] width 315 height 50
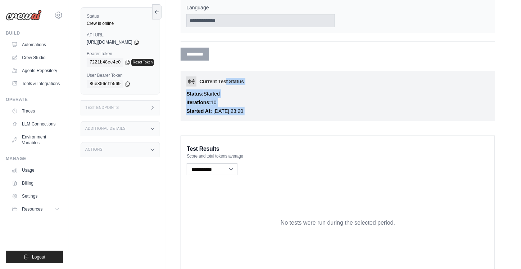
click at [232, 111] on time "[DATE] 23:20" at bounding box center [228, 111] width 30 height 6
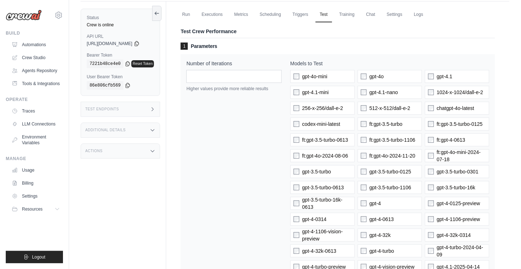
scroll to position [0, 0]
